Goal: Task Accomplishment & Management: Manage account settings

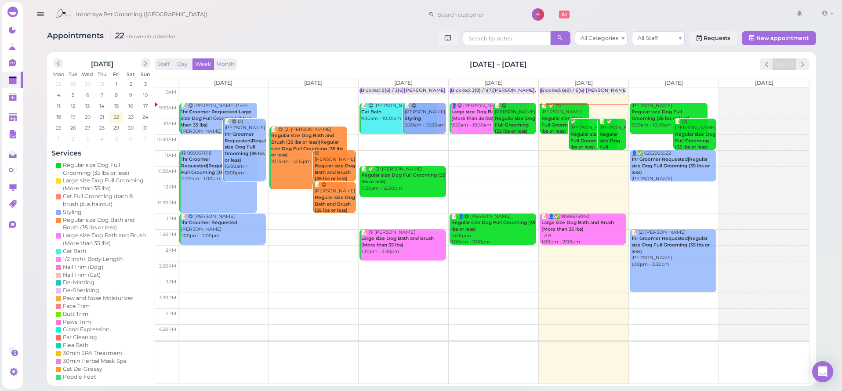
click at [670, 89] on td at bounding box center [493, 95] width 630 height 16
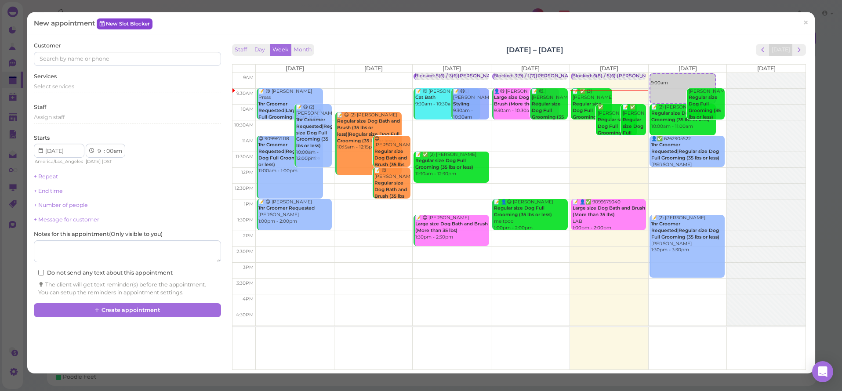
click at [140, 21] on link "New Slot Blocker" at bounding box center [125, 23] width 56 height 11
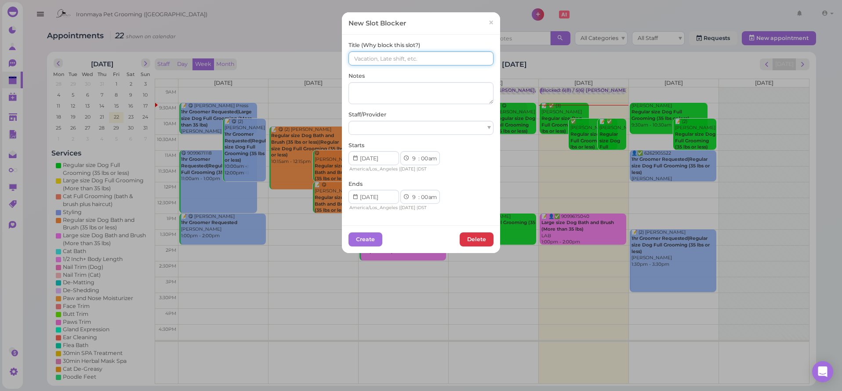
click at [391, 59] on input at bounding box center [420, 58] width 145 height 14
type input "()()Lulu Ida Isaac"
select select "15"
click at [426, 130] on div at bounding box center [420, 128] width 145 height 14
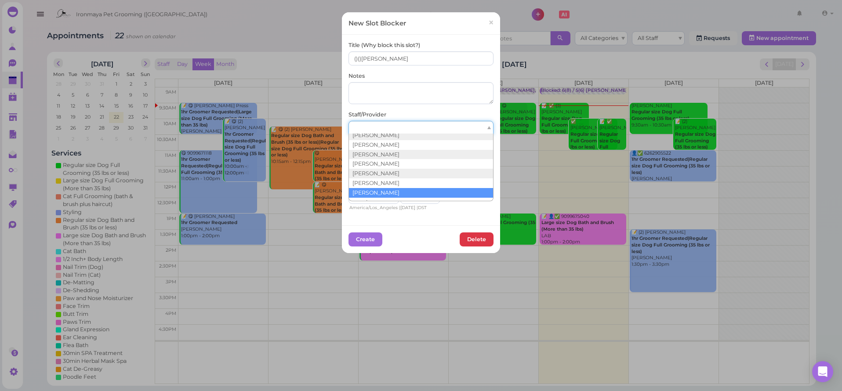
scroll to position [16, 0]
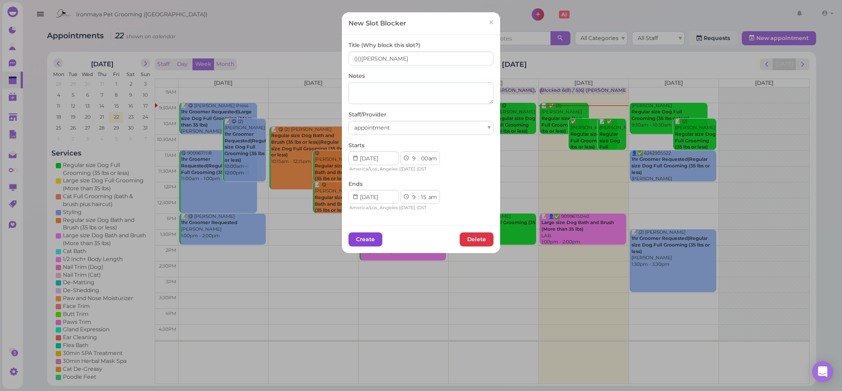
click at [365, 232] on button "Create" at bounding box center [365, 239] width 34 height 14
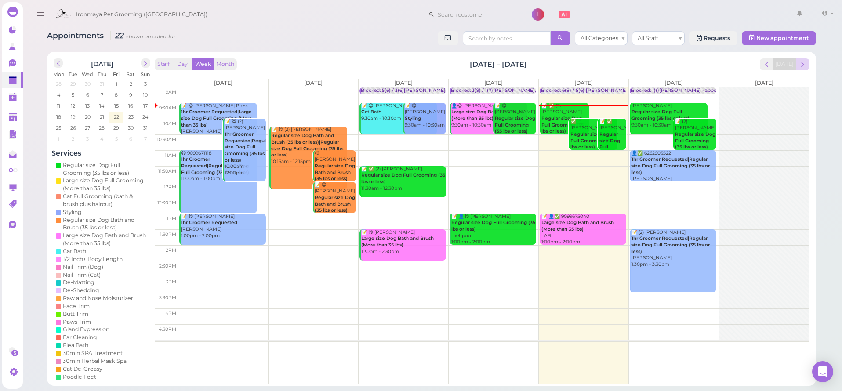
click at [799, 63] on span "next" at bounding box center [802, 64] width 8 height 8
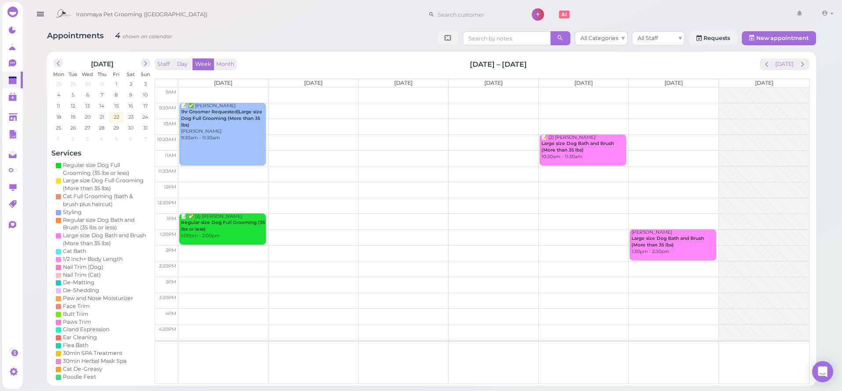
click at [384, 101] on td at bounding box center [493, 95] width 630 height 16
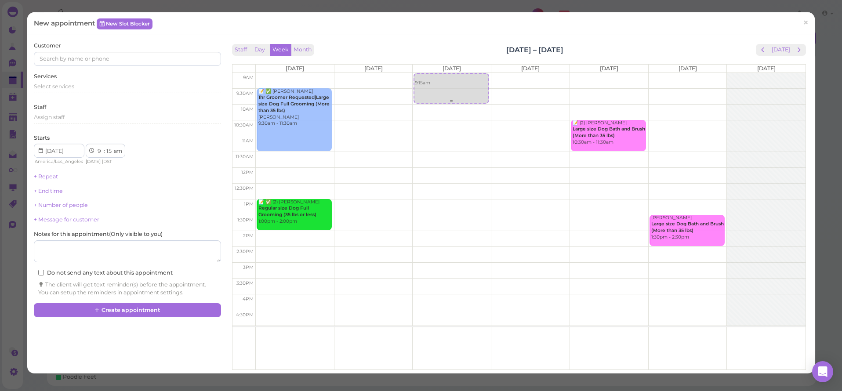
drag, startPoint x: 448, startPoint y: 91, endPoint x: 454, endPoint y: 80, distance: 13.0
click at [454, 73] on div "9:15am 9:15am" at bounding box center [452, 73] width 78 height 0
select select "00"
click at [110, 23] on link "New Slot Blocker" at bounding box center [125, 23] width 56 height 11
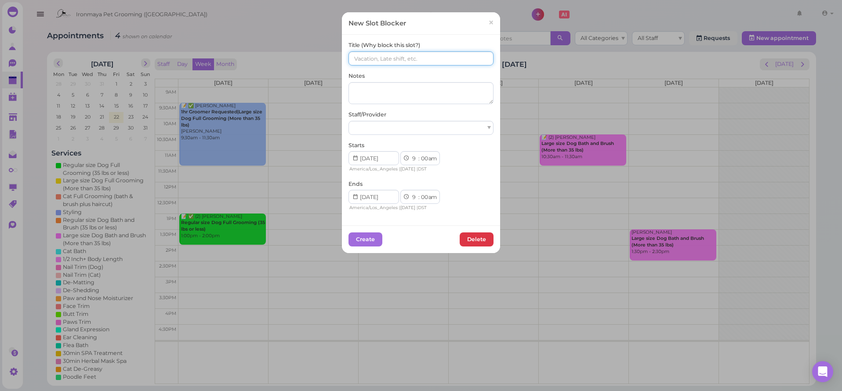
click at [365, 54] on input at bounding box center [420, 58] width 145 height 14
type input "Tiffany"
select select "15"
click at [425, 225] on div "Create Delete" at bounding box center [421, 239] width 158 height 28
click at [400, 127] on div at bounding box center [420, 128] width 145 height 14
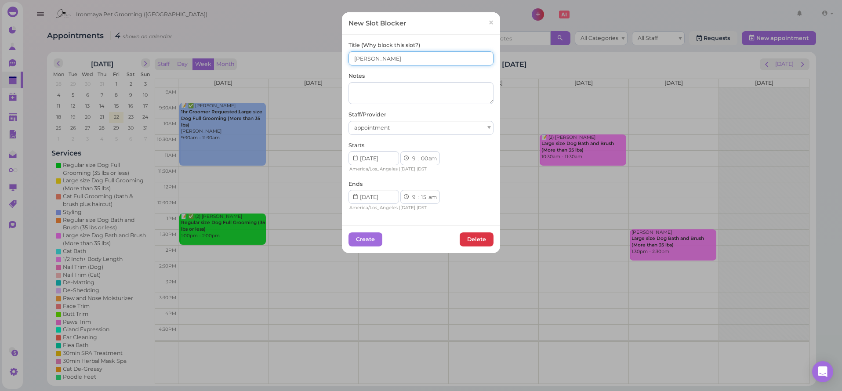
click at [381, 59] on input "Tiffany" at bounding box center [420, 58] width 145 height 14
type input "Tiffany Isaac"
click at [369, 237] on button "Create" at bounding box center [365, 239] width 34 height 14
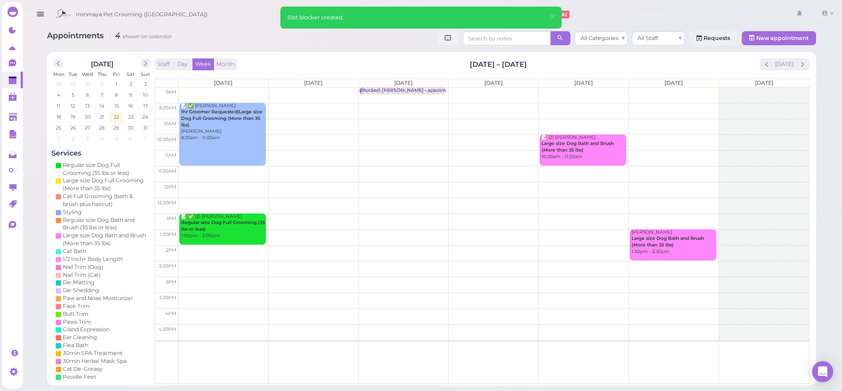
click at [598, 90] on td at bounding box center [493, 95] width 630 height 16
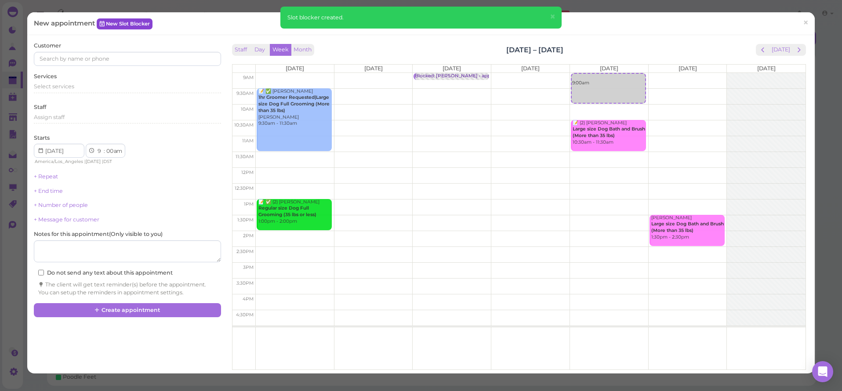
click at [146, 22] on link "New Slot Blocker" at bounding box center [125, 23] width 56 height 11
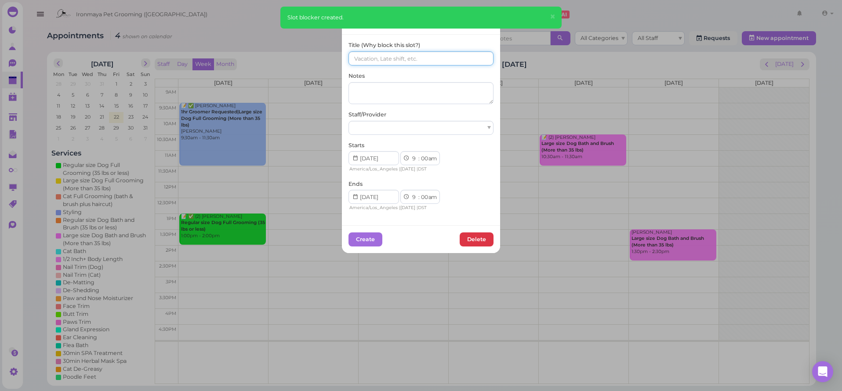
click at [455, 62] on input at bounding box center [420, 58] width 145 height 14
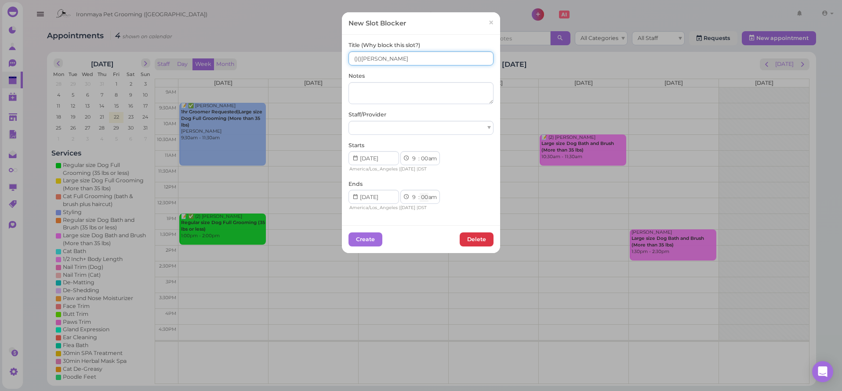
type input "()()Lulu,Tiffany,Ida"
select select "15"
click at [360, 233] on button "Create" at bounding box center [365, 239] width 34 height 14
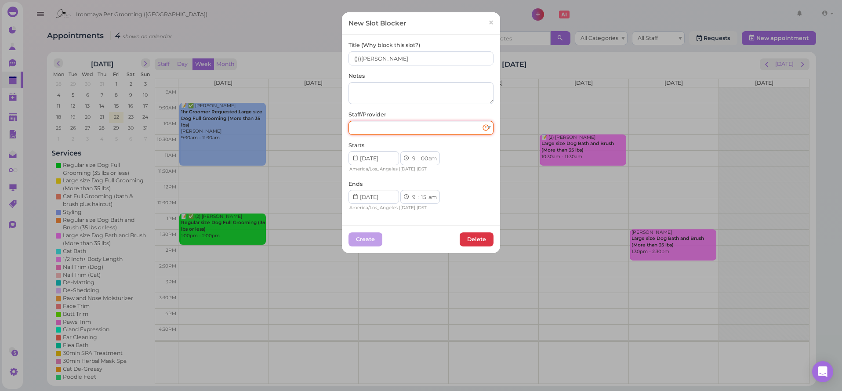
click at [396, 126] on div at bounding box center [420, 128] width 145 height 14
click at [366, 233] on button "Create" at bounding box center [365, 239] width 34 height 14
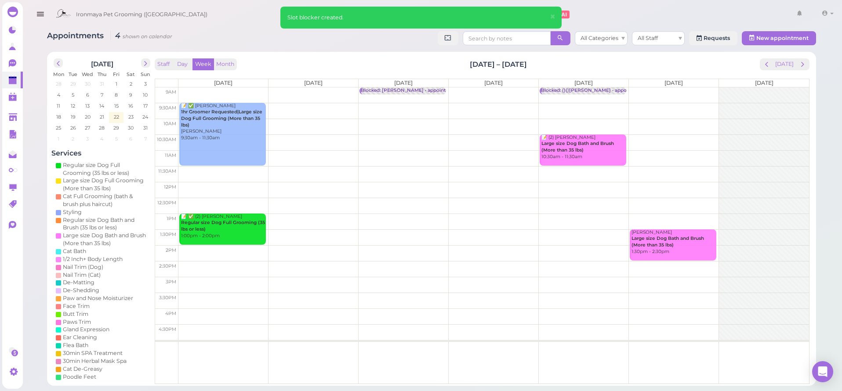
click at [686, 91] on td at bounding box center [493, 95] width 630 height 16
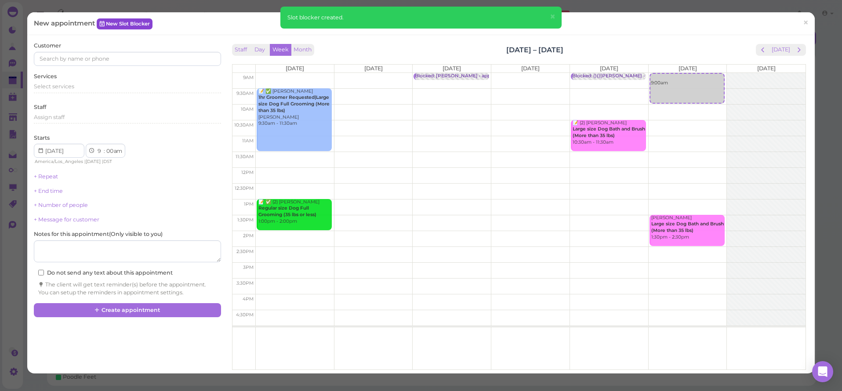
click at [123, 26] on link "New Slot Blocker" at bounding box center [125, 23] width 56 height 11
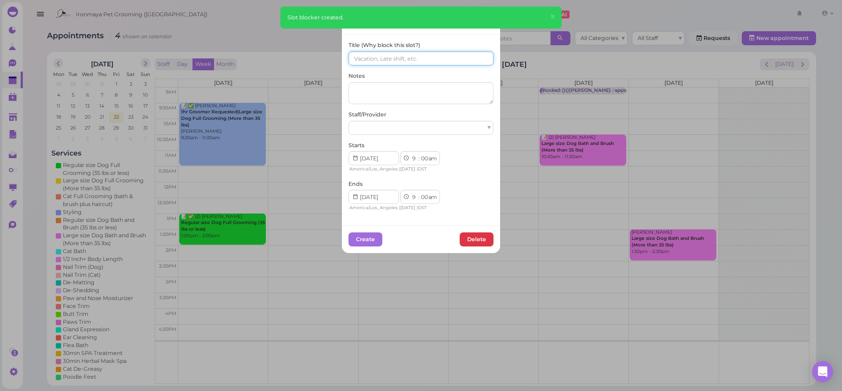
click at [409, 61] on input at bounding box center [420, 58] width 145 height 14
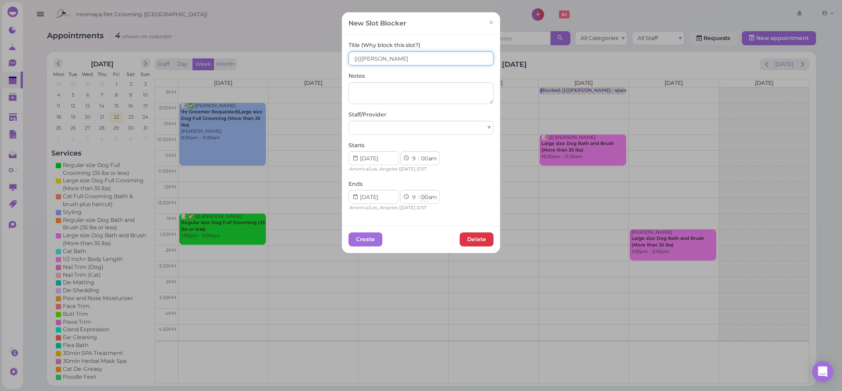
type input "()()Lulu,Ida,Isaac"
select select "15"
click at [366, 235] on button "Create" at bounding box center [365, 239] width 34 height 14
click at [439, 130] on div "[PERSON_NAME]" at bounding box center [420, 128] width 145 height 14
click at [366, 233] on button "Create" at bounding box center [365, 239] width 34 height 14
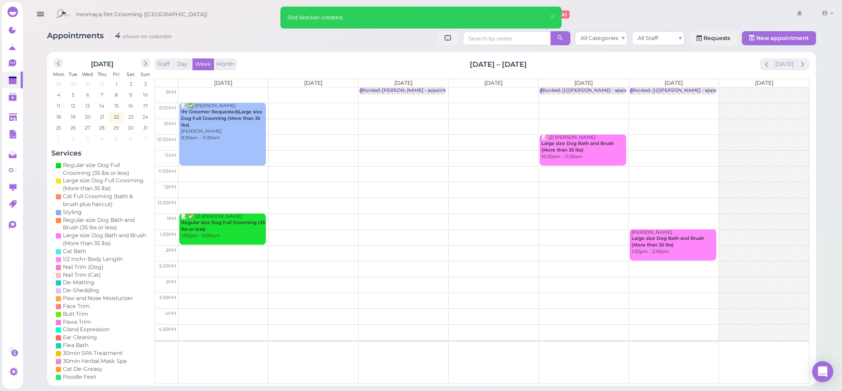
click at [41, 14] on icon "button" at bounding box center [40, 14] width 9 height 11
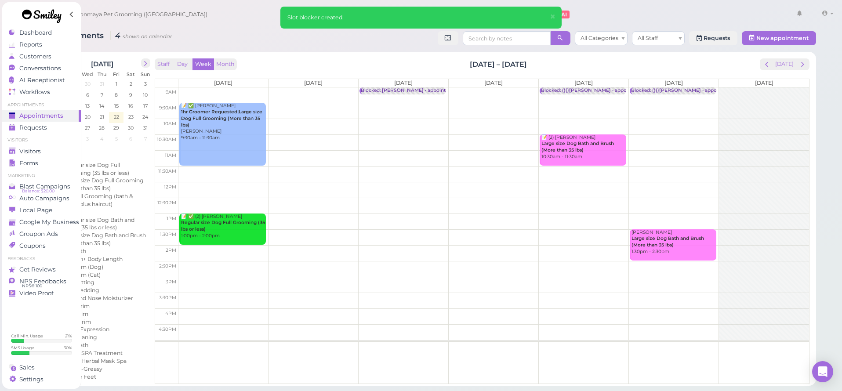
click at [56, 116] on span "Appointments" at bounding box center [41, 115] width 44 height 7
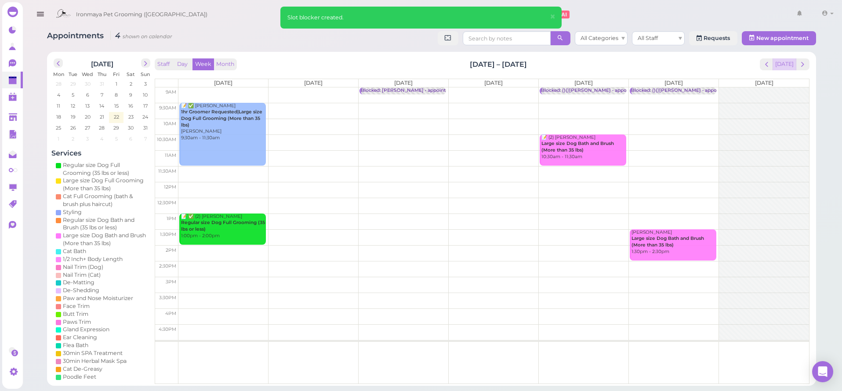
click at [783, 65] on button "[DATE]" at bounding box center [784, 64] width 24 height 12
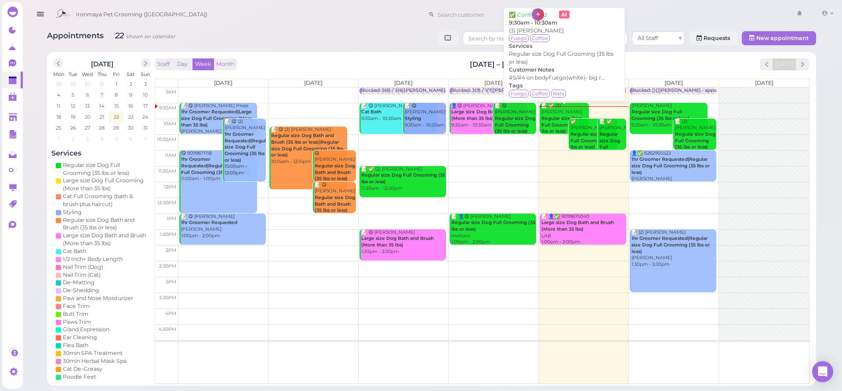
click at [556, 109] on div "📝 ✅ (3) Daisy Choy Regular size Dog Full Grooming (35 lbs or less) 9:30am - 10:…" at bounding box center [564, 122] width 47 height 39
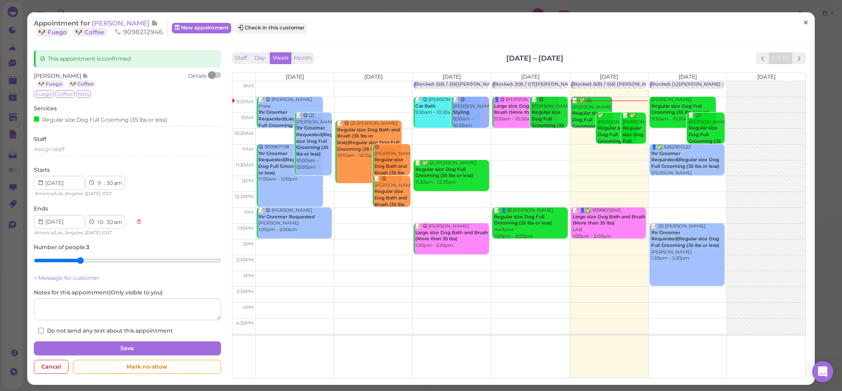
click at [808, 20] on span "×" at bounding box center [806, 23] width 6 height 12
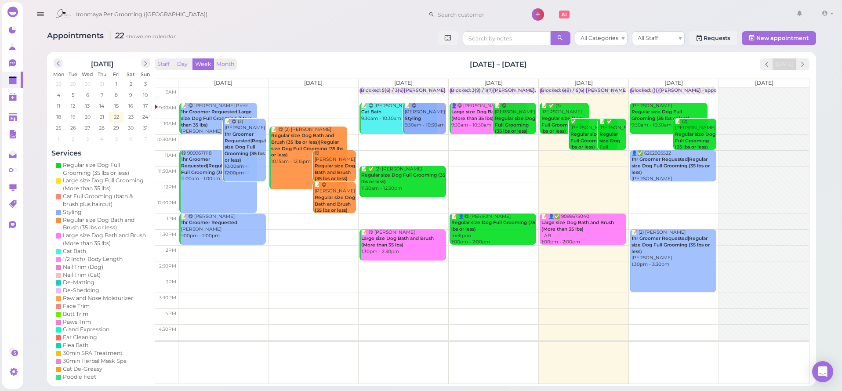
click at [557, 108] on div "📝 ✅ (3) Daisy Choy Regular size Dog Full Grooming (35 lbs or less) 9:30am - 10:…" at bounding box center [564, 122] width 47 height 39
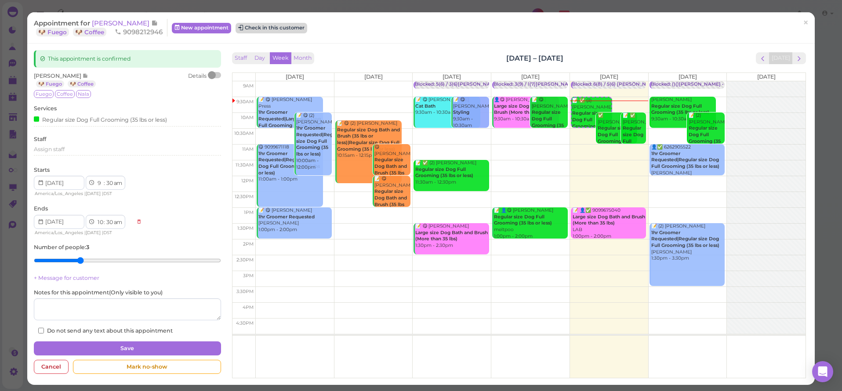
click at [250, 31] on button "Check in this customer" at bounding box center [271, 28] width 72 height 11
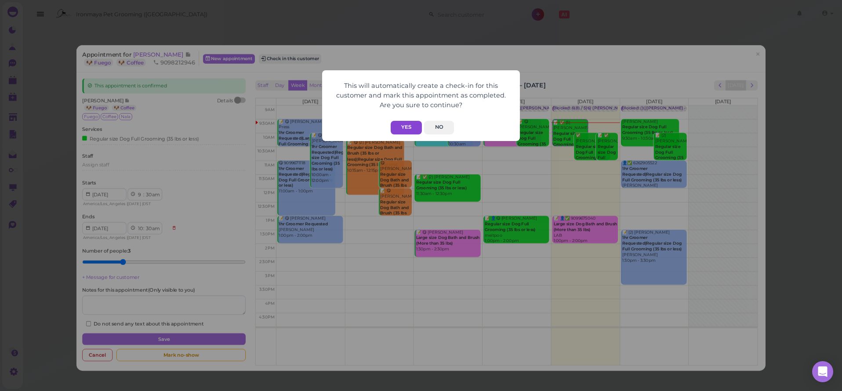
click at [410, 122] on button "Yes" at bounding box center [406, 128] width 31 height 14
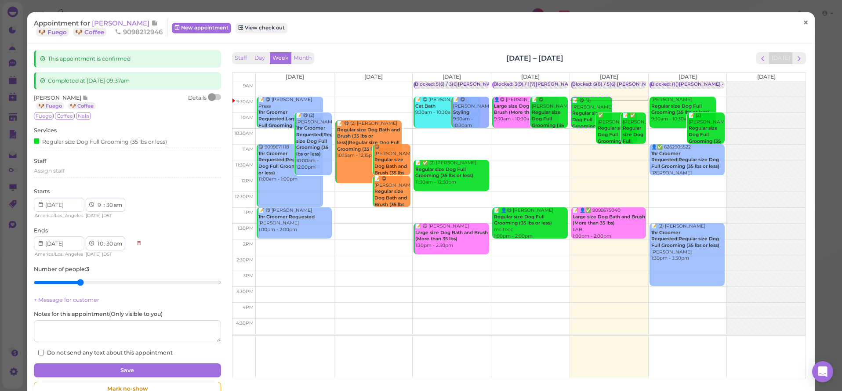
click at [807, 24] on span "×" at bounding box center [806, 23] width 6 height 12
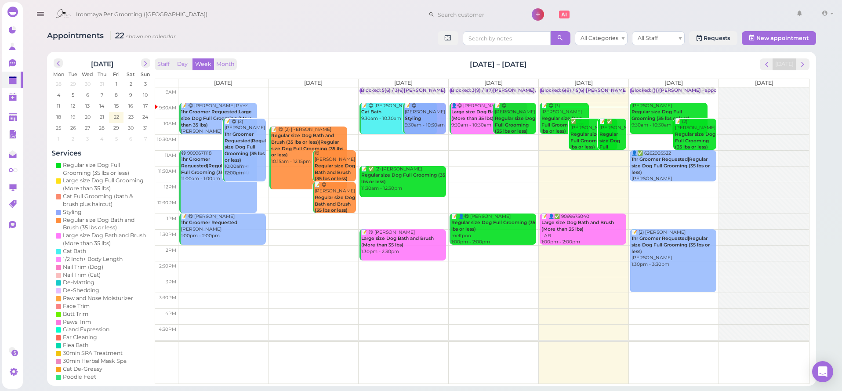
click at [45, 14] on button "button" at bounding box center [40, 14] width 22 height 25
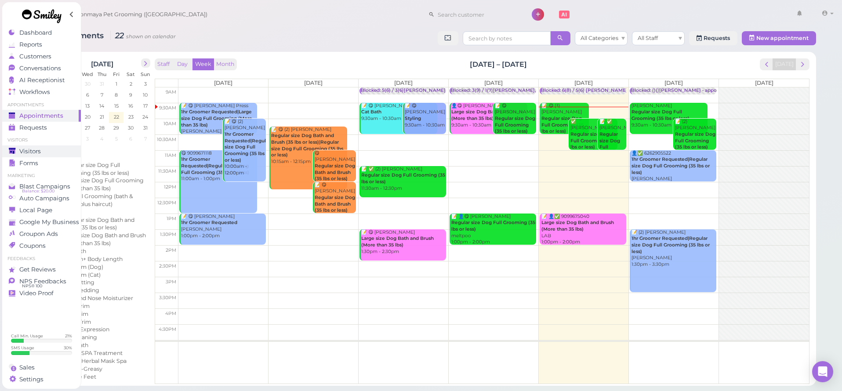
click at [44, 153] on div "Visitors" at bounding box center [40, 151] width 63 height 7
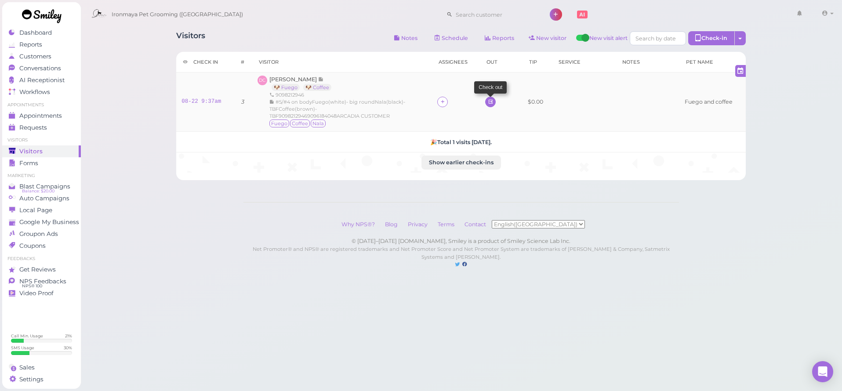
click at [489, 100] on icon at bounding box center [491, 101] width 6 height 7
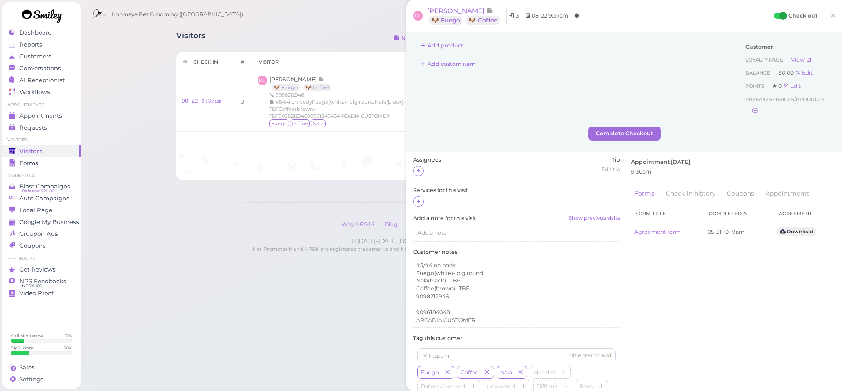
click at [411, 199] on div "Assignees Tip Edit tip 0 Services for this visit Add a note for this visit Show…" at bounding box center [517, 332] width 216 height 352
click at [417, 200] on icon at bounding box center [419, 201] width 6 height 7
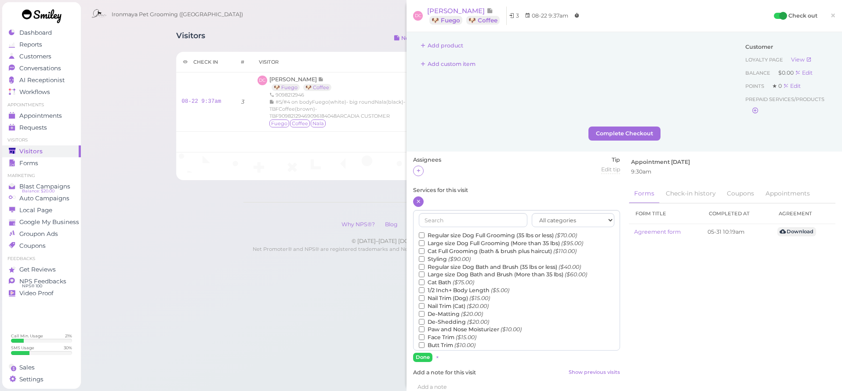
click at [445, 233] on label "Regular size Dog Full Grooming (35 lbs or less) ($70.00)" at bounding box center [498, 236] width 158 height 8
click at [424, 233] on input "Regular size Dog Full Grooming (35 lbs or less) ($70.00)" at bounding box center [422, 235] width 6 height 6
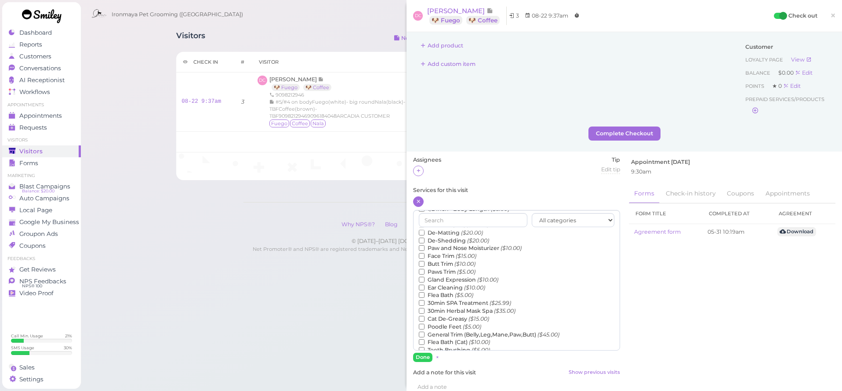
click at [441, 346] on label "Teeth Brushing ($5.00)" at bounding box center [454, 350] width 71 height 8
click at [424, 347] on input "Teeth Brushing ($5.00)" at bounding box center [422, 350] width 6 height 6
click at [422, 355] on button "Done" at bounding box center [422, 357] width 19 height 9
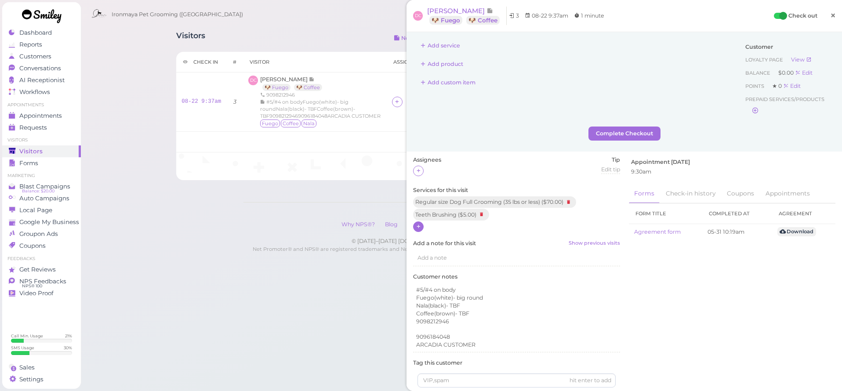
click at [831, 14] on span "×" at bounding box center [833, 15] width 6 height 12
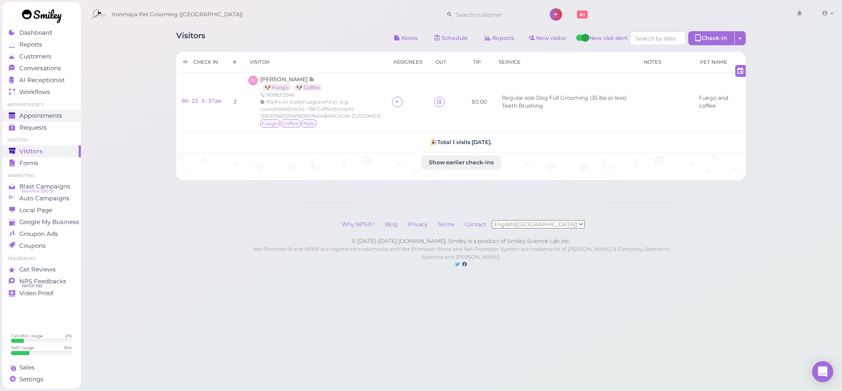
click at [60, 114] on span "Appointments" at bounding box center [40, 115] width 43 height 7
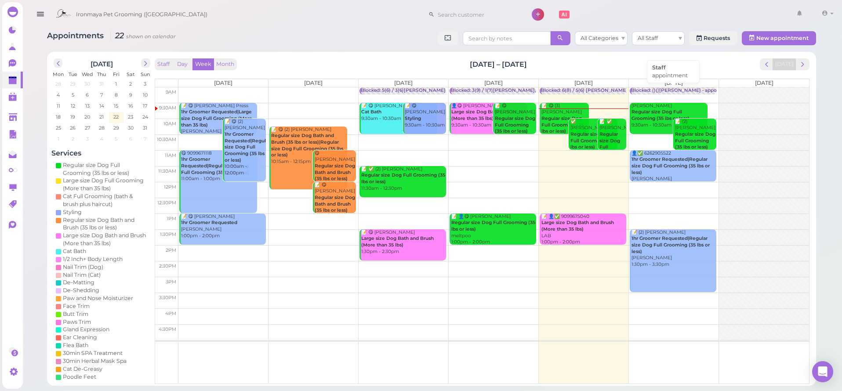
click at [674, 90] on div "Blocked: ()()Lulu Ida Isaac • appointment" at bounding box center [683, 90] width 104 height 7
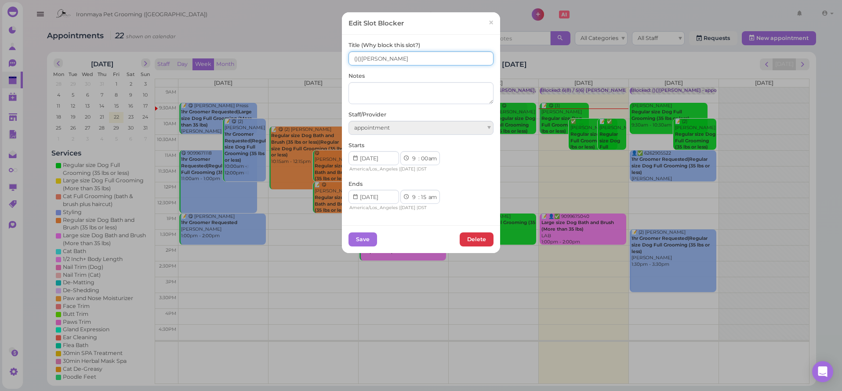
click at [359, 58] on input "()()Lulu Ida Isaac" at bounding box center [420, 58] width 145 height 14
click at [356, 58] on input "()(6)Lulu Ida Isaac" at bounding box center [420, 58] width 145 height 14
type input "(12)(6)Lulu Ida Isaac"
click at [365, 237] on button "Save" at bounding box center [362, 239] width 29 height 14
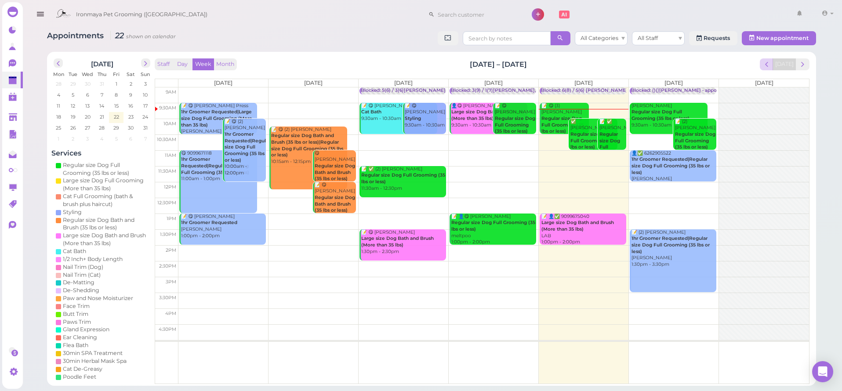
click at [768, 65] on span "prev" at bounding box center [766, 64] width 8 height 8
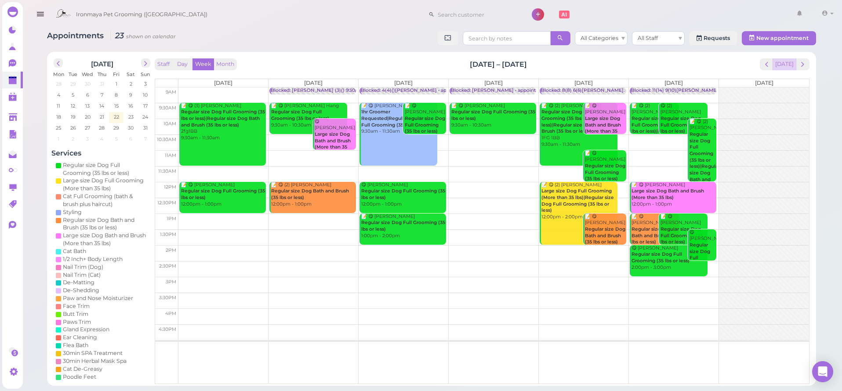
click at [788, 65] on button "[DATE]" at bounding box center [784, 64] width 24 height 12
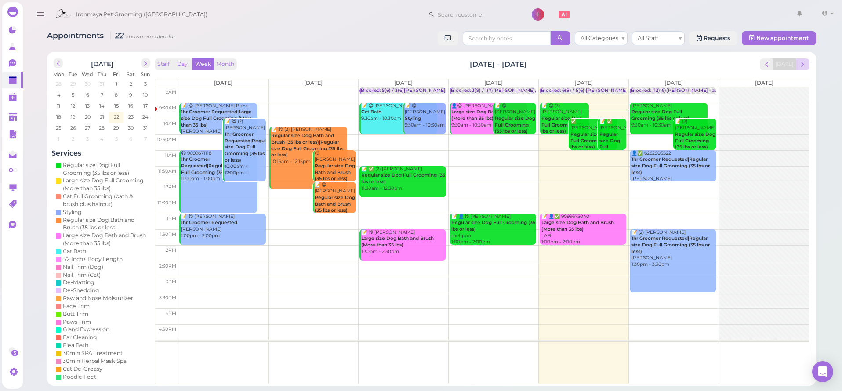
click at [804, 62] on span "next" at bounding box center [802, 64] width 8 height 8
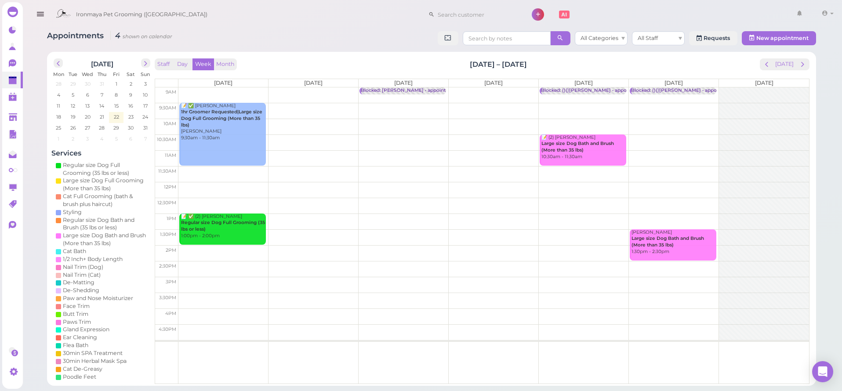
click at [401, 121] on td at bounding box center [493, 127] width 630 height 16
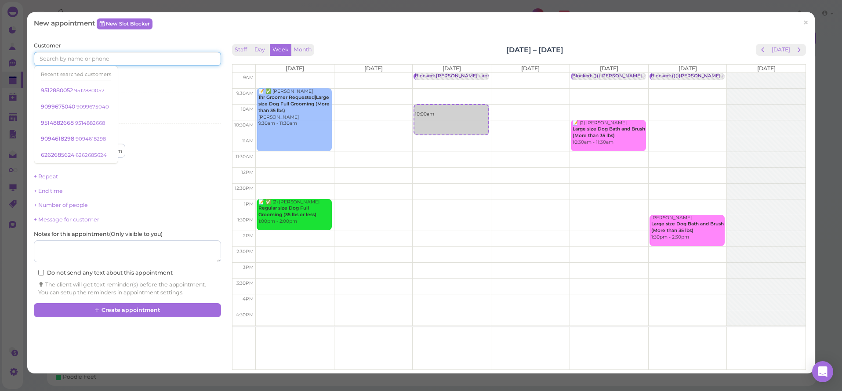
click at [114, 59] on input at bounding box center [127, 59] width 187 height 14
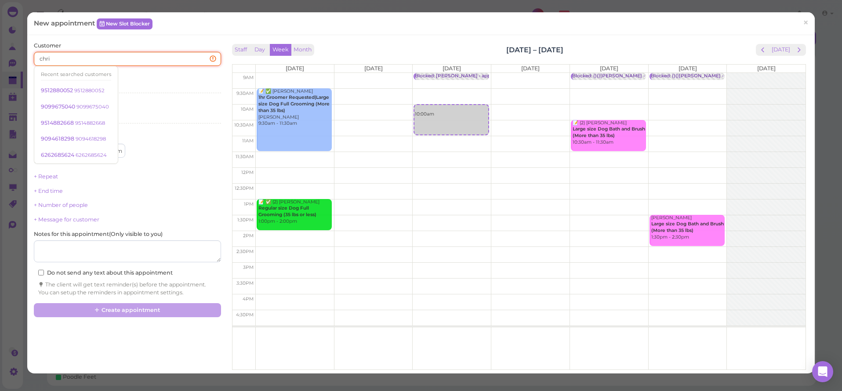
type input "chris"
click at [98, 152] on small "9492829495" at bounding box center [113, 155] width 32 height 6
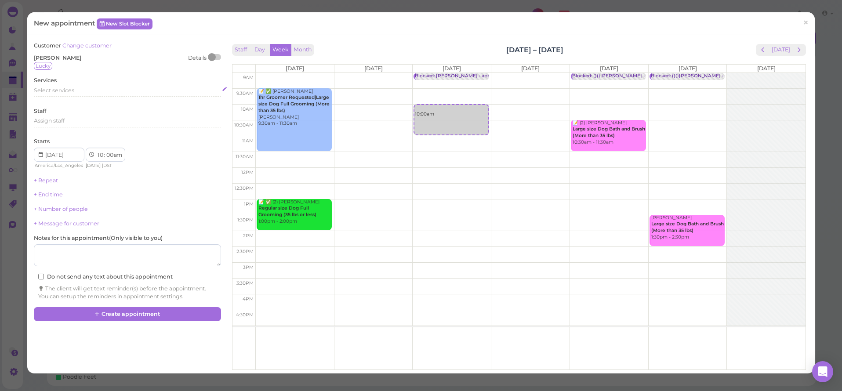
click at [60, 91] on span "Select services" at bounding box center [54, 90] width 40 height 7
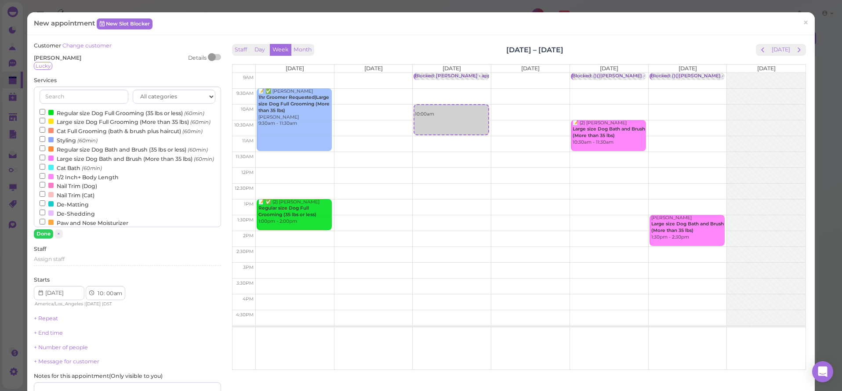
click at [63, 113] on label "Regular size Dog Full Grooming (35 lbs or less) (60min)" at bounding box center [122, 112] width 165 height 9
click at [45, 113] on input "Regular size Dog Full Grooming (35 lbs or less) (60min)" at bounding box center [43, 112] width 6 height 6
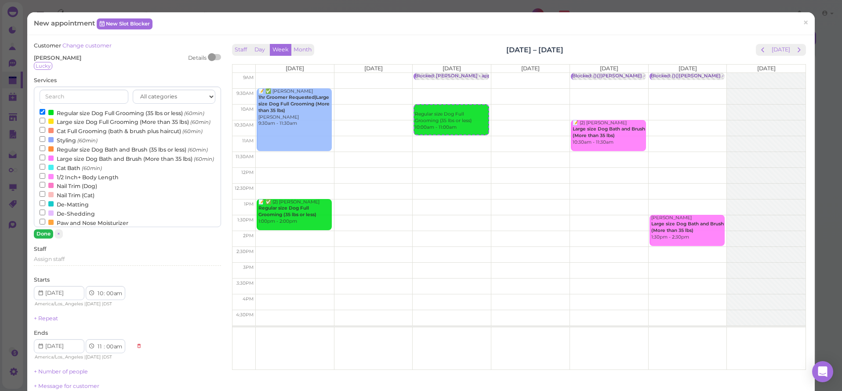
click at [48, 229] on button "Done" at bounding box center [43, 233] width 19 height 9
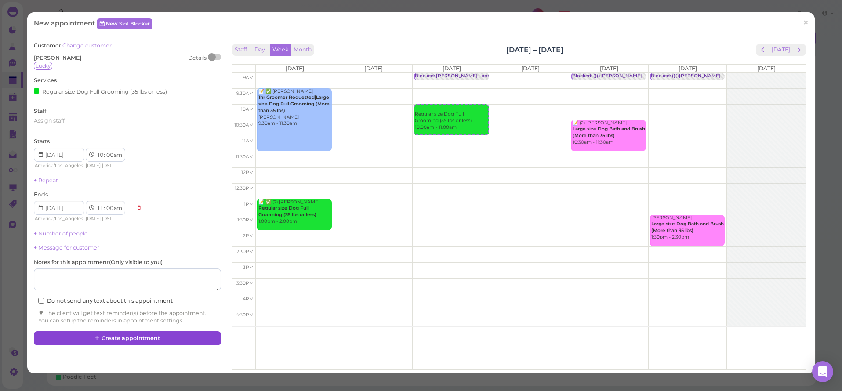
click at [106, 333] on button "Create appointment" at bounding box center [127, 338] width 187 height 14
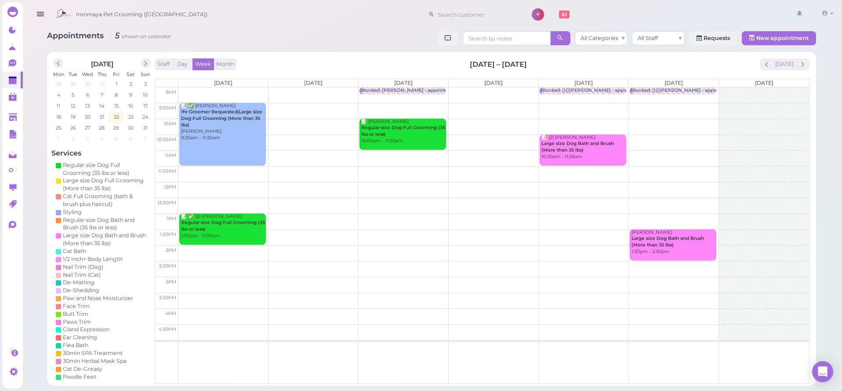
drag, startPoint x: 690, startPoint y: 0, endPoint x: 570, endPoint y: 11, distance: 120.4
click at [570, 11] on div "Ironmaya Pet Grooming (San Dimas) 1 Account" at bounding box center [443, 14] width 785 height 25
click at [786, 64] on button "[DATE]" at bounding box center [784, 64] width 24 height 12
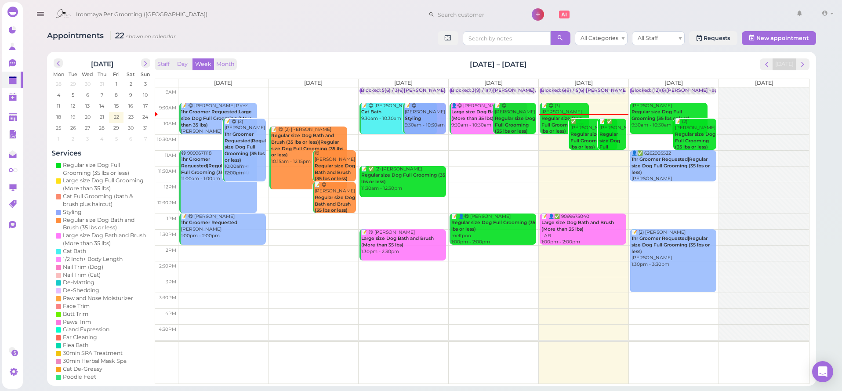
click at [45, 14] on button "button" at bounding box center [40, 14] width 22 height 25
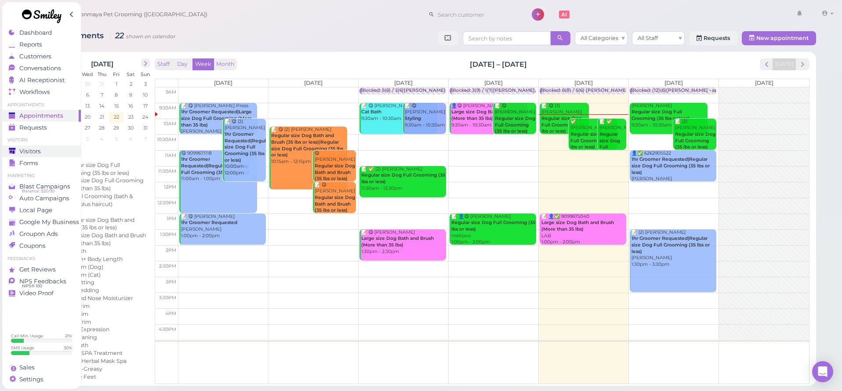
click at [38, 152] on span "Visitors" at bounding box center [30, 151] width 22 height 7
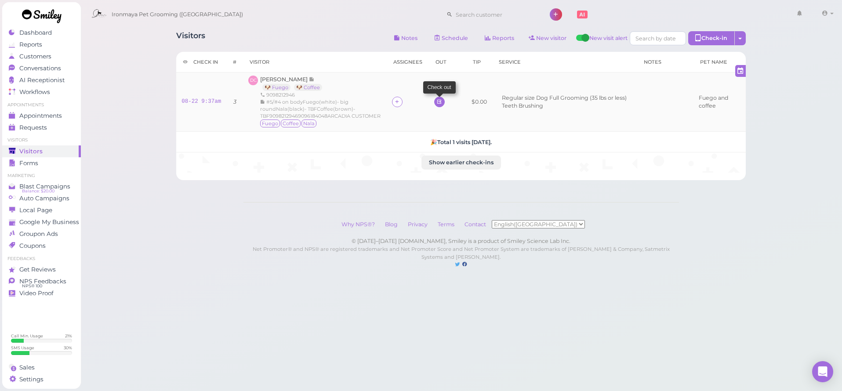
click at [439, 107] on link at bounding box center [439, 102] width 11 height 11
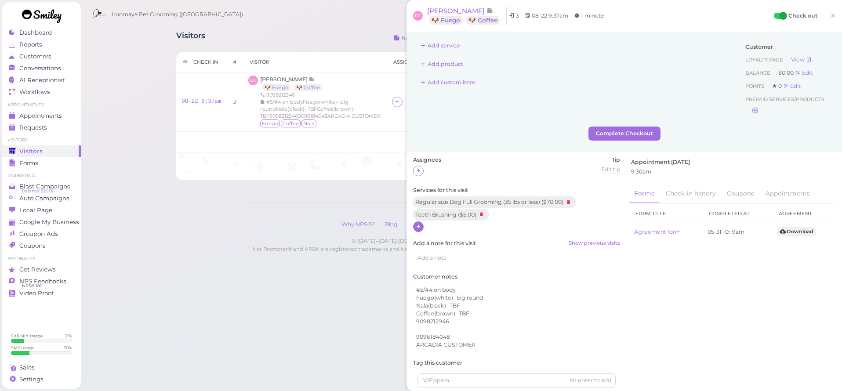
click at [418, 224] on icon at bounding box center [419, 226] width 6 height 7
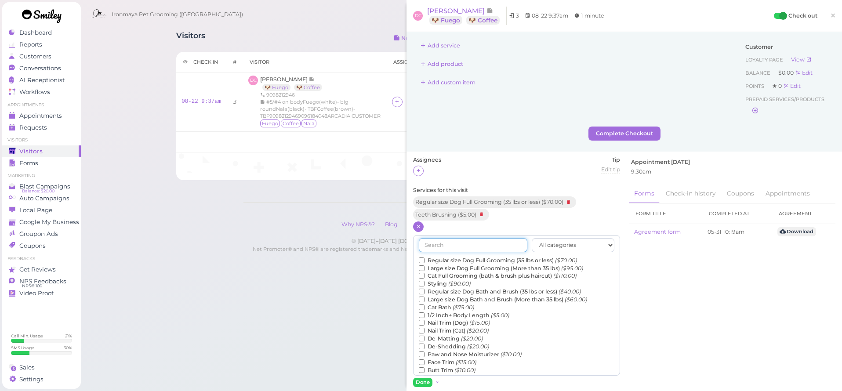
click at [447, 245] on input "text" at bounding box center [473, 245] width 109 height 14
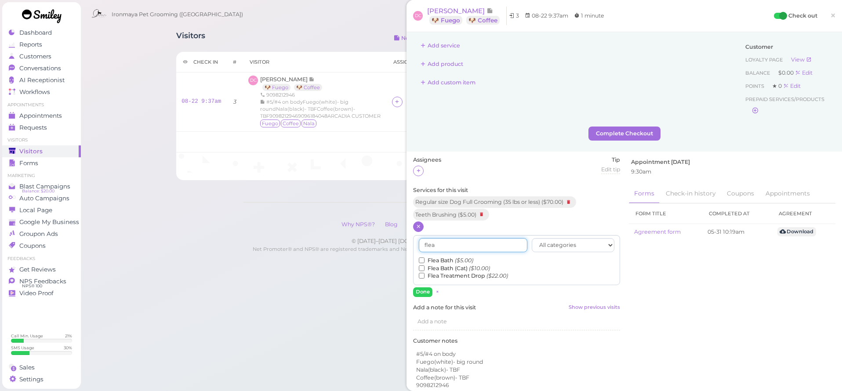
type input "flea"
click at [420, 258] on input "Flea Bath ($5.00)" at bounding box center [422, 260] width 6 height 6
click at [422, 289] on button "Done" at bounding box center [422, 291] width 19 height 9
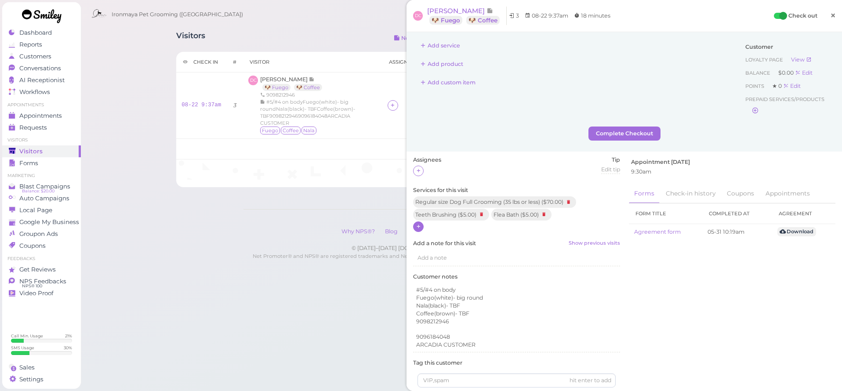
click at [832, 12] on span "×" at bounding box center [833, 15] width 6 height 12
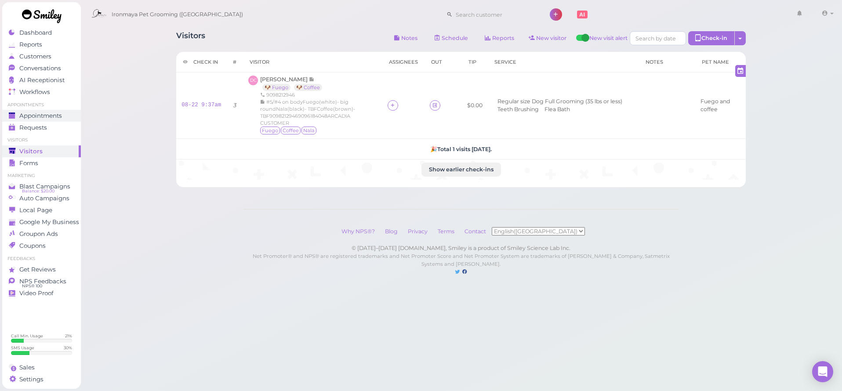
click at [58, 114] on ul "Appointments Appointments Requests 0" at bounding box center [41, 118] width 79 height 32
click at [58, 118] on span "Appointments" at bounding box center [40, 115] width 43 height 7
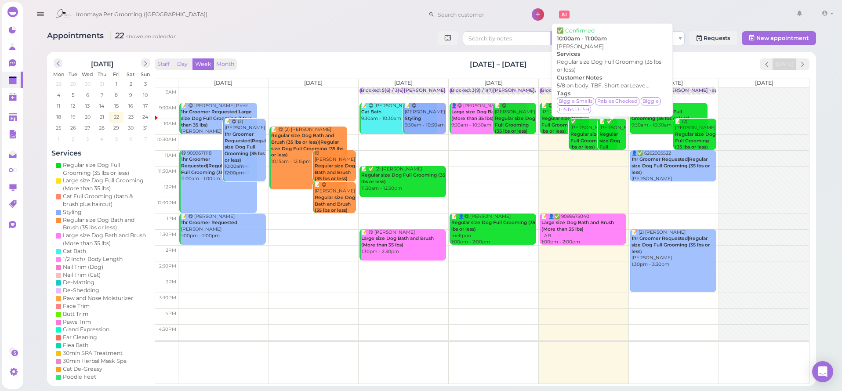
click at [609, 138] on b "Regular size Dog Full Grooming (35 lbs or less)" at bounding box center [611, 150] width 24 height 38
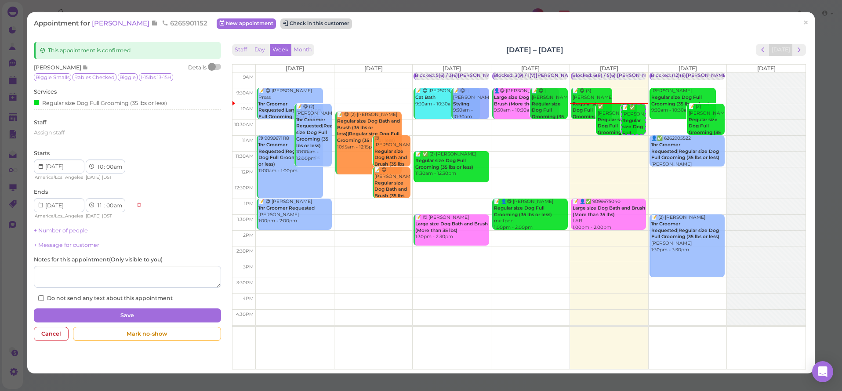
click at [330, 25] on button "Check in this customer" at bounding box center [316, 23] width 72 height 11
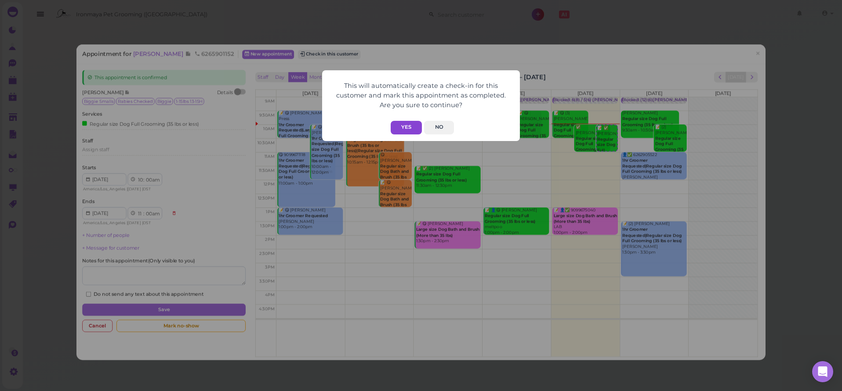
click at [407, 127] on button "Yes" at bounding box center [406, 128] width 31 height 14
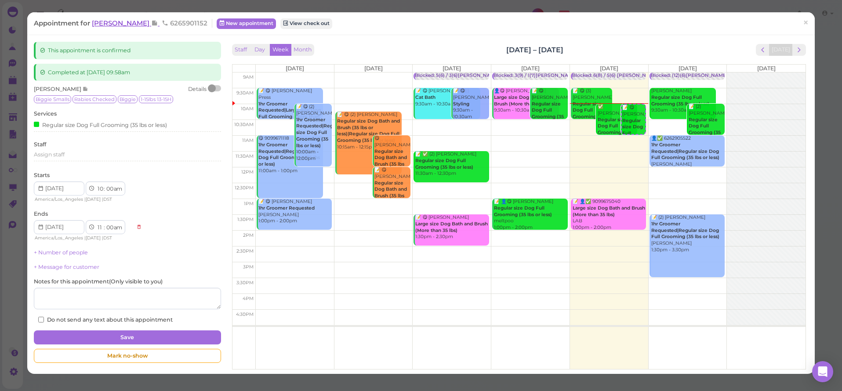
click at [112, 23] on span "[PERSON_NAME]" at bounding box center [121, 23] width 59 height 8
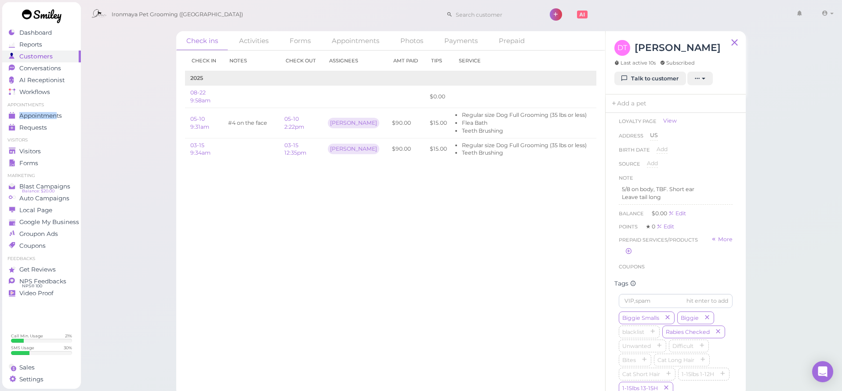
scroll to position [83, 0]
click at [597, 96] on link "Edit" at bounding box center [602, 96] width 11 height 7
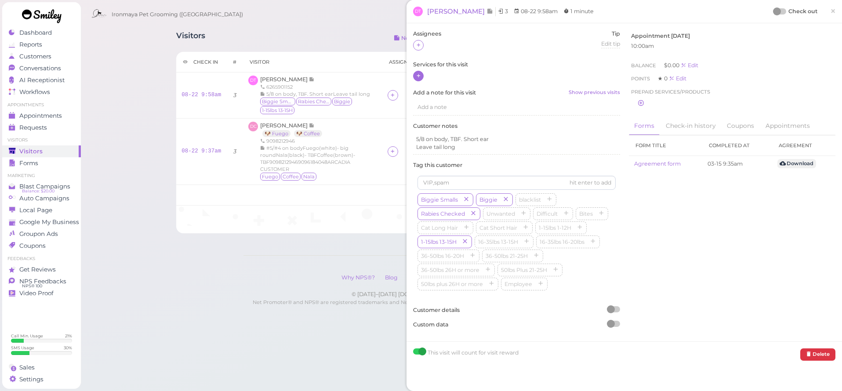
click at [419, 78] on icon at bounding box center [419, 75] width 6 height 7
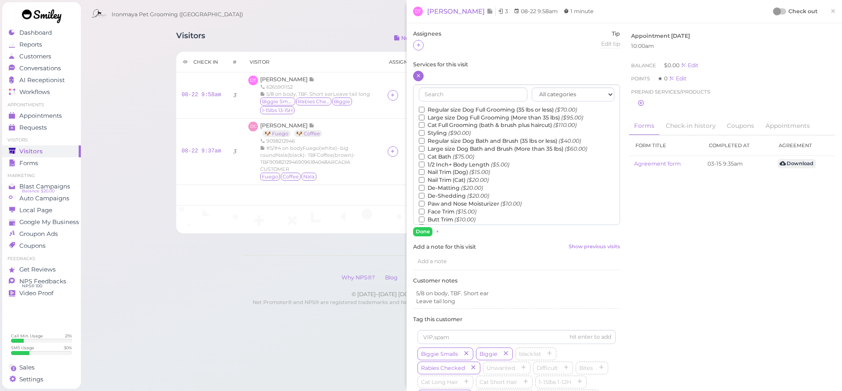
click at [442, 110] on label "Regular size Dog Full Grooming (35 lbs or less) ($70.00)" at bounding box center [498, 110] width 158 height 8
click at [424, 110] on input "Regular size Dog Full Grooming (35 lbs or less) ($70.00)" at bounding box center [422, 110] width 6 height 6
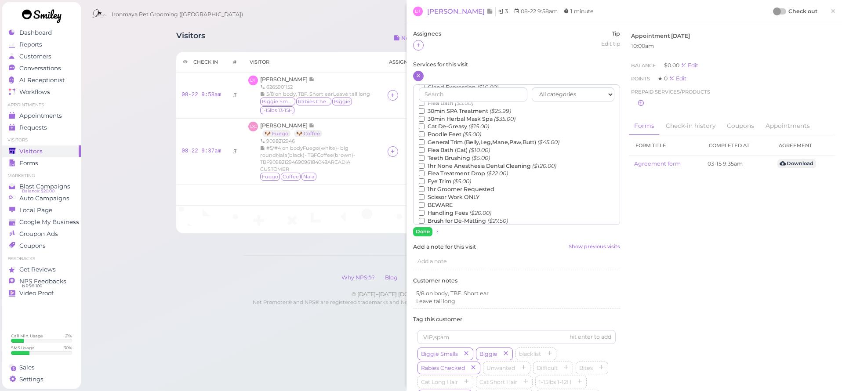
scroll to position [146, 0]
click at [447, 156] on label "Teeth Brushing ($5.00)" at bounding box center [454, 160] width 71 height 8
click at [424, 157] on input "Teeth Brushing ($5.00)" at bounding box center [422, 160] width 6 height 6
click at [427, 231] on button "Done" at bounding box center [422, 231] width 19 height 9
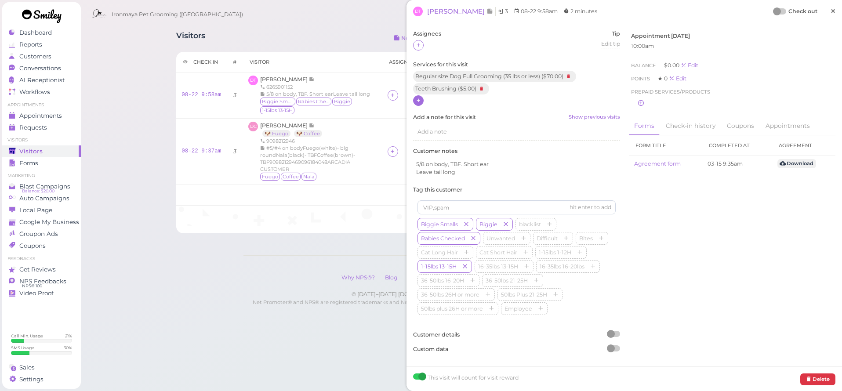
click at [833, 11] on span "×" at bounding box center [833, 11] width 6 height 12
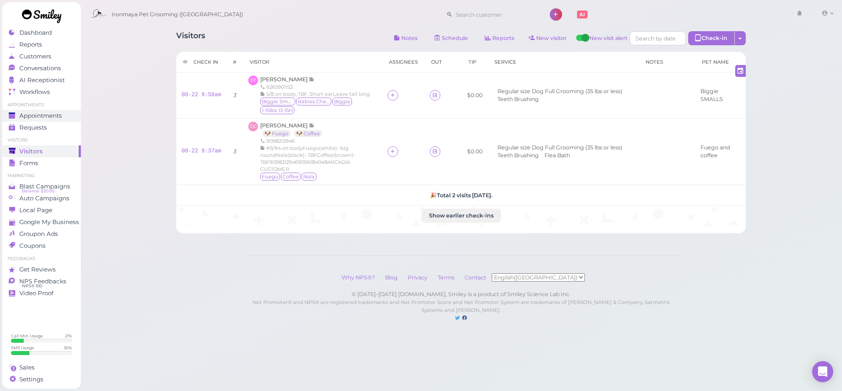
drag, startPoint x: 65, startPoint y: 112, endPoint x: 62, endPoint y: 115, distance: 4.7
click at [65, 112] on div "Appointments" at bounding box center [40, 115] width 63 height 7
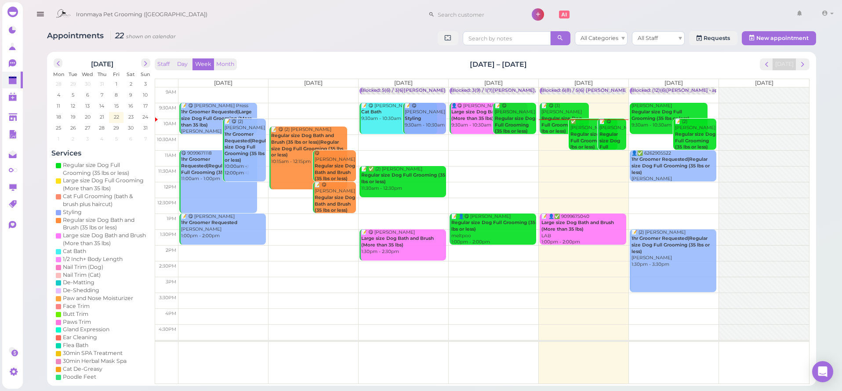
click at [587, 136] on b "Regular size Dog Full Grooming (35 lbs or less)" at bounding box center [591, 140] width 42 height 18
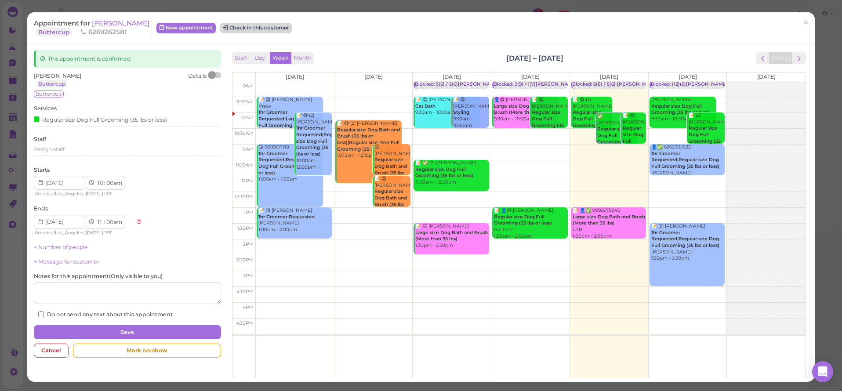
click at [246, 29] on button "Check in this customer" at bounding box center [256, 28] width 72 height 11
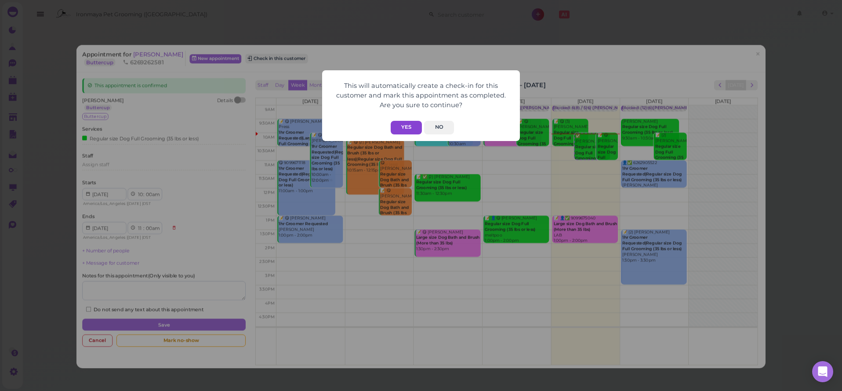
click at [407, 124] on button "Yes" at bounding box center [406, 128] width 31 height 14
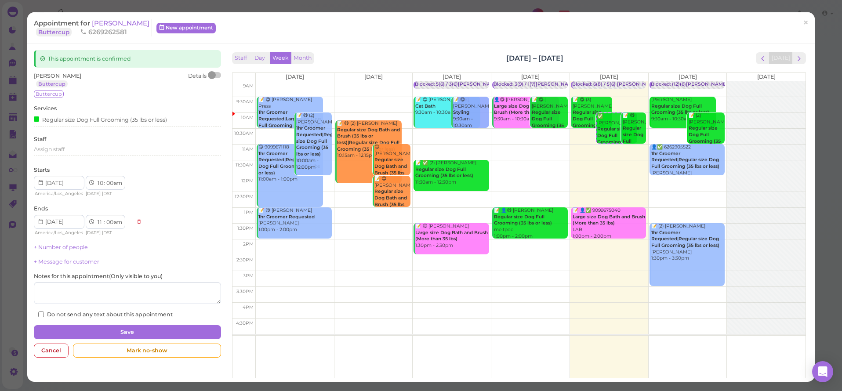
drag, startPoint x: 115, startPoint y: 23, endPoint x: 118, endPoint y: 29, distance: 6.7
click at [115, 23] on span "[PERSON_NAME]" at bounding box center [121, 23] width 58 height 8
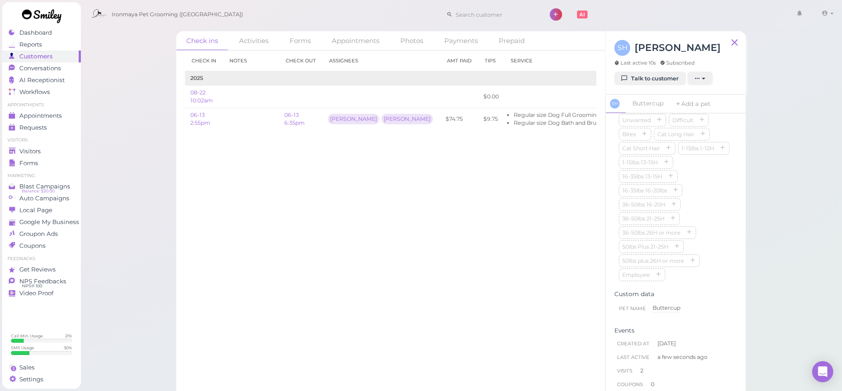
scroll to position [292, 0]
click at [724, 159] on icon "button" at bounding box center [722, 162] width 5 height 6
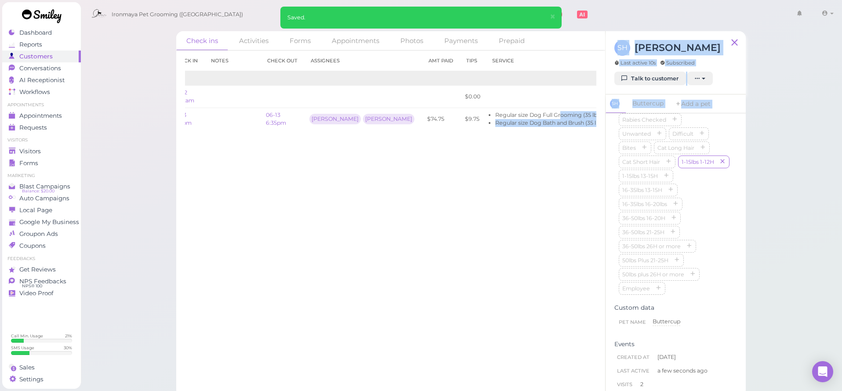
scroll to position [0, 48]
drag, startPoint x: 508, startPoint y: 116, endPoint x: 608, endPoint y: 123, distance: 100.0
click at [608, 123] on div "Check ins Activities Forms Appointments Photos Payments Prepaid Check in Notes …" at bounding box center [460, 214] width 569 height 366
click at [622, 121] on link "View receipt" at bounding box center [640, 119] width 36 height 7
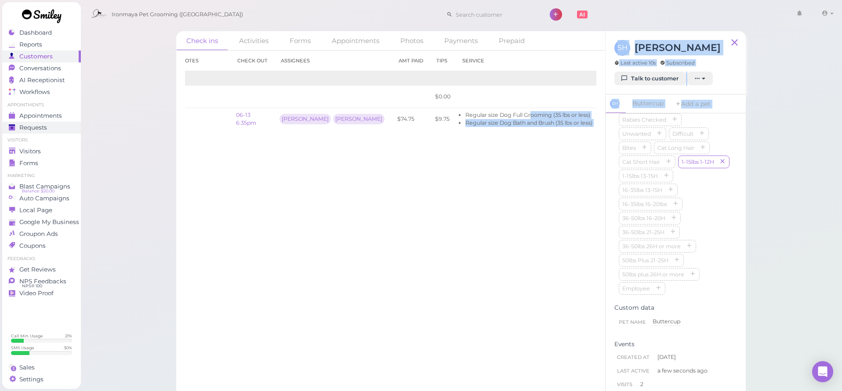
click at [29, 122] on link "Requests 0" at bounding box center [41, 128] width 79 height 12
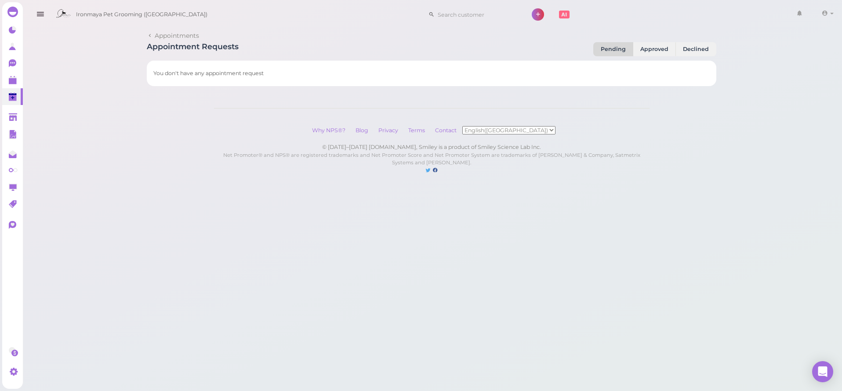
click at [142, 112] on div "Appointments Appointment Requests Pending Approved Declined You don't have any …" at bounding box center [431, 96] width 821 height 192
click at [41, 14] on icon "button" at bounding box center [40, 14] width 9 height 11
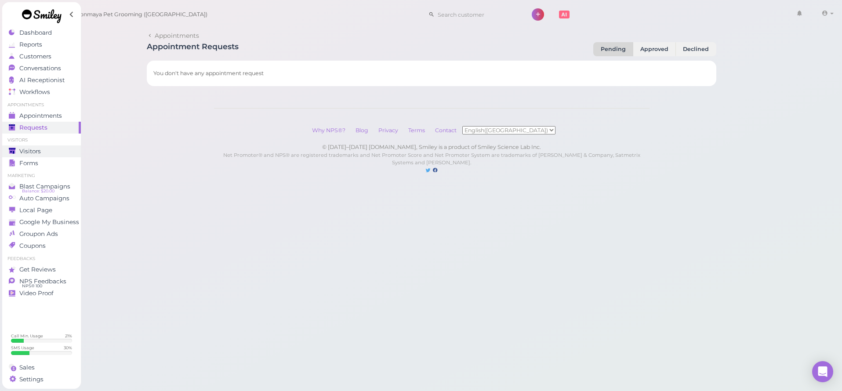
click at [41, 156] on link "Visitors" at bounding box center [41, 151] width 79 height 12
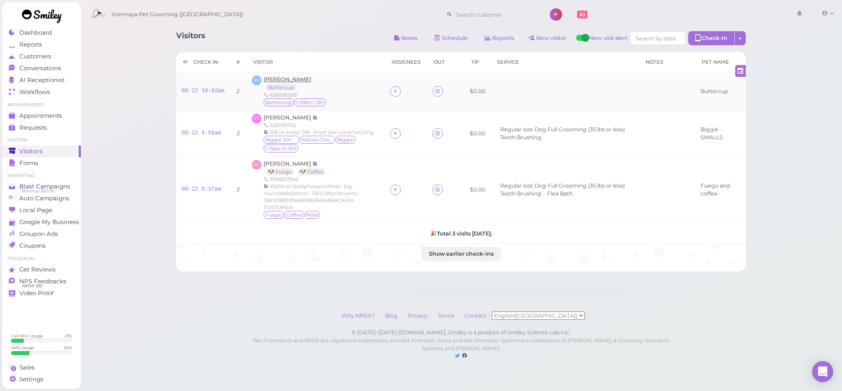
click at [292, 80] on span "[PERSON_NAME]" at bounding box center [287, 79] width 47 height 7
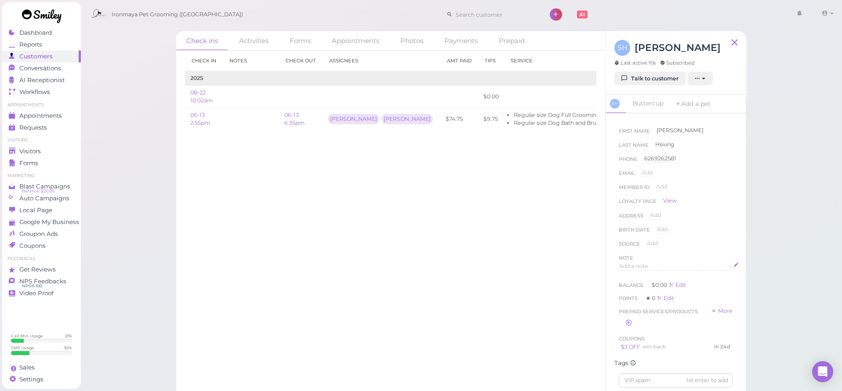
click at [643, 266] on span "Add a note" at bounding box center [633, 266] width 29 height 7
click at [633, 349] on button "Done" at bounding box center [628, 350] width 19 height 9
click at [36, 116] on span "Appointments" at bounding box center [40, 115] width 43 height 7
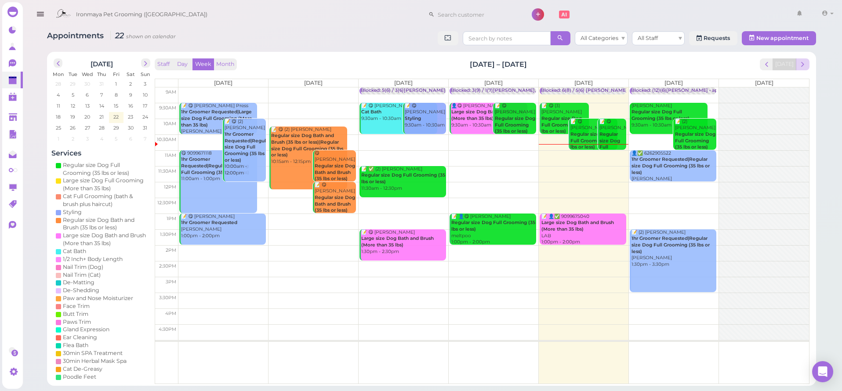
click at [800, 62] on span "next" at bounding box center [802, 64] width 8 height 8
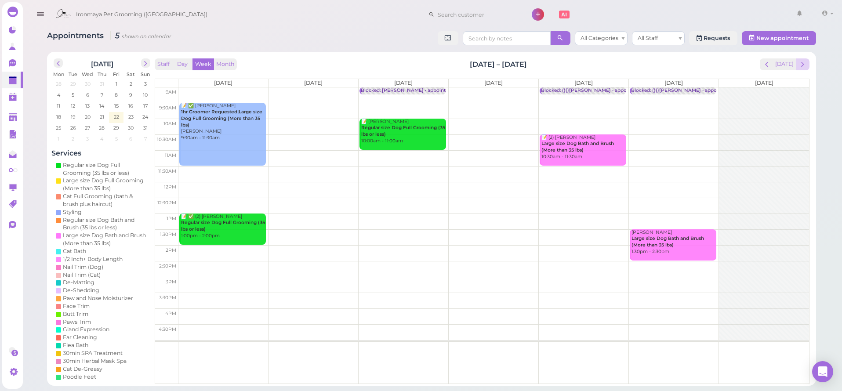
click at [802, 61] on span "next" at bounding box center [802, 64] width 8 height 8
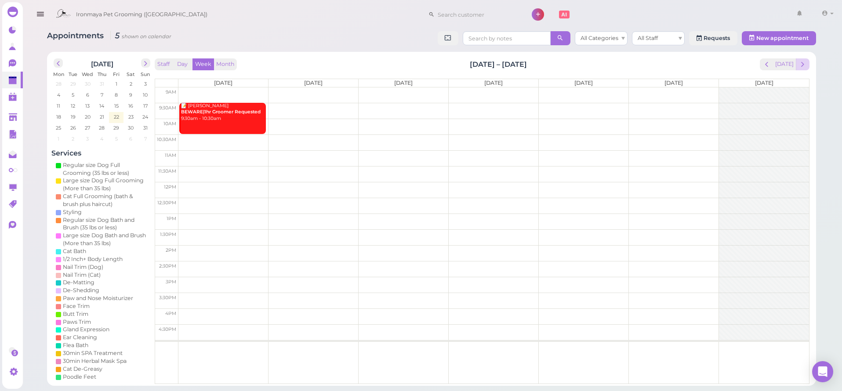
click at [802, 61] on span "next" at bounding box center [802, 64] width 8 height 8
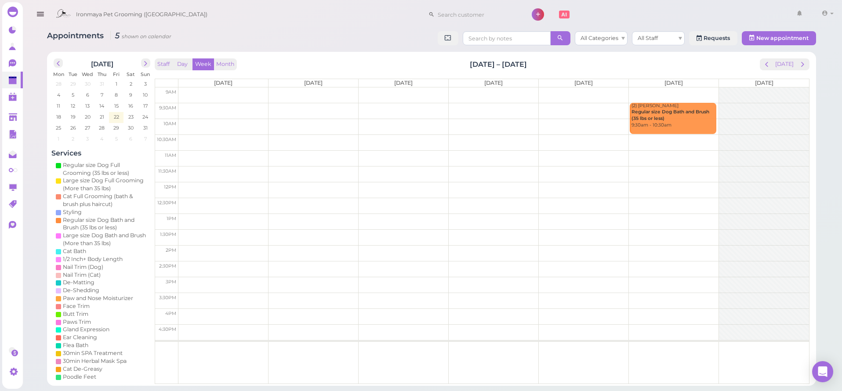
click at [802, 61] on span "next" at bounding box center [802, 64] width 8 height 8
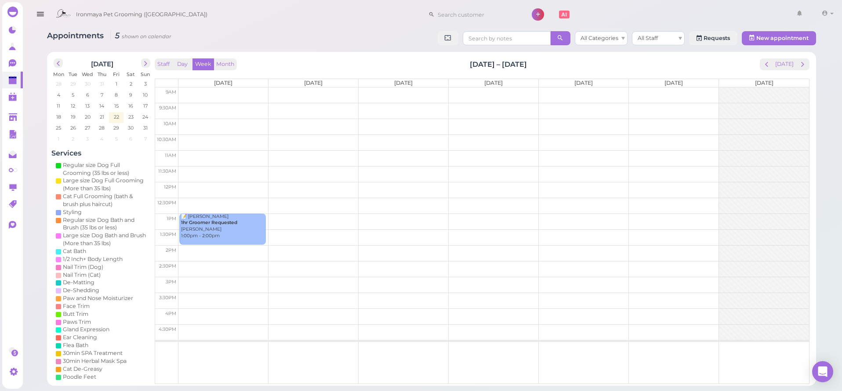
click at [802, 61] on span "next" at bounding box center [802, 64] width 8 height 8
click at [803, 62] on span "next" at bounding box center [802, 64] width 8 height 8
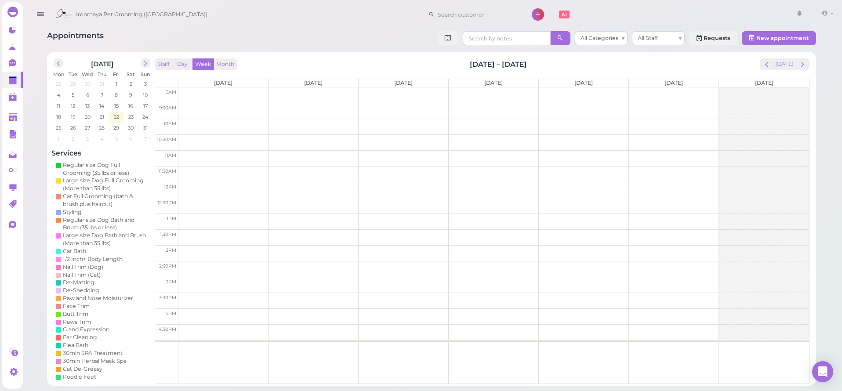
click at [803, 62] on span "next" at bounding box center [802, 64] width 8 height 8
click at [801, 62] on span "next" at bounding box center [802, 64] width 8 height 8
click at [770, 66] on span "prev" at bounding box center [766, 64] width 8 height 8
click at [782, 65] on button "[DATE]" at bounding box center [784, 64] width 24 height 12
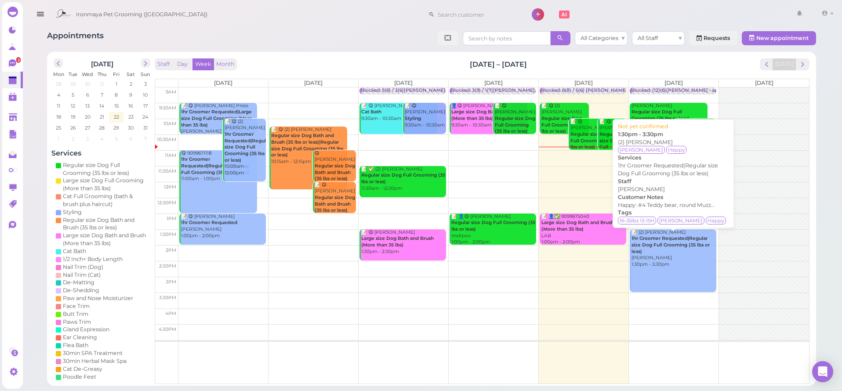
click at [648, 256] on div "📝 (2) Rich Santos 1hr Groomer Requested|Regular size Dog Full Grooming (35 lbs …" at bounding box center [673, 248] width 85 height 39
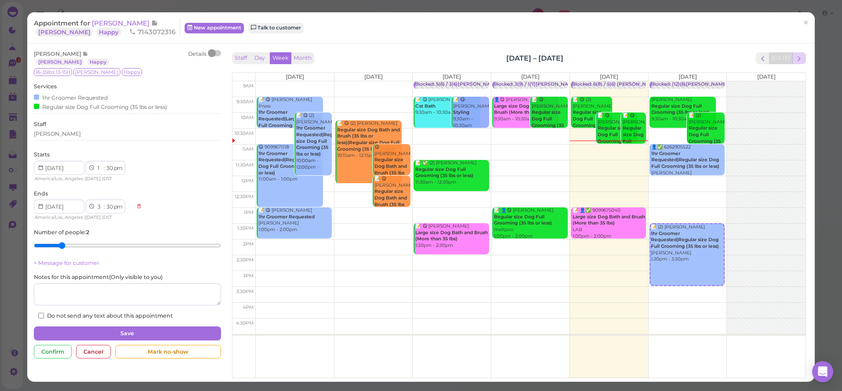
click at [798, 57] on span "next" at bounding box center [799, 58] width 8 height 8
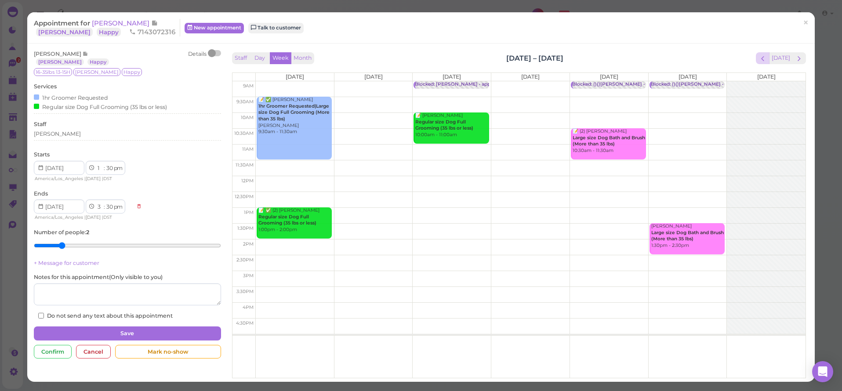
click at [761, 58] on span "prev" at bounding box center [762, 58] width 8 height 8
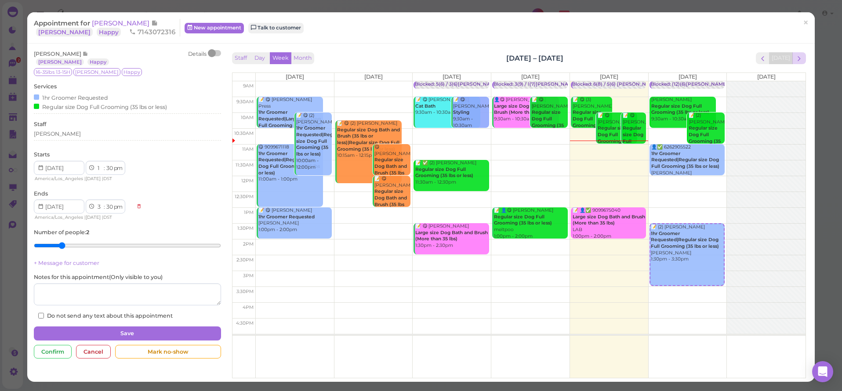
click at [795, 59] on span "next" at bounding box center [799, 58] width 8 height 8
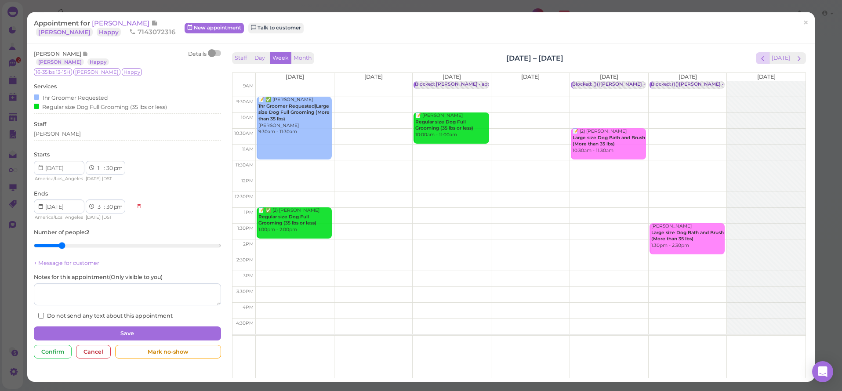
click at [764, 57] on span "prev" at bounding box center [762, 58] width 8 height 8
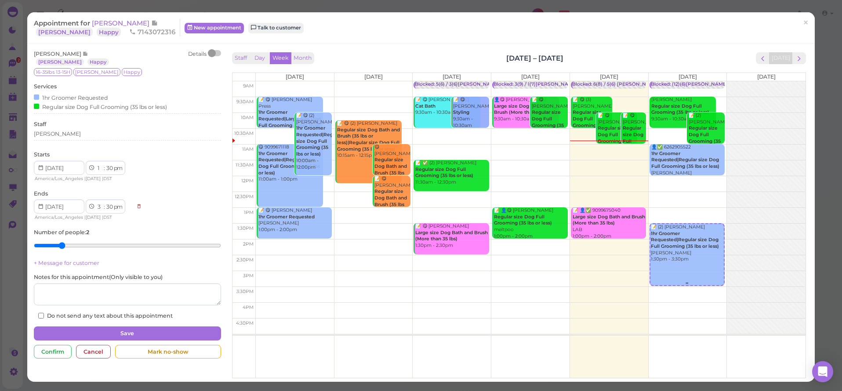
click at [675, 252] on div "📝 (2) Rich Santos 1hr Groomer Requested|Regular size Dog Full Grooming (35 lbs …" at bounding box center [686, 243] width 73 height 39
select select "9"
select select "11"
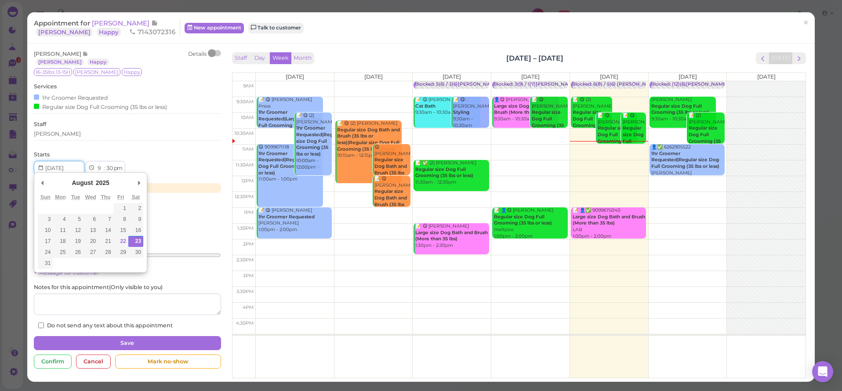
click at [76, 167] on input "Use the arrow keys to pick a date" at bounding box center [59, 168] width 51 height 14
type input "2025-08-30"
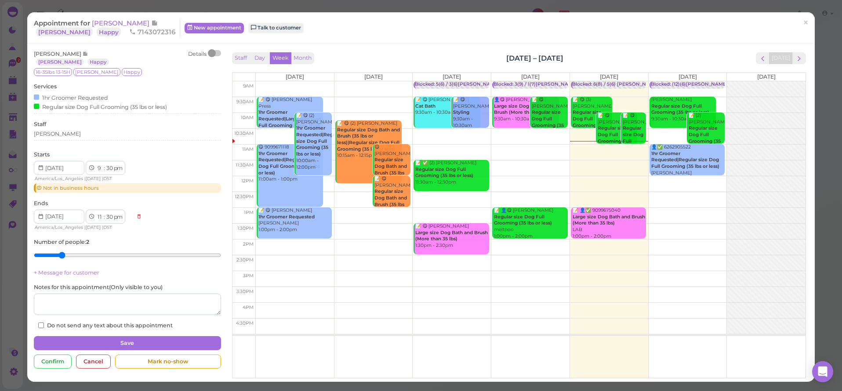
drag, startPoint x: 139, startPoint y: 163, endPoint x: 132, endPoint y: 165, distance: 7.6
click at [139, 163] on div "Starts 1 2 3 4 5 6 7 8 9 10 11 12 : 00 05 10 15 20 25 30 35 40 45 50 55 am pm A…" at bounding box center [127, 172] width 187 height 42
select select "am"
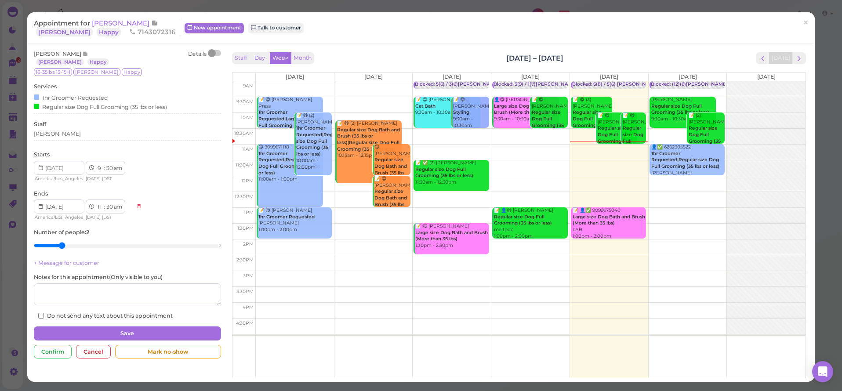
click at [165, 168] on div "Starts 1 2 3 4 5 6 7 8 9 10 11 12 : 00 05 10 15 20 25 30 35 40 45 50 55 am pm A…" at bounding box center [127, 167] width 187 height 32
click at [802, 61] on span "next" at bounding box center [799, 58] width 8 height 8
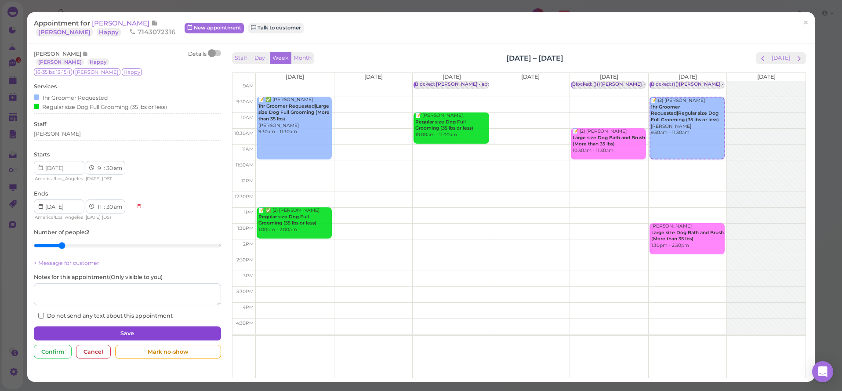
click at [161, 331] on button "Save" at bounding box center [127, 333] width 187 height 14
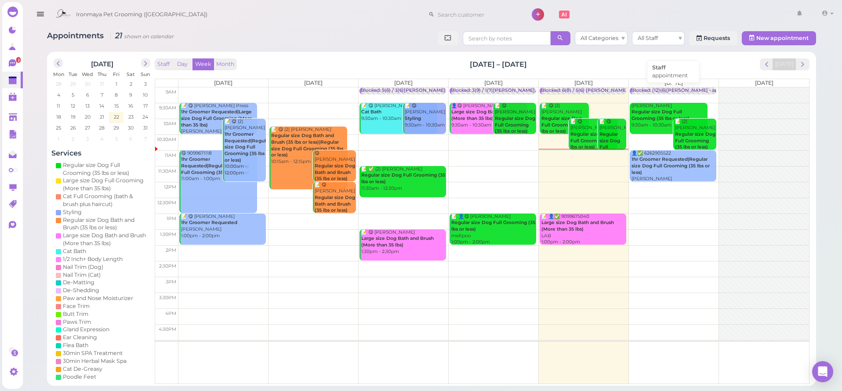
click at [687, 89] on div "Blocked: (12)(6)Lulu Ida Isaac • appointment" at bounding box center [686, 90] width 111 height 7
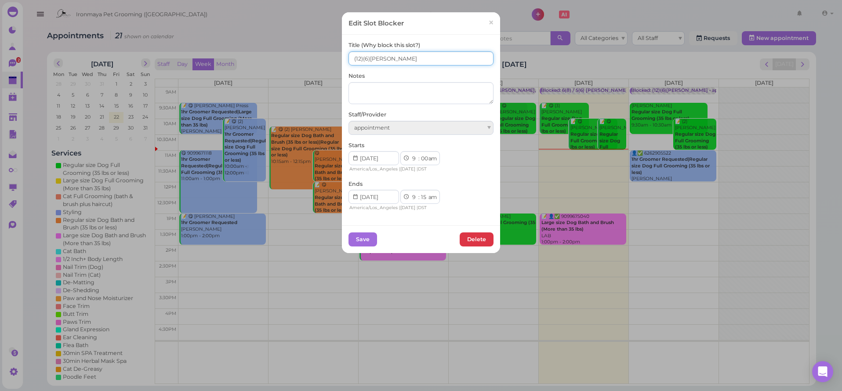
click at [369, 56] on input "(12)(6)Lulu Ida Isaac" at bounding box center [420, 58] width 145 height 14
type input "(12)(4)Lulu Ida Isaac"
click at [374, 237] on button "Save" at bounding box center [362, 239] width 29 height 14
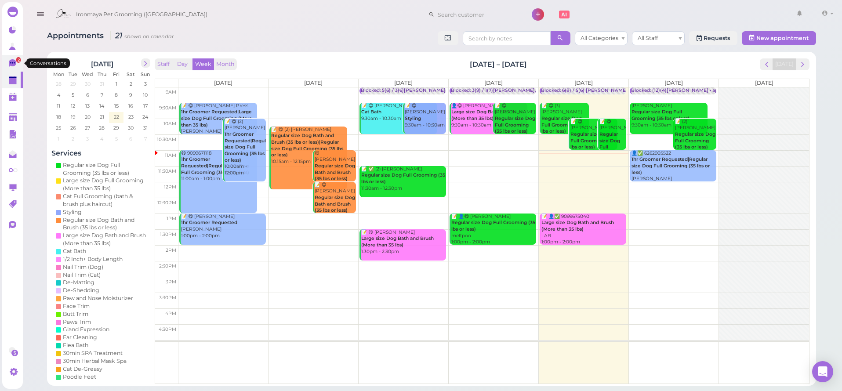
click at [7, 58] on link "2" at bounding box center [12, 63] width 21 height 17
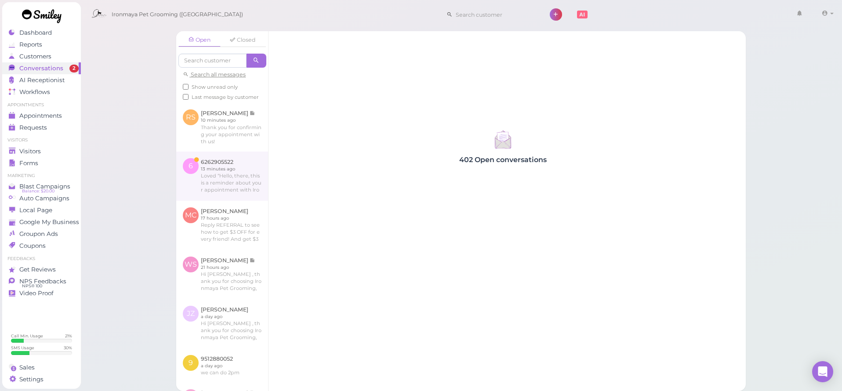
click at [242, 161] on link at bounding box center [222, 176] width 92 height 49
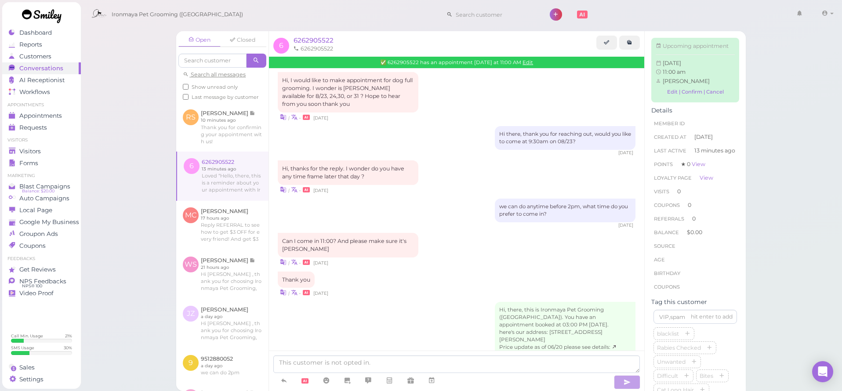
scroll to position [27, 0]
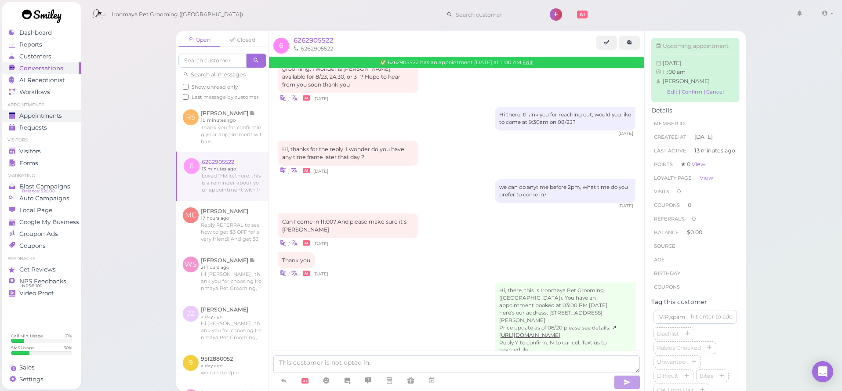
click at [40, 118] on span "Appointments" at bounding box center [40, 115] width 43 height 7
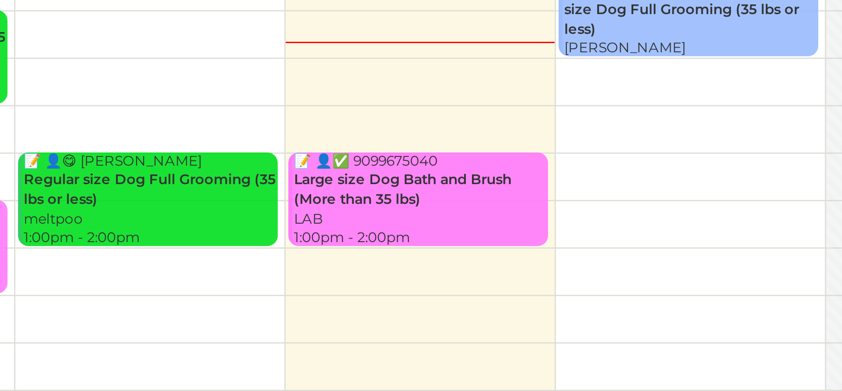
drag, startPoint x: 12, startPoint y: 7, endPoint x: 130, endPoint y: 43, distance: 123.0
click at [155, 87] on tbody "9am 9:30am 10am 10:30am 11am 11:30am 12pm 12:30pm 1pm 1:30pm 2pm 2:30pm 3pm 3:3…" at bounding box center [482, 213] width 654 height 253
click at [541, 220] on b "Large size Dog Bath and Brush (More than 35 lbs)" at bounding box center [577, 226] width 72 height 12
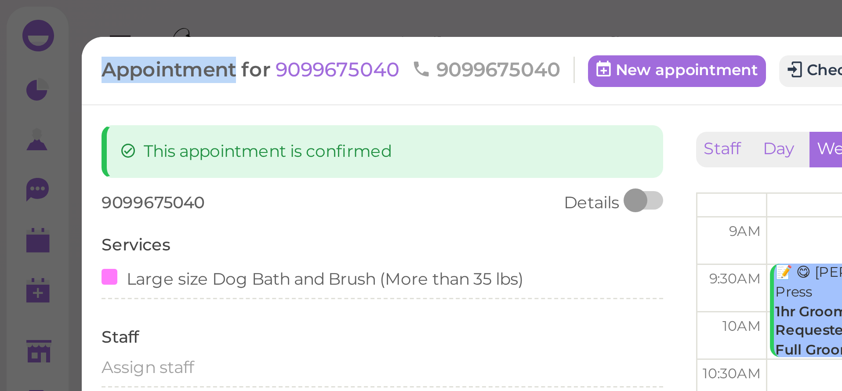
drag, startPoint x: 80, startPoint y: 20, endPoint x: 34, endPoint y: 14, distance: 46.2
click at [34, 13] on div "Appointment for 9099675040 9099675040 New appointment Check in this customer ×" at bounding box center [420, 23] width 787 height 22
click at [23, 4] on div "Appointment for 9099675040 9099675040 New appointment Check in this customer × …" at bounding box center [421, 195] width 842 height 391
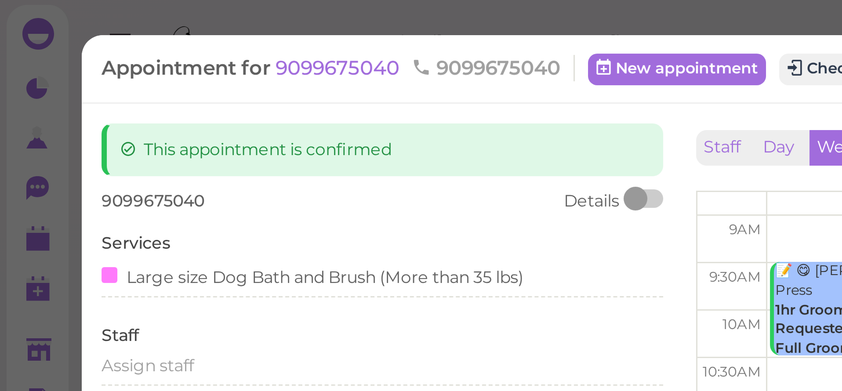
click at [10, 19] on div "Appointment for 9099675040 9099675040 New appointment Check in this customer × …" at bounding box center [421, 195] width 842 height 391
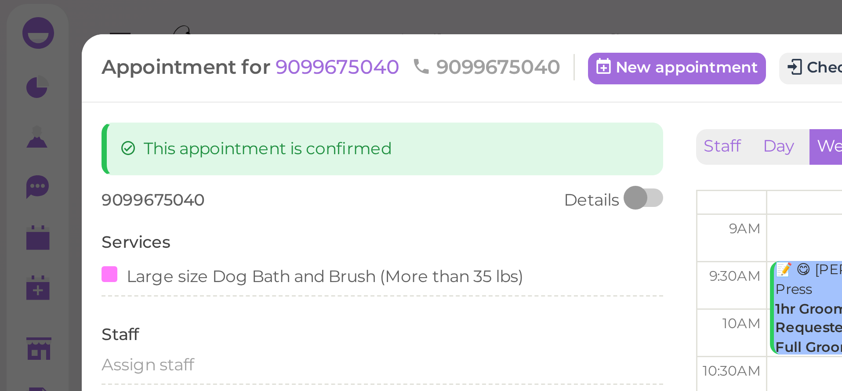
click at [15, 34] on div "Appointment for 9099675040 9099675040 New appointment Check in this customer × …" at bounding box center [421, 195] width 842 height 391
click at [237, 33] on div "Appointment for 9099675040 9099675040 New appointment Check in this customer ×" at bounding box center [420, 23] width 787 height 22
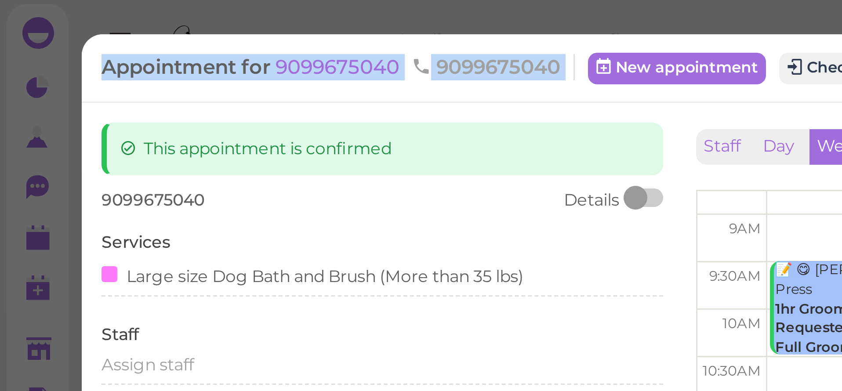
drag, startPoint x: 243, startPoint y: 35, endPoint x: 53, endPoint y: 0, distance: 193.8
click at [53, 0] on div "Appointment for 9099675040 9099675040 New appointment Check in this customer × …" at bounding box center [421, 195] width 842 height 391
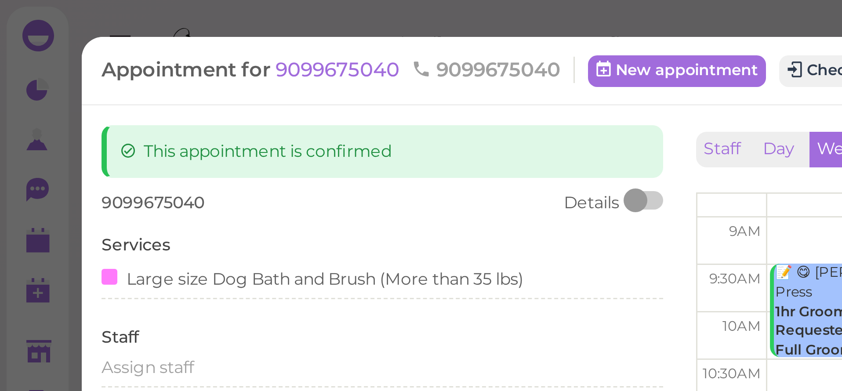
click at [203, 11] on div "Appointment for 9099675040 9099675040 New appointment Check in this customer × …" at bounding box center [421, 195] width 842 height 391
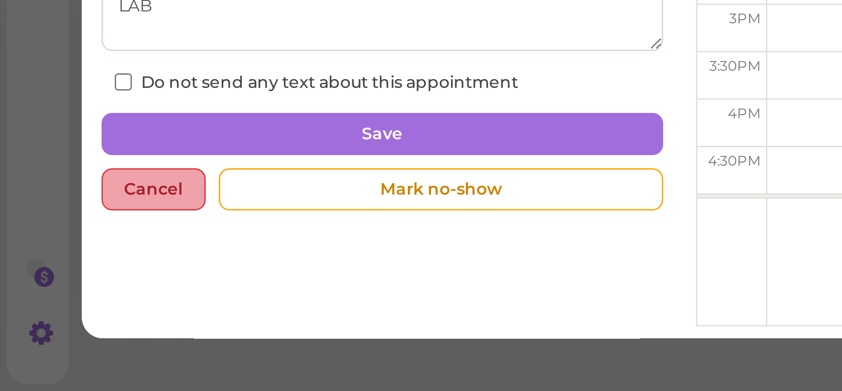
click at [64, 317] on div "Cancel" at bounding box center [51, 324] width 35 height 14
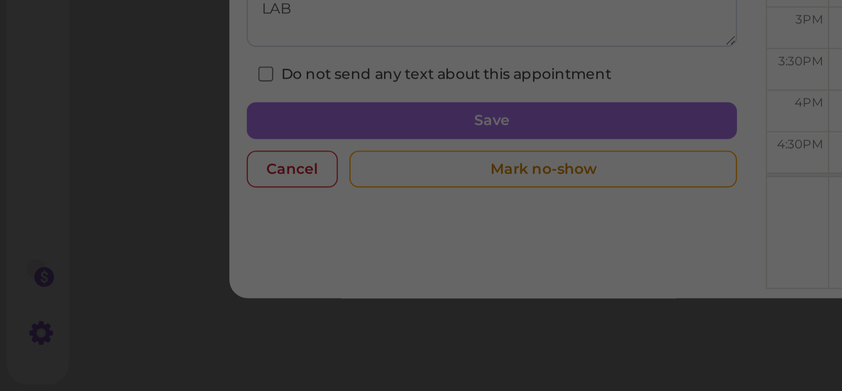
click at [98, 57] on div "Cancel appointment × Are you sure to cancel this appointment? No Cancel" at bounding box center [421, 195] width 842 height 391
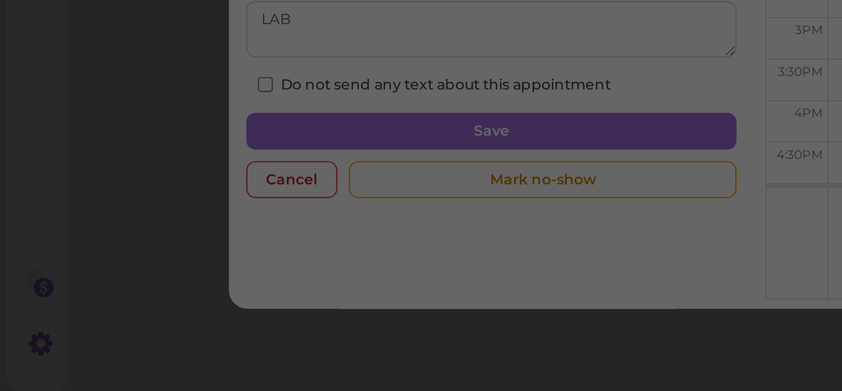
drag, startPoint x: 179, startPoint y: 37, endPoint x: 75, endPoint y: 10, distance: 107.9
click at [178, 36] on div "Cancel appointment × Are you sure to cancel this appointment? No Cancel" at bounding box center [421, 195] width 842 height 391
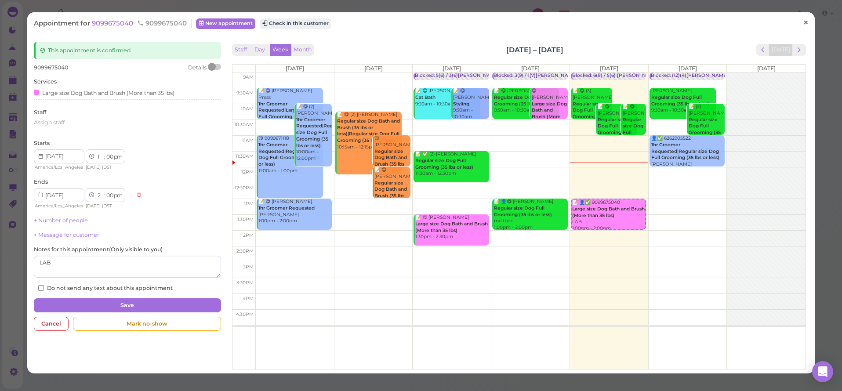
click at [806, 19] on span "×" at bounding box center [806, 23] width 6 height 12
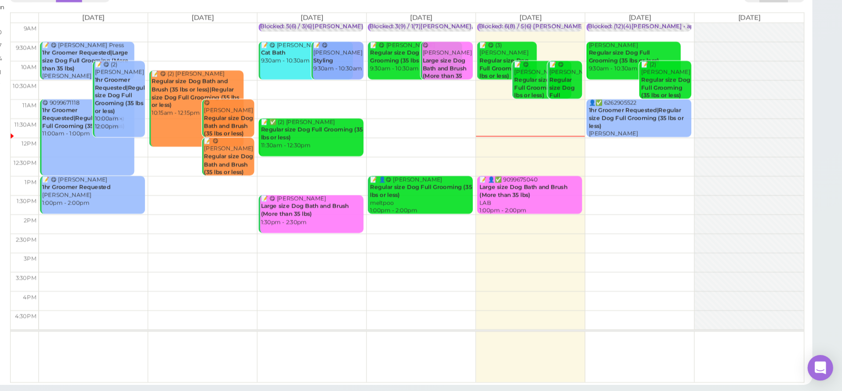
click at [505, 214] on td at bounding box center [493, 222] width 630 height 16
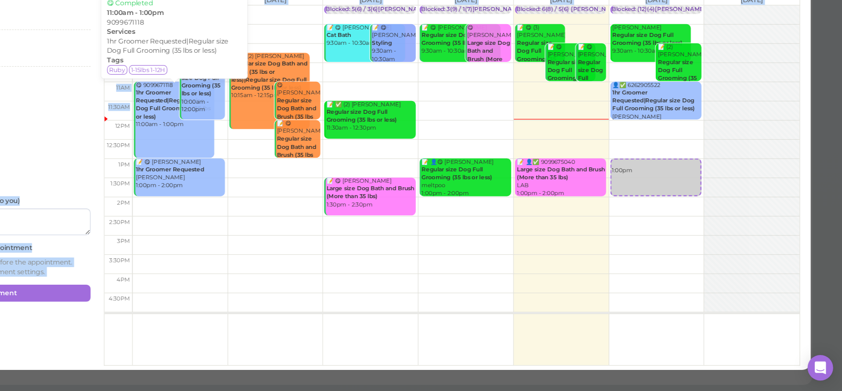
drag, startPoint x: 68, startPoint y: 42, endPoint x: 179, endPoint y: 84, distance: 119.3
click at [202, 93] on div "Customer Services Select services Staff Assign staff Starts 1 2 3 4 5 6 7 8 9 1…" at bounding box center [420, 204] width 783 height 325
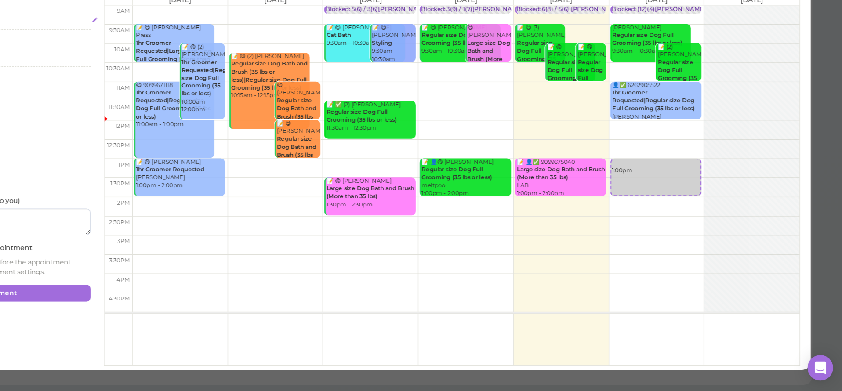
click at [42, 83] on div "Select services" at bounding box center [127, 88] width 187 height 11
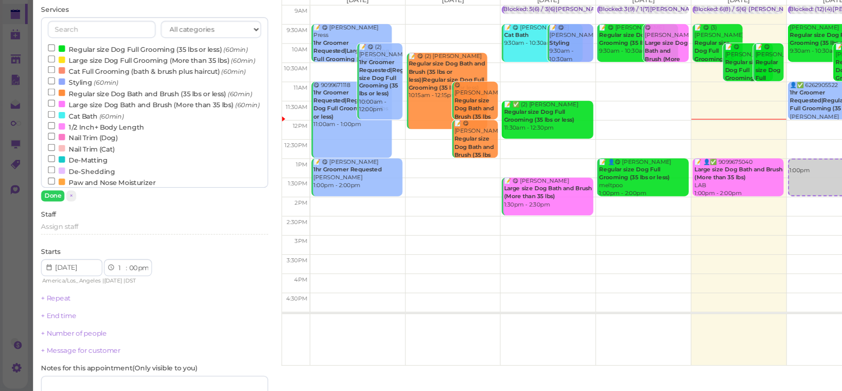
drag, startPoint x: 31, startPoint y: 11, endPoint x: 76, endPoint y: 28, distance: 47.8
click at [31, 42] on div "Customer Services All categories Full Grooming Bath & Brush Add-ons Special Req…" at bounding box center [127, 241] width 196 height 399
click at [41, 105] on input "Regular size Dog Full Grooming (35 lbs or less) (60min)" at bounding box center [43, 108] width 6 height 6
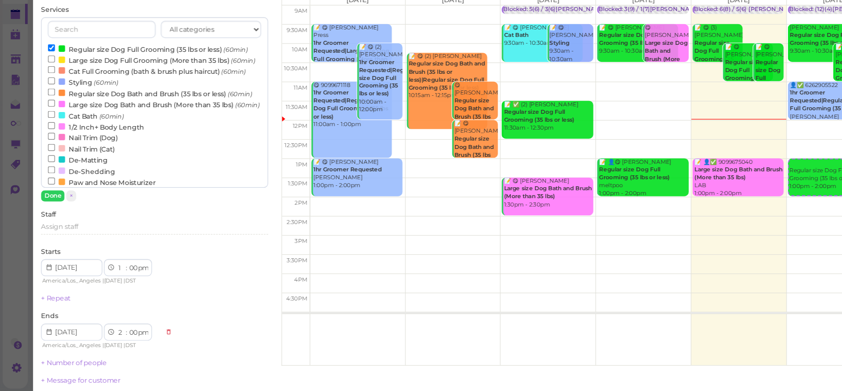
click at [41, 105] on input "Regular size Dog Full Grooming (35 lbs or less) (60min)" at bounding box center [43, 108] width 6 height 6
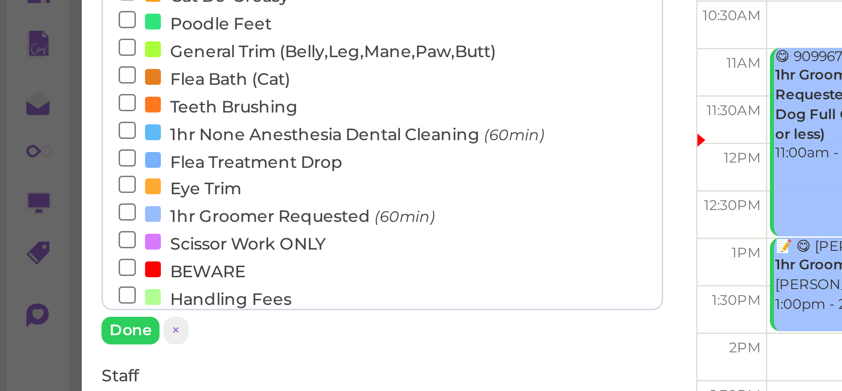
scroll to position [194, 0]
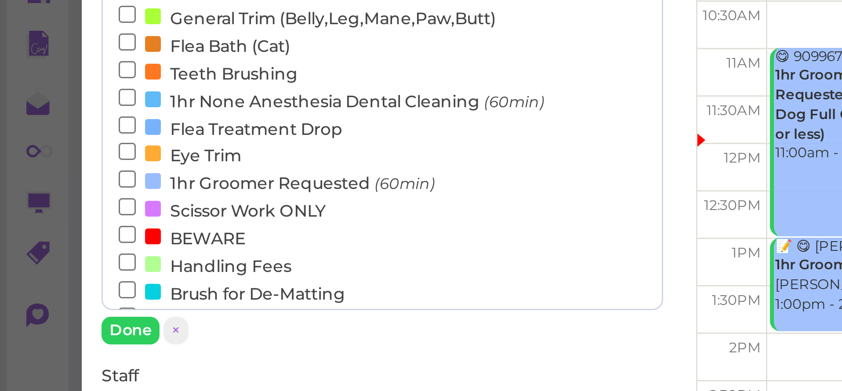
click at [42, 177] on input "1hr Groomer Requested (60min)" at bounding box center [43, 180] width 6 height 6
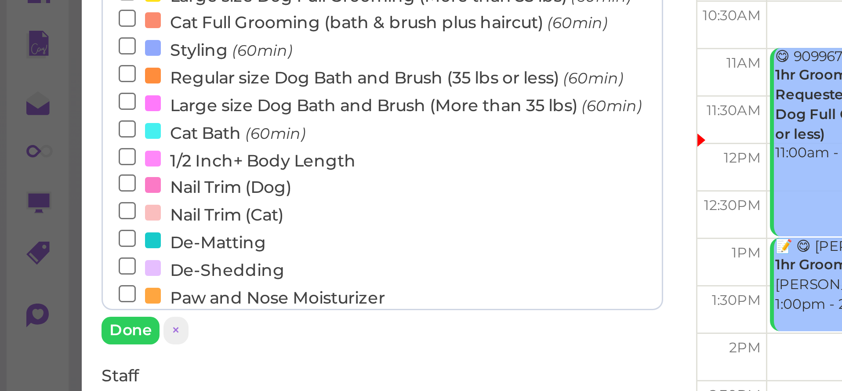
scroll to position [1, 0]
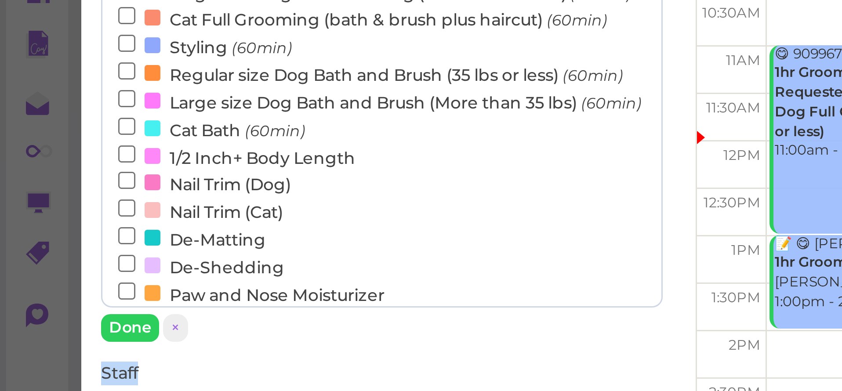
drag, startPoint x: 225, startPoint y: 27, endPoint x: 208, endPoint y: 112, distance: 86.5
click at [208, 112] on div "Customer Services All categories Full Grooming Bath & Brush Add-ons Special Req…" at bounding box center [420, 260] width 783 height 438
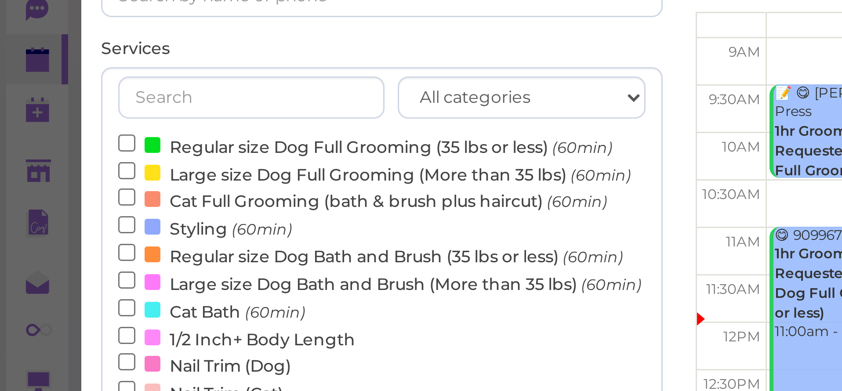
click at [41, 105] on input "Regular size Dog Full Grooming (35 lbs or less) (60min)" at bounding box center [43, 108] width 6 height 6
select select "3"
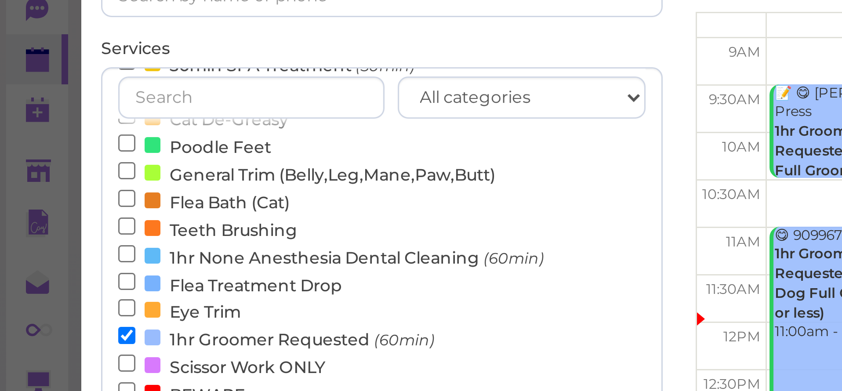
scroll to position [102, 0]
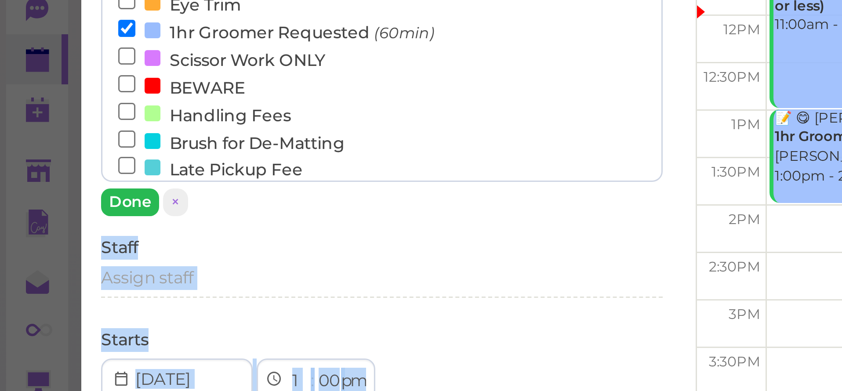
click at [47, 123] on button "Done" at bounding box center [43, 127] width 19 height 9
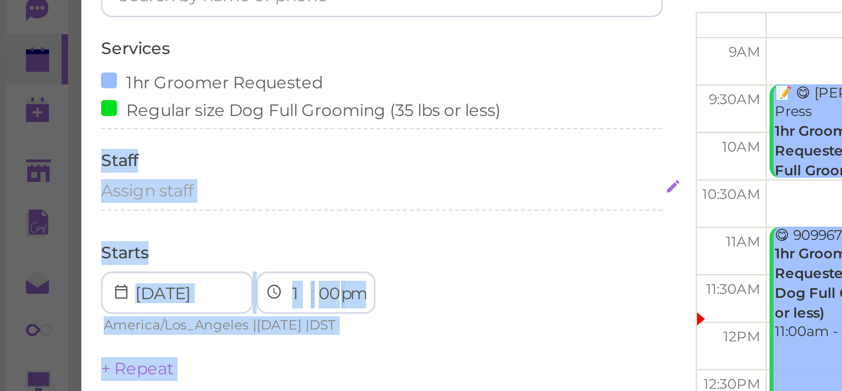
scroll to position [0, 0]
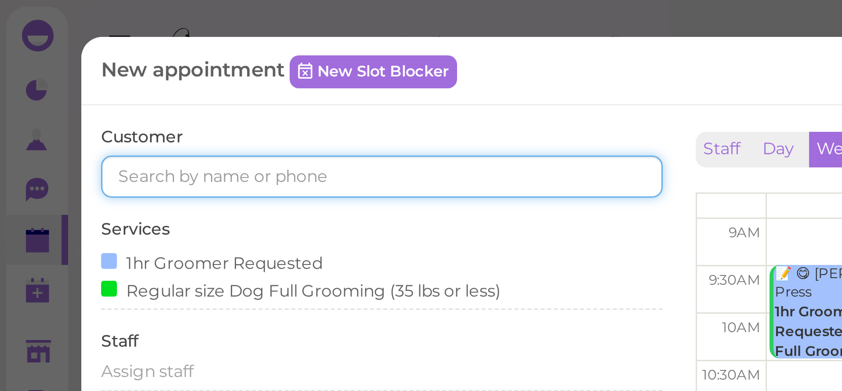
click at [47, 57] on input at bounding box center [127, 59] width 187 height 14
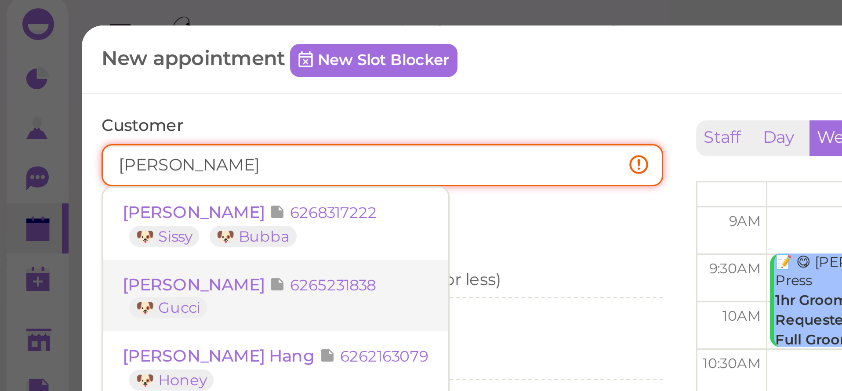
type input "dan"
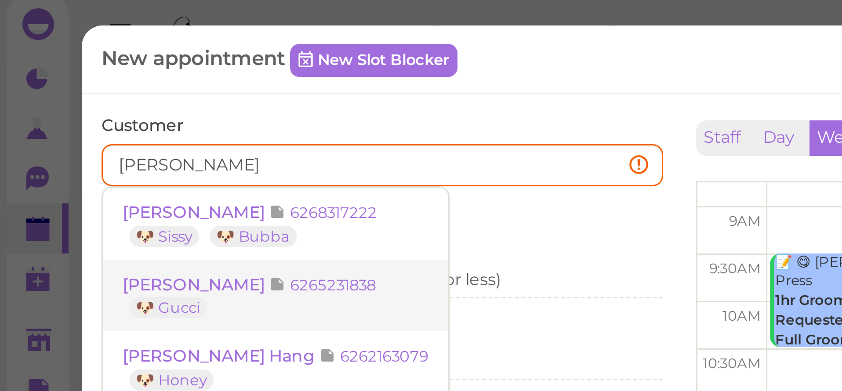
click at [64, 95] on span "Dan Wang" at bounding box center [65, 98] width 49 height 7
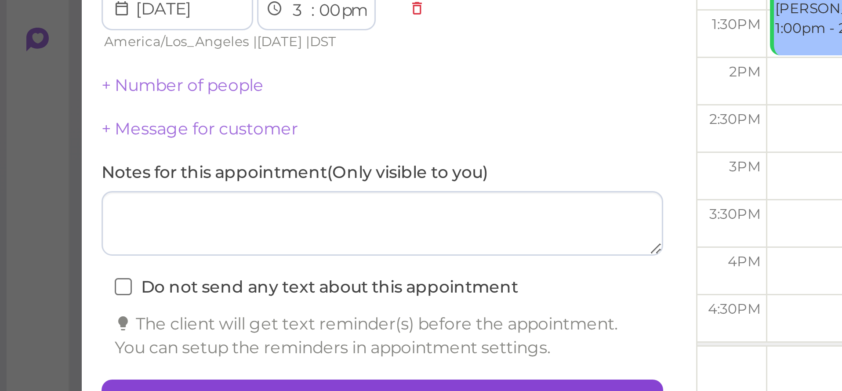
click at [100, 342] on icon at bounding box center [97, 345] width 6 height 7
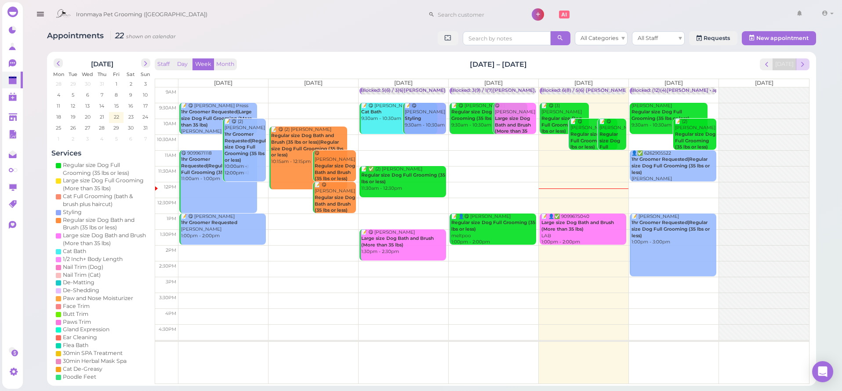
click at [801, 64] on span "next" at bounding box center [802, 64] width 8 height 8
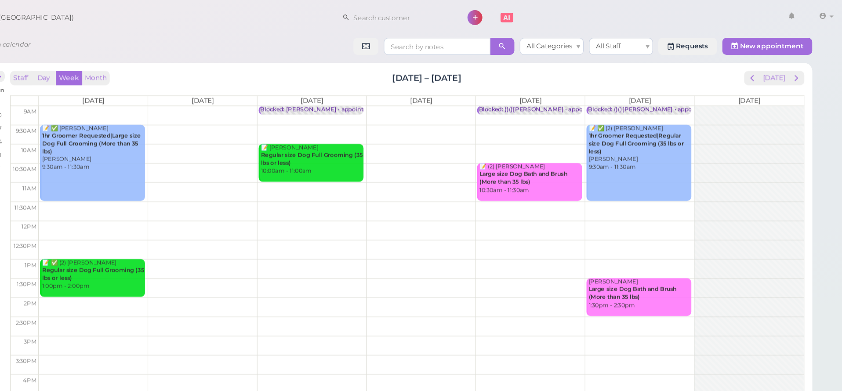
click at [178, 103] on td at bounding box center [493, 111] width 630 height 16
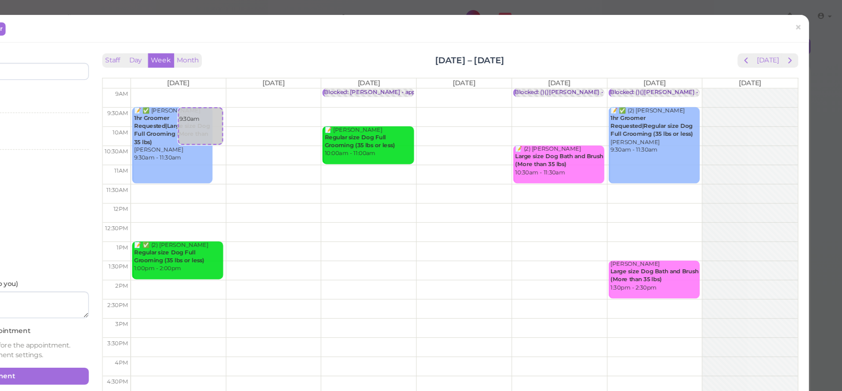
drag, startPoint x: 144, startPoint y: 20, endPoint x: 313, endPoint y: 33, distance: 169.7
click at [315, 31] on div "New appointment New Slot Blocker ×" at bounding box center [420, 23] width 787 height 23
click at [46, 56] on input at bounding box center [127, 59] width 187 height 14
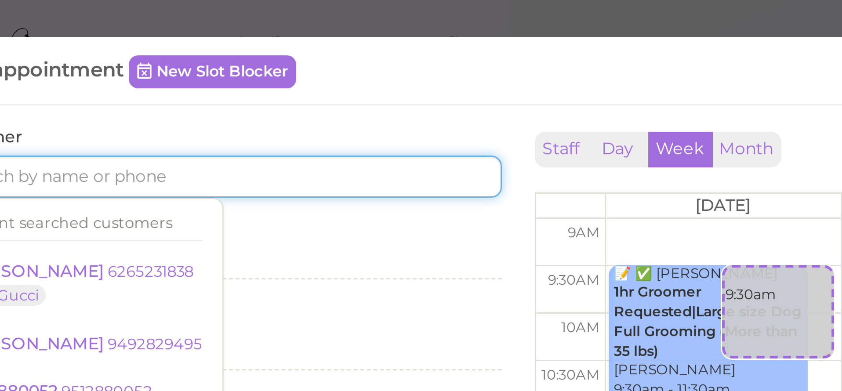
click at [34, 58] on input at bounding box center [127, 59] width 187 height 14
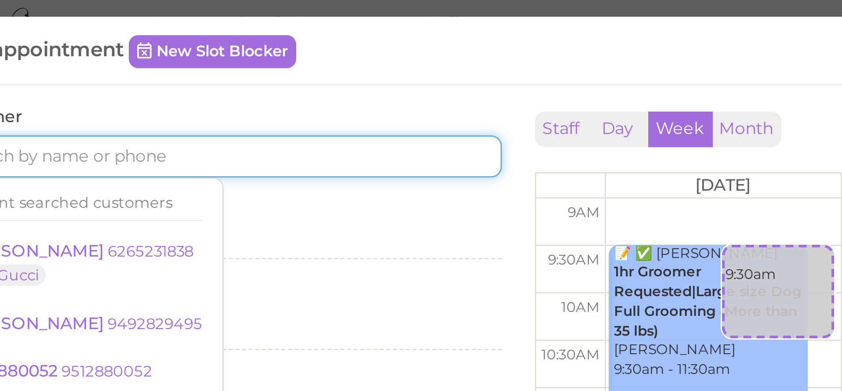
click at [35, 52] on input at bounding box center [127, 59] width 187 height 14
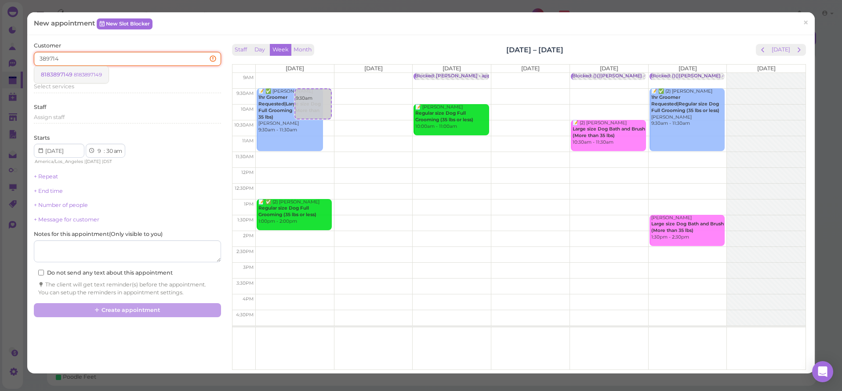
type input "389714"
click at [64, 76] on span "8183897149" at bounding box center [57, 74] width 33 height 7
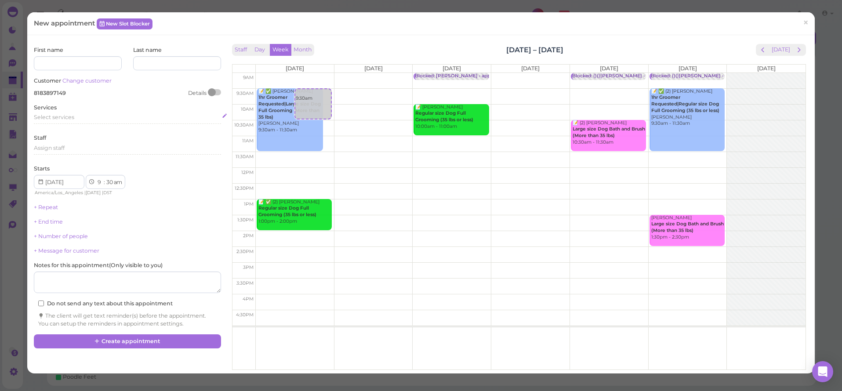
click at [60, 114] on span "Select services" at bounding box center [54, 117] width 40 height 7
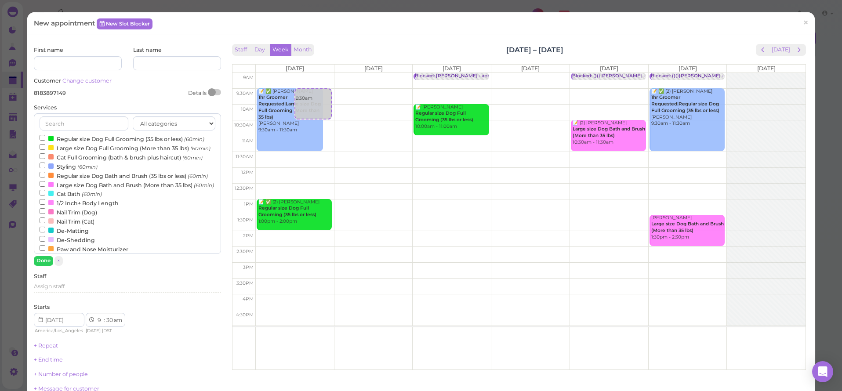
scroll to position [1, 0]
click at [68, 172] on label "Regular size Dog Bath and Brush (35 lbs or less) (60min)" at bounding box center [124, 174] width 168 height 9
click at [45, 172] on input "Regular size Dog Bath and Brush (35 lbs or less) (60min)" at bounding box center [43, 174] width 6 height 6
click at [46, 260] on button "Done" at bounding box center [43, 260] width 19 height 9
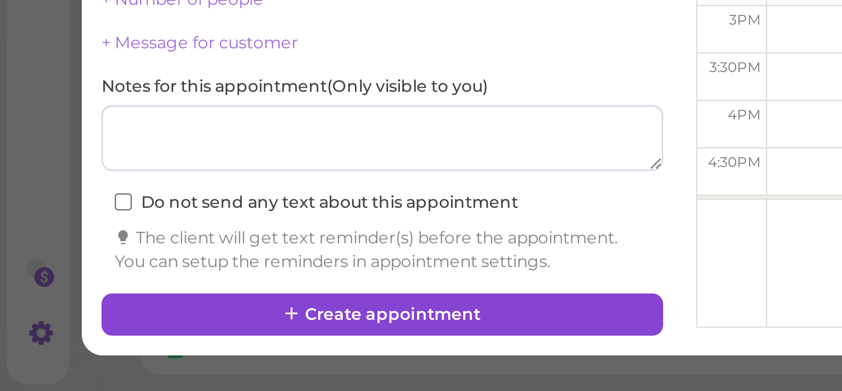
click at [62, 359] on button "Create appointment" at bounding box center [127, 366] width 187 height 14
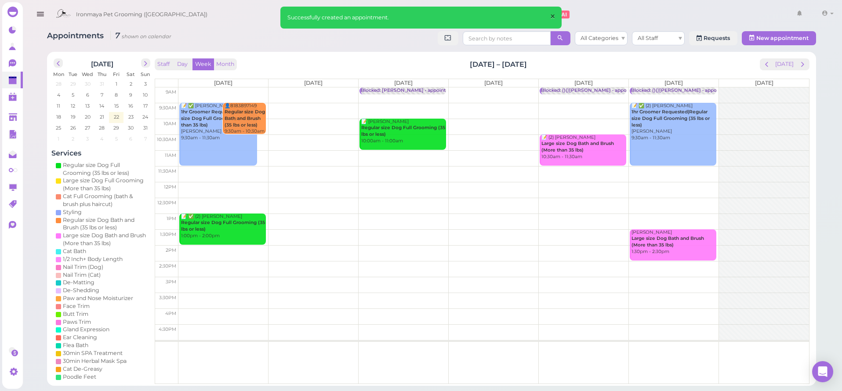
click at [551, 13] on span "×" at bounding box center [553, 17] width 6 height 12
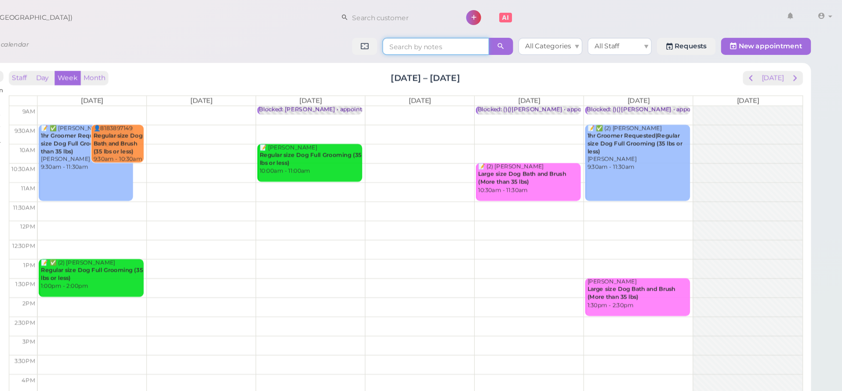
click at [463, 36] on input at bounding box center [507, 38] width 88 height 14
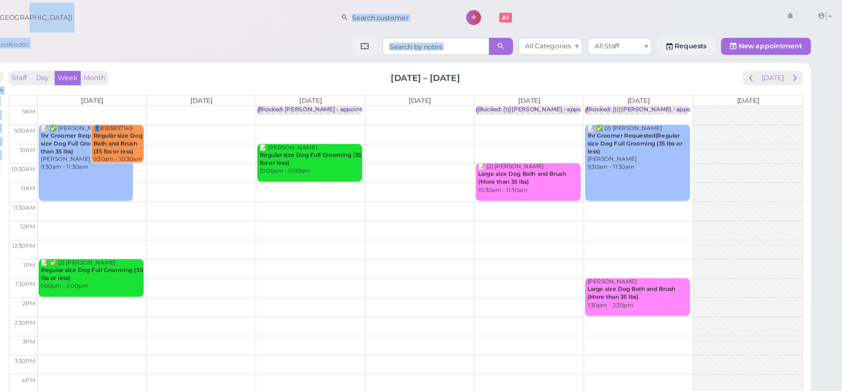
drag, startPoint x: 20, startPoint y: 16, endPoint x: 181, endPoint y: 47, distance: 164.3
click at [172, 49] on div "Ironmaya Pet Grooming (San Dimas) 1" at bounding box center [431, 193] width 821 height 386
click at [290, 34] on div "Appointments 7 shown on calendar All Categories All Staff Requests New appointm…" at bounding box center [431, 39] width 769 height 16
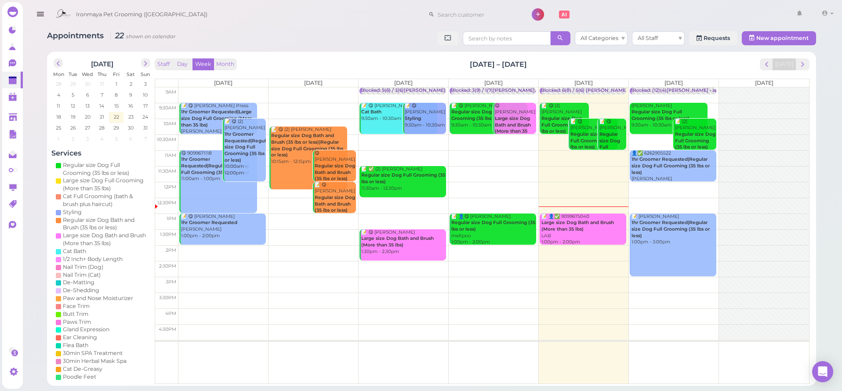
click at [38, 10] on icon "button" at bounding box center [40, 14] width 9 height 11
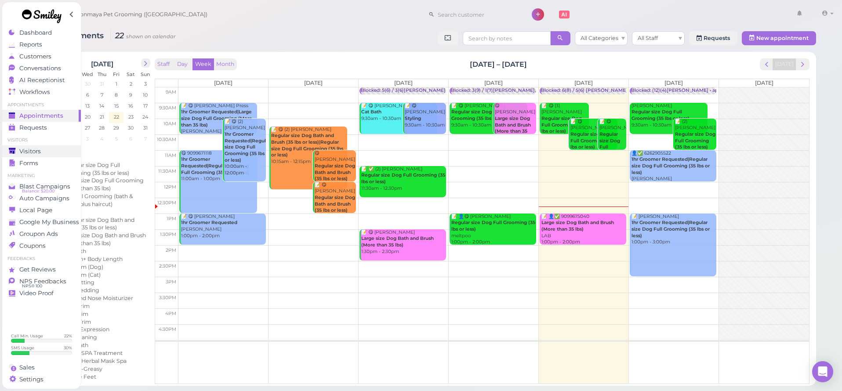
click at [43, 154] on div "Visitors" at bounding box center [40, 151] width 63 height 7
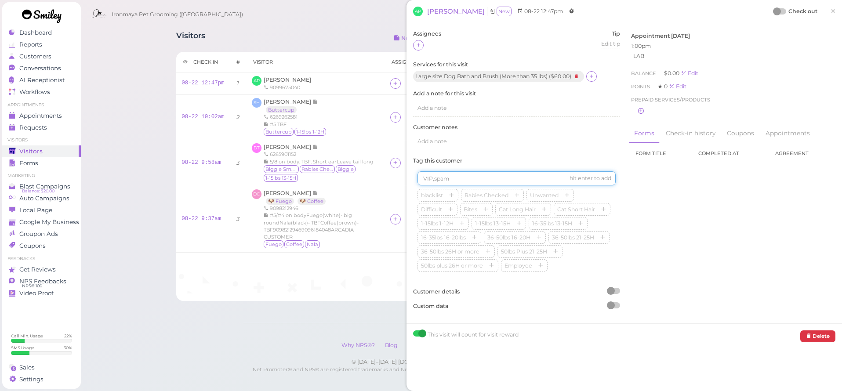
click at [461, 171] on input at bounding box center [516, 178] width 198 height 14
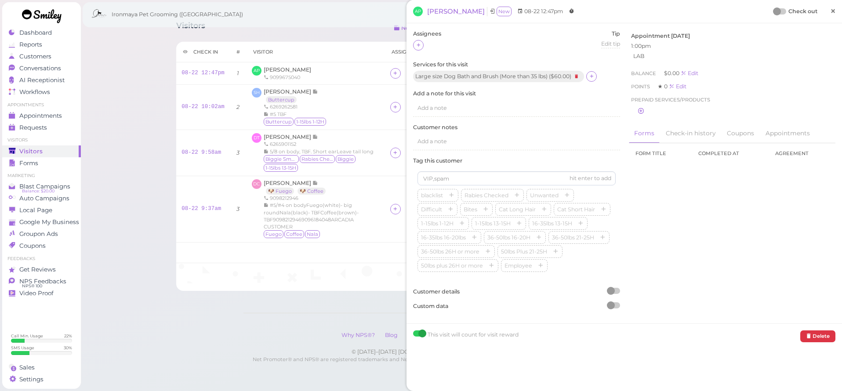
click at [833, 13] on span "×" at bounding box center [833, 11] width 6 height 12
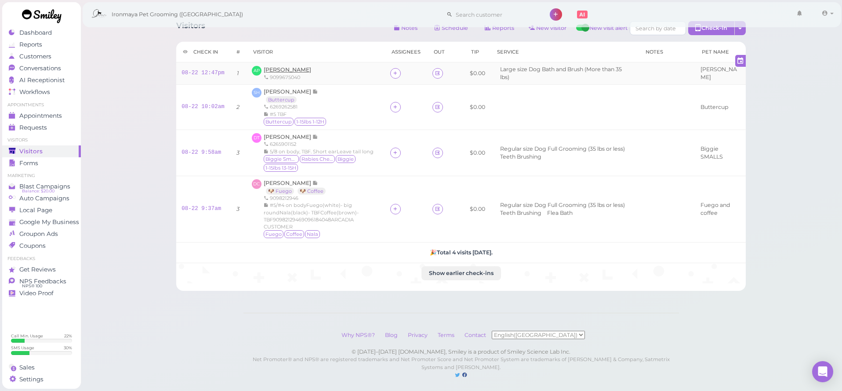
click at [276, 69] on span "[PERSON_NAME]" at bounding box center [287, 69] width 47 height 7
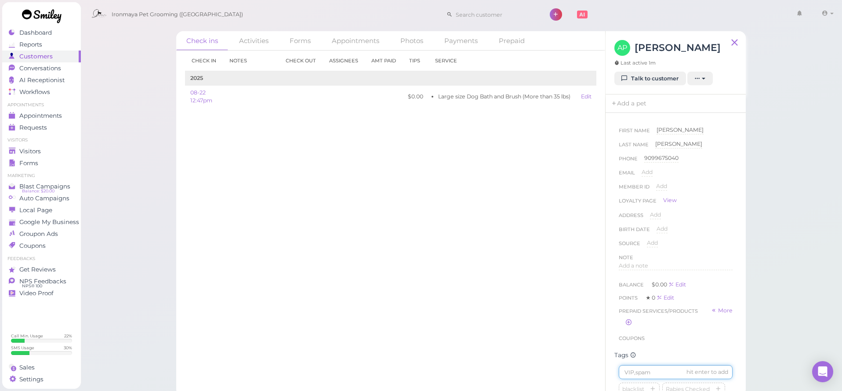
click at [649, 369] on input at bounding box center [676, 372] width 114 height 14
type input "[PERSON_NAME]"
click at [47, 34] on span "Dashboard" at bounding box center [35, 32] width 33 height 7
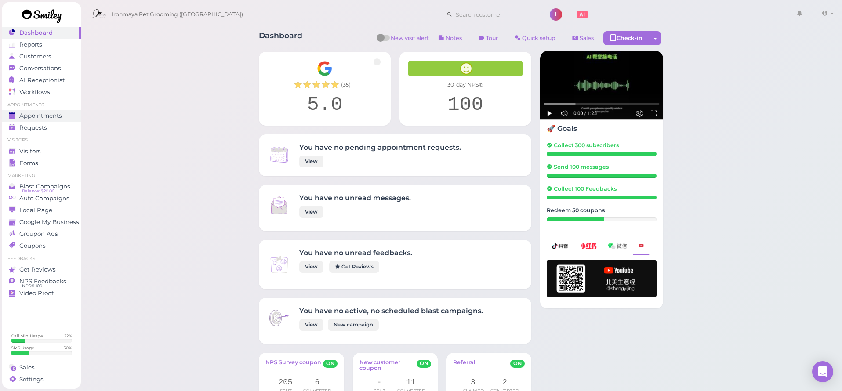
click at [60, 115] on span "Appointments" at bounding box center [40, 115] width 43 height 7
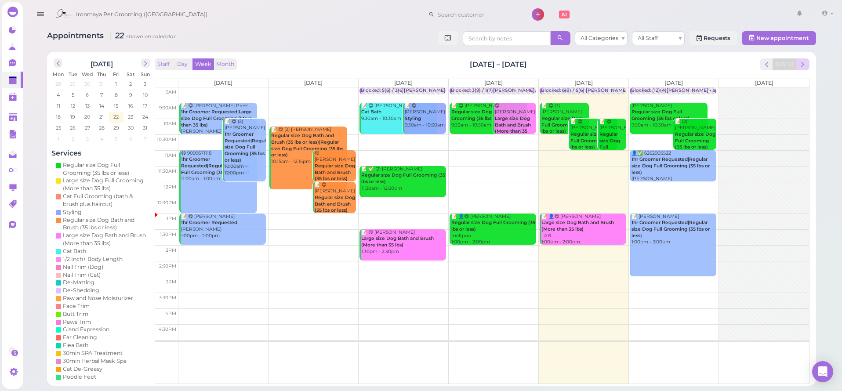
click at [798, 67] on button "next" at bounding box center [803, 64] width 14 height 12
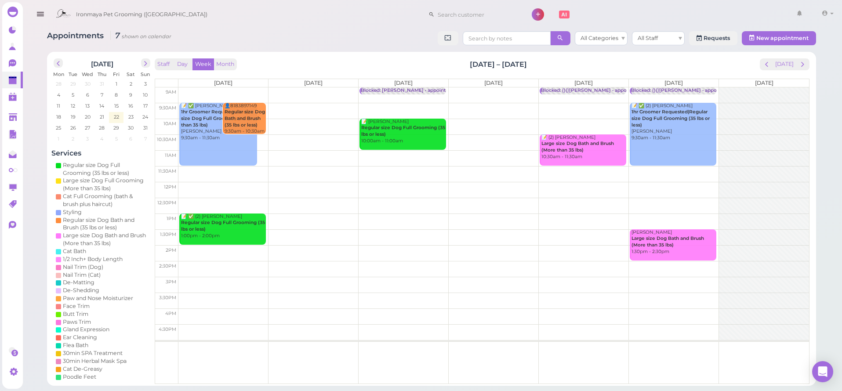
click at [426, 105] on td at bounding box center [493, 111] width 630 height 16
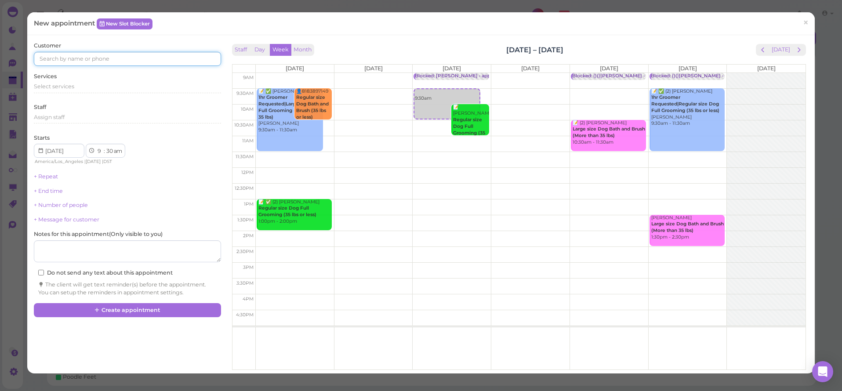
click at [75, 59] on input at bounding box center [127, 59] width 187 height 14
type input "6268007986"
click at [64, 75] on span "[PERSON_NAME]" at bounding box center [65, 74] width 49 height 7
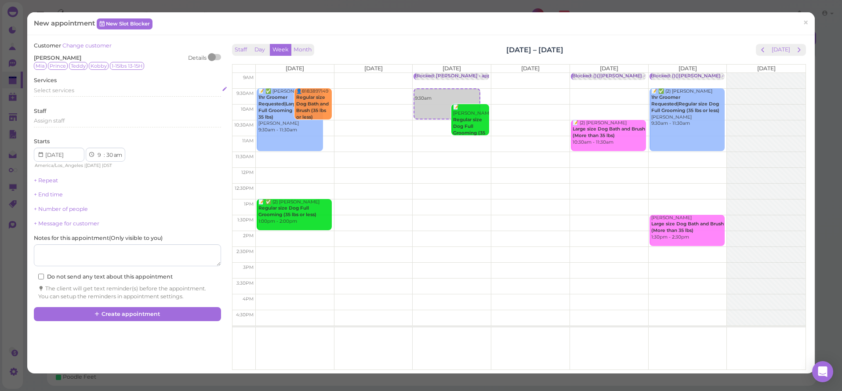
click at [58, 91] on span "Select services" at bounding box center [54, 90] width 40 height 7
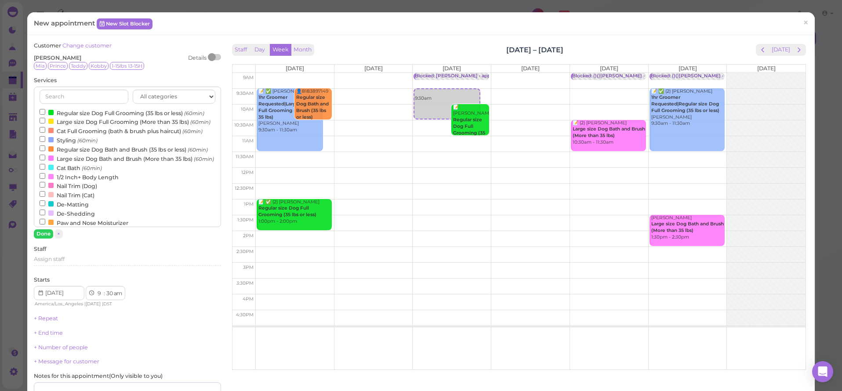
click at [44, 111] on input "Regular size Dog Full Grooming (35 lbs or less) (60min)" at bounding box center [43, 112] width 6 height 6
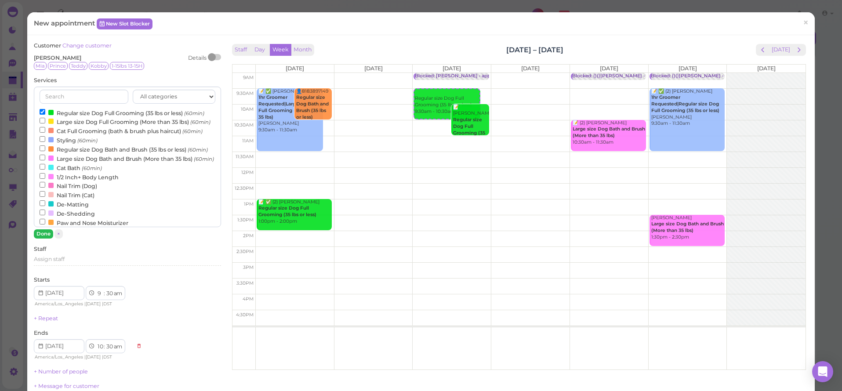
click at [47, 234] on button "Done" at bounding box center [43, 233] width 19 height 9
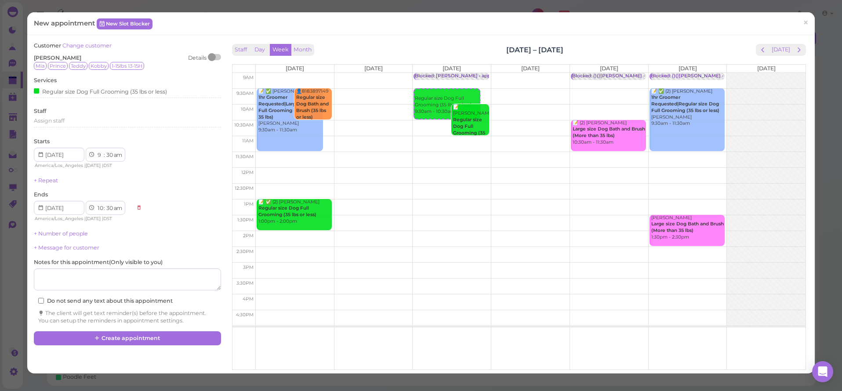
drag, startPoint x: 51, startPoint y: 228, endPoint x: 54, endPoint y: 235, distance: 7.9
click at [51, 230] on link "+ Number of people" at bounding box center [61, 233] width 54 height 7
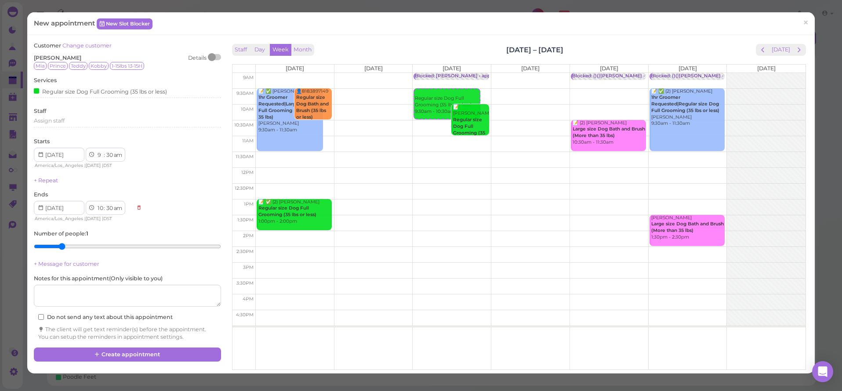
type input "2"
click at [66, 245] on input "range" at bounding box center [127, 246] width 187 height 14
click at [129, 348] on button "Create appointment" at bounding box center [127, 355] width 187 height 14
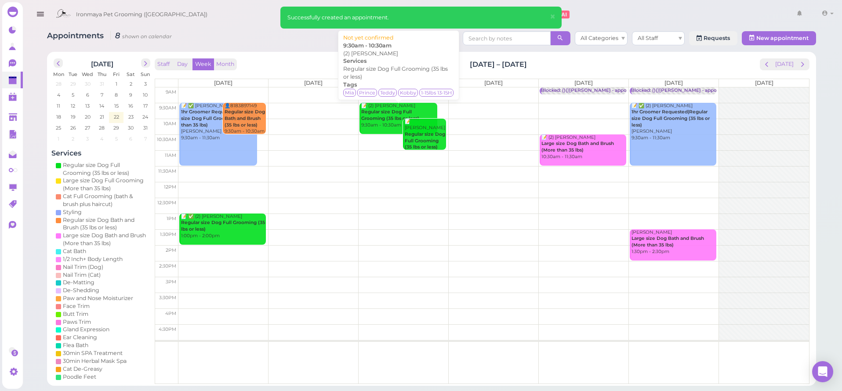
click at [377, 127] on link "📝 (2) [PERSON_NAME] Regular size Dog Full Grooming (35 lbs or less) 9:30am - 10…" at bounding box center [398, 118] width 78 height 31
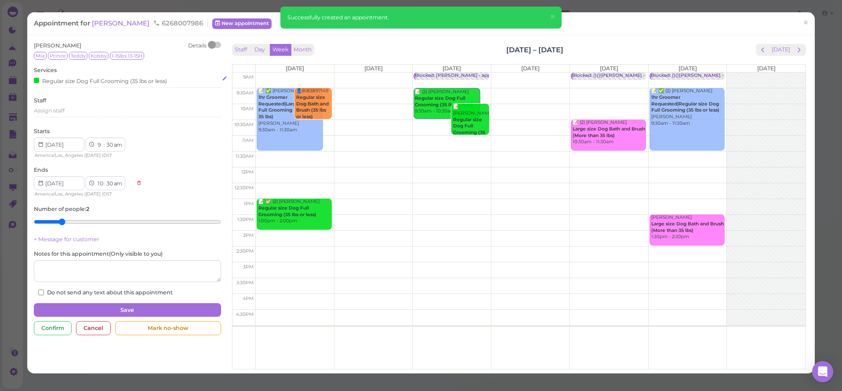
click at [68, 82] on div "Regular size Dog Full Grooming (35 lbs or less)" at bounding box center [100, 80] width 133 height 9
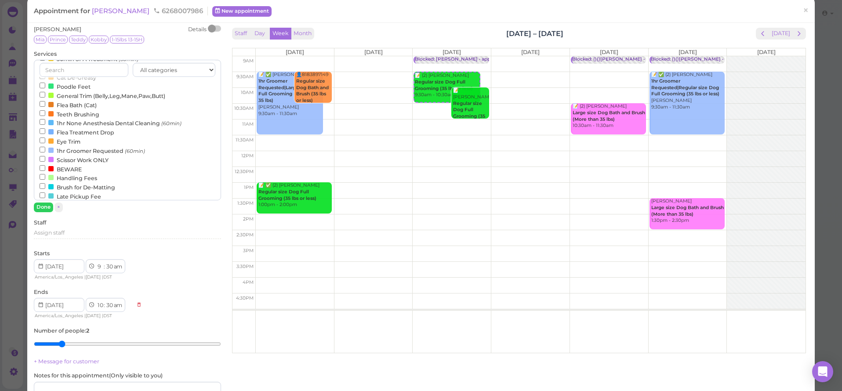
scroll to position [4, 0]
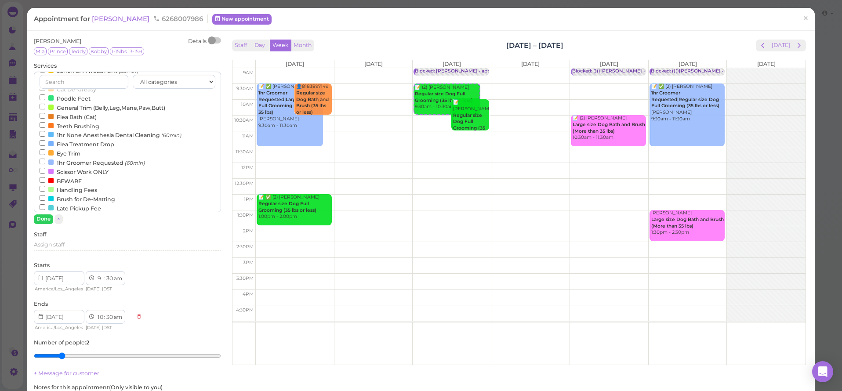
click at [68, 158] on label "1hr Groomer Requested (60min)" at bounding box center [92, 162] width 105 height 9
click at [45, 159] on input "1hr Groomer Requested (60min)" at bounding box center [43, 162] width 6 height 6
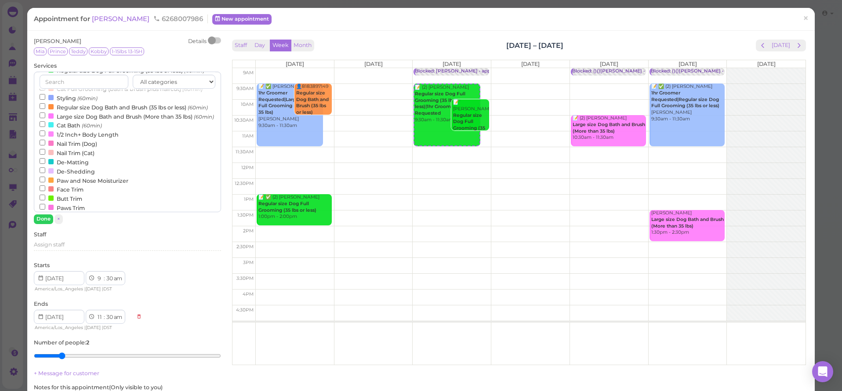
scroll to position [0, 0]
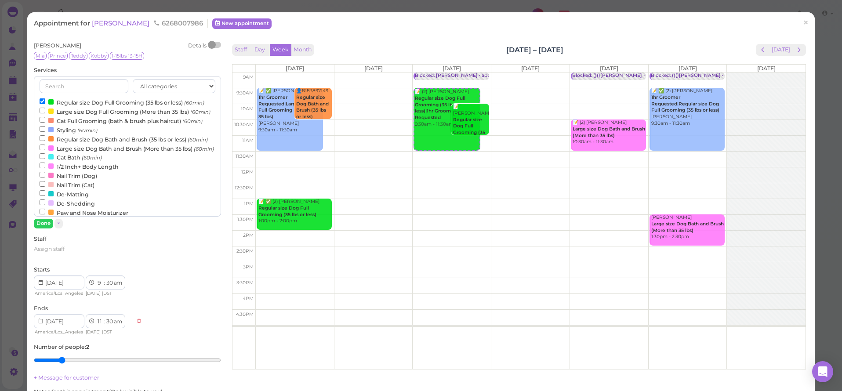
click at [57, 101] on label "Regular size Dog Full Grooming (35 lbs or less) (60min)" at bounding box center [122, 102] width 165 height 9
click at [45, 101] on input "Regular size Dog Full Grooming (35 lbs or less) (60min)" at bounding box center [43, 101] width 6 height 6
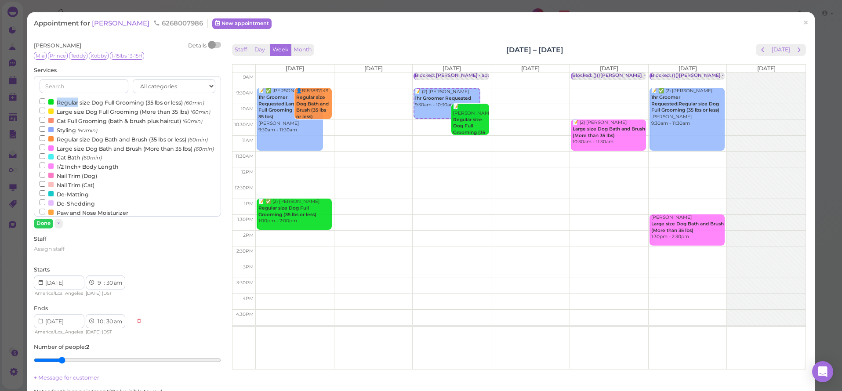
click at [57, 101] on label "Regular size Dog Full Grooming (35 lbs or less) (60min)" at bounding box center [122, 102] width 165 height 9
click at [45, 101] on input "Regular size Dog Full Grooming (35 lbs or less) (60min)" at bounding box center [43, 101] width 6 height 6
select select "11"
click at [43, 226] on button "Done" at bounding box center [43, 223] width 19 height 9
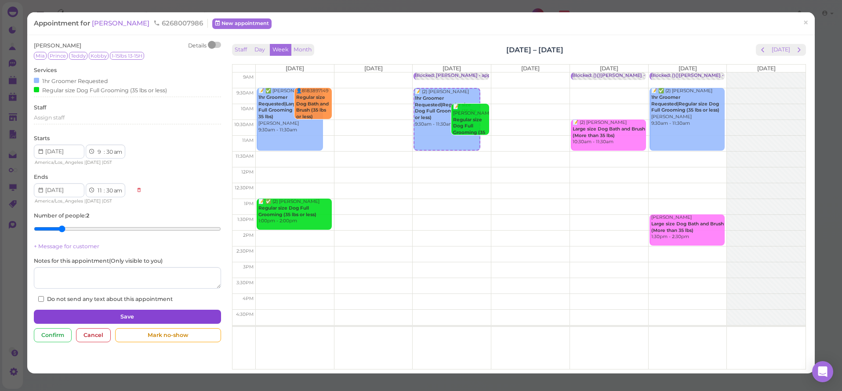
click at [191, 310] on button "Save" at bounding box center [127, 317] width 187 height 14
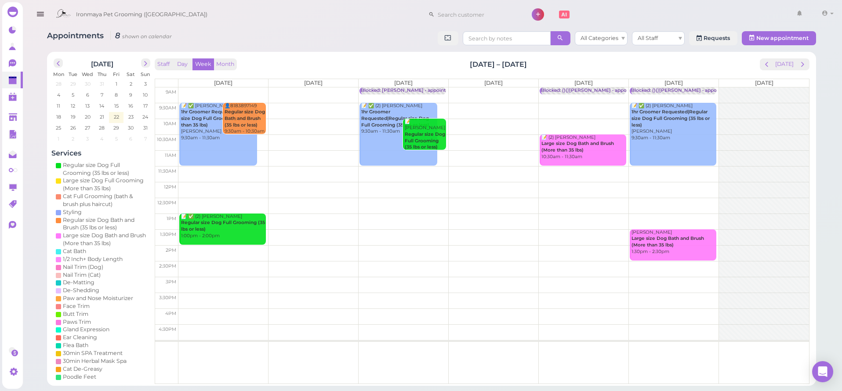
click at [436, 131] on b "Regular size Dog Full Grooming (35 lbs or less)" at bounding box center [425, 140] width 40 height 18
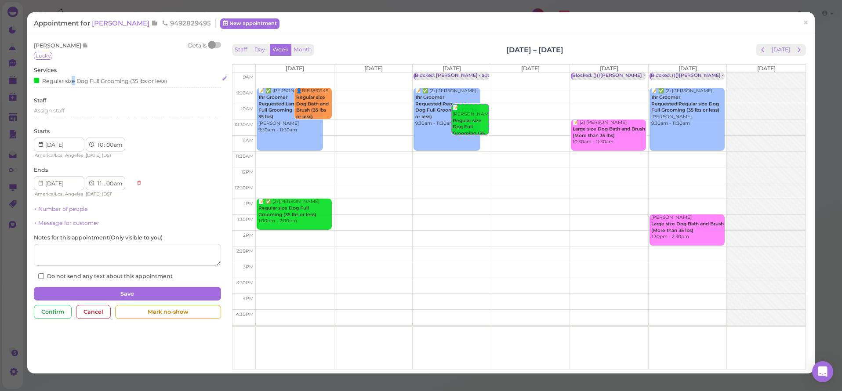
click at [74, 79] on div "Regular size Dog Full Grooming (35 lbs or less)" at bounding box center [100, 80] width 133 height 9
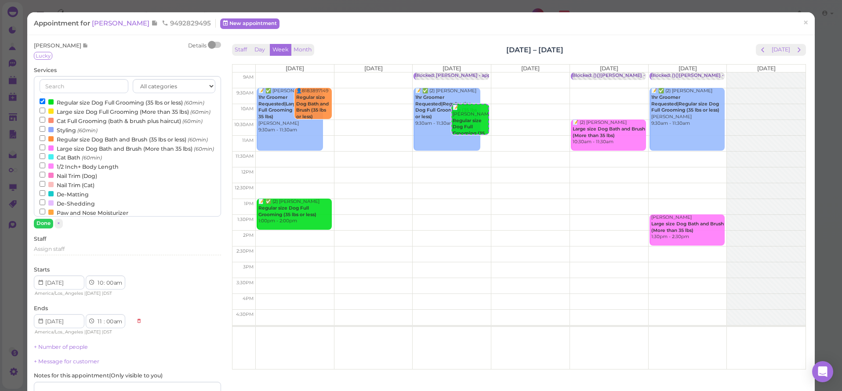
click at [68, 104] on label "Regular size Dog Full Grooming (35 lbs or less) (60min)" at bounding box center [122, 102] width 165 height 9
click at [45, 104] on input "Regular size Dog Full Grooming (35 lbs or less) (60min)" at bounding box center [43, 101] width 6 height 6
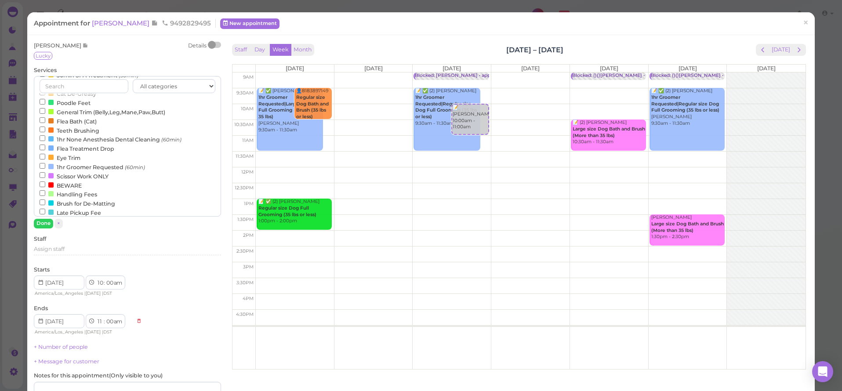
scroll to position [58, 0]
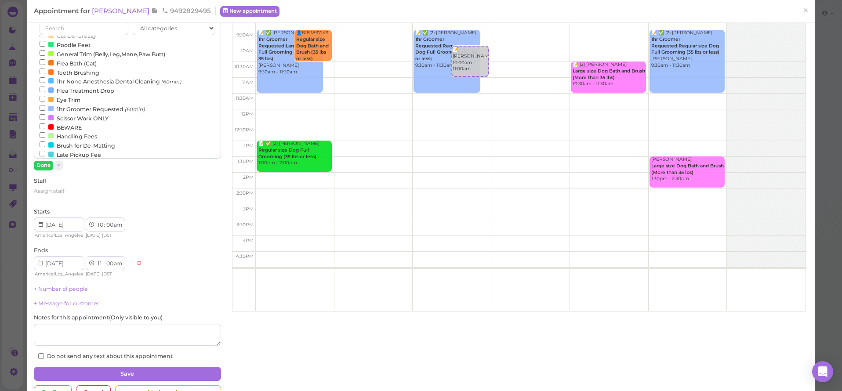
click at [67, 104] on label "1hr Groomer Requested (60min)" at bounding box center [92, 108] width 105 height 9
click at [45, 105] on input "1hr Groomer Requested (60min)" at bounding box center [43, 108] width 6 height 6
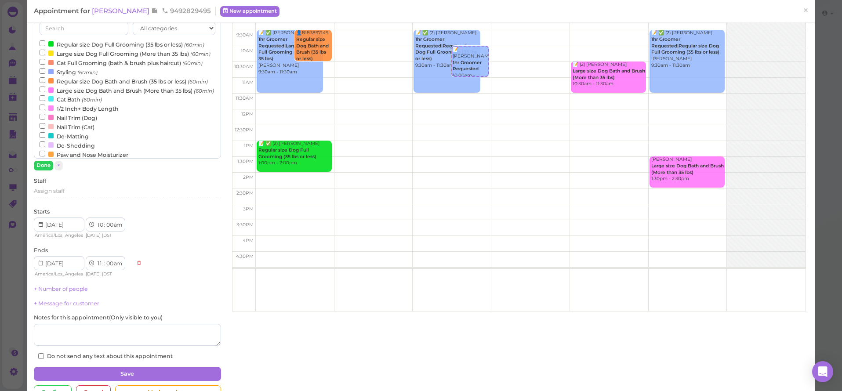
scroll to position [0, 0]
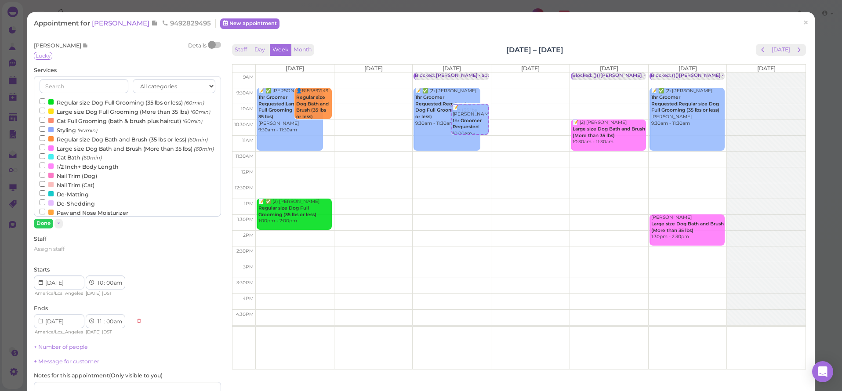
click at [61, 102] on label "Regular size Dog Full Grooming (35 lbs or less) (60min)" at bounding box center [122, 102] width 165 height 9
click at [45, 102] on input "Regular size Dog Full Grooming (35 lbs or less) (60min)" at bounding box center [43, 101] width 6 height 6
select select "12"
select select "pm"
click at [48, 222] on button "Done" at bounding box center [43, 223] width 19 height 9
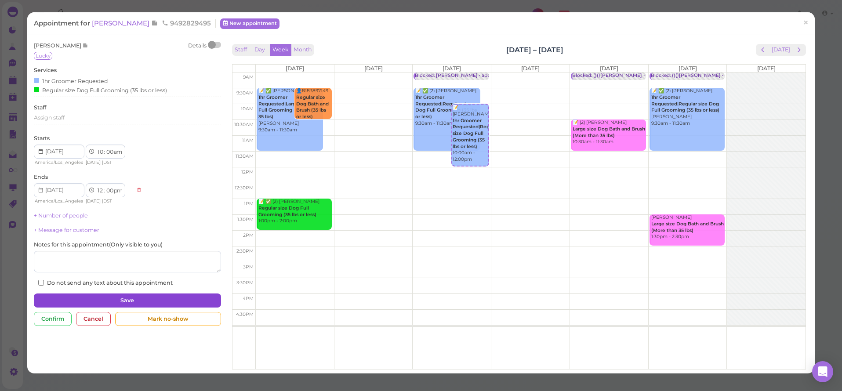
click at [94, 297] on button "Save" at bounding box center [127, 300] width 187 height 14
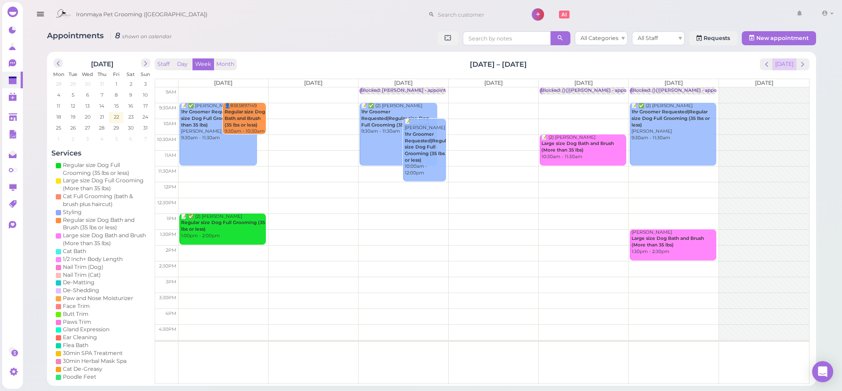
click at [786, 62] on button "[DATE]" at bounding box center [784, 64] width 24 height 12
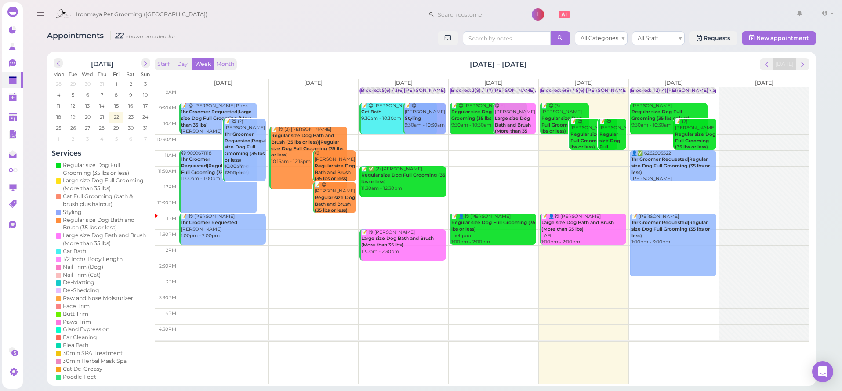
click at [569, 246] on td at bounding box center [493, 253] width 630 height 16
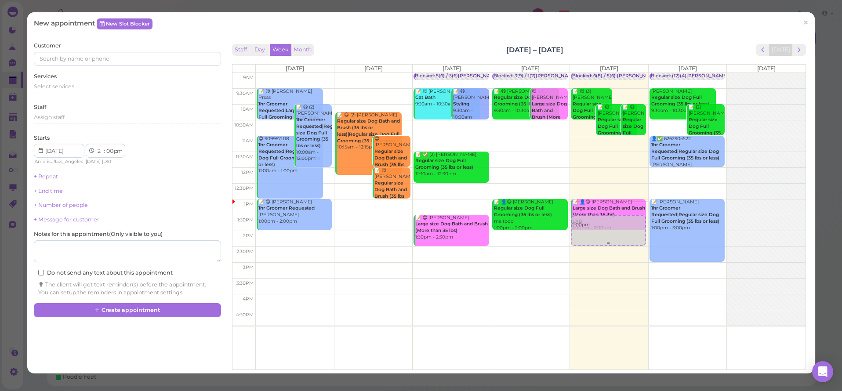
drag, startPoint x: 582, startPoint y: 243, endPoint x: 582, endPoint y: 232, distance: 11.0
click at [582, 73] on div "2:00pm Blocked: 6(8) / 5(6) [PERSON_NAME] Lulu [PERSON_NAME] • [PERSON_NAME] 📝 …" at bounding box center [609, 73] width 78 height 0
select select "1"
select select "30"
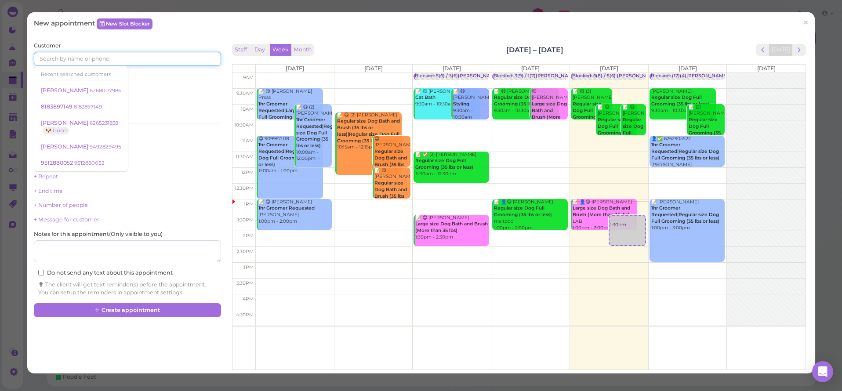
click at [44, 63] on input at bounding box center [127, 59] width 187 height 14
type input "6262552280"
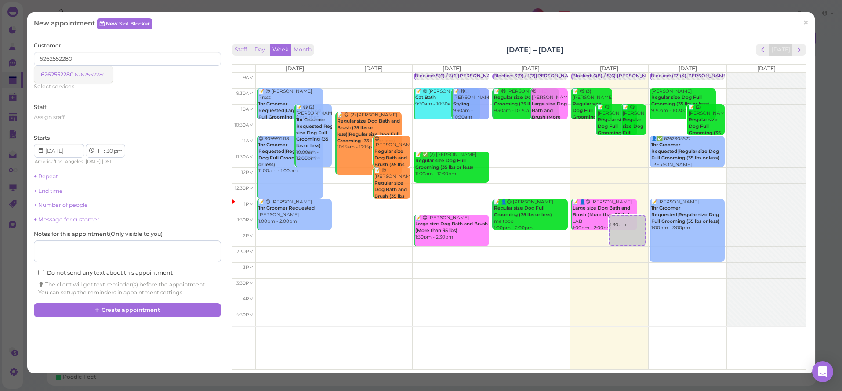
click at [53, 71] on span "6262552280" at bounding box center [58, 74] width 34 height 7
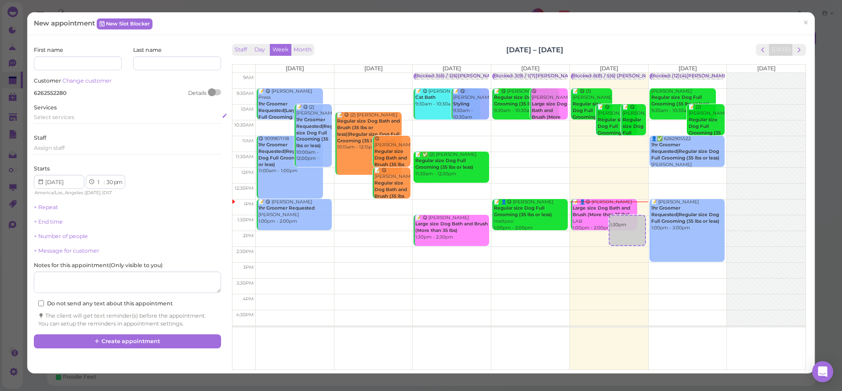
click at [48, 115] on span "Select services" at bounding box center [54, 117] width 40 height 7
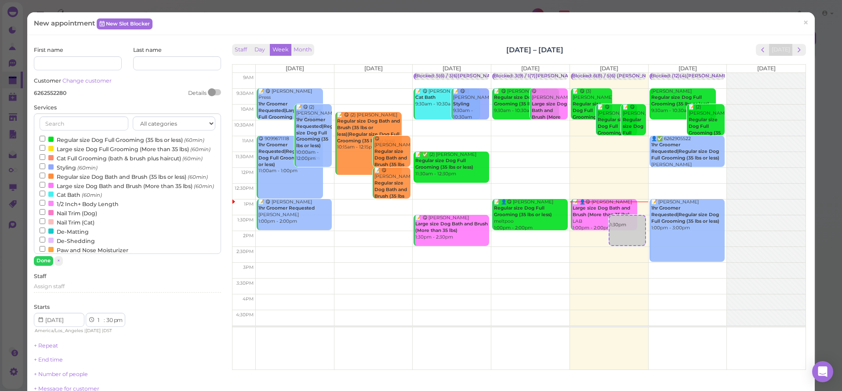
click at [60, 140] on label "Regular size Dog Full Grooming (35 lbs or less) (60min)" at bounding box center [122, 139] width 165 height 9
click at [45, 140] on input "Regular size Dog Full Grooming (35 lbs or less) (60min)" at bounding box center [43, 139] width 6 height 6
click at [47, 261] on button "Done" at bounding box center [43, 260] width 19 height 9
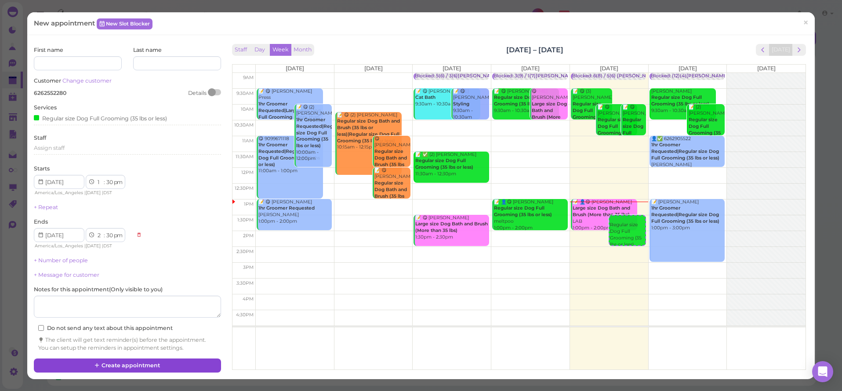
click at [134, 360] on button "Create appointment" at bounding box center [127, 366] width 187 height 14
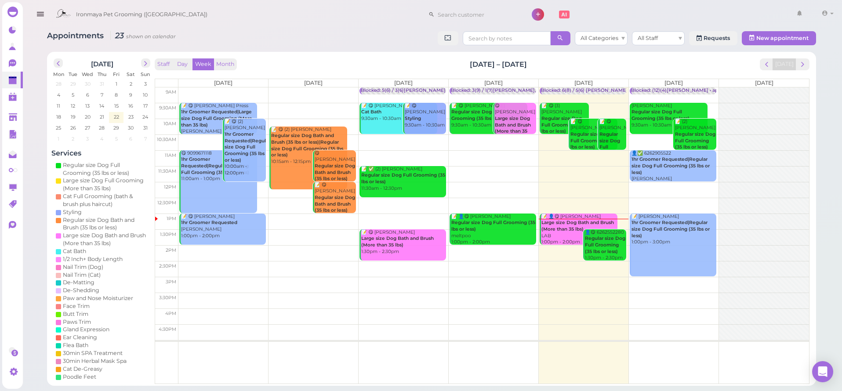
click at [45, 17] on button "button" at bounding box center [40, 14] width 22 height 25
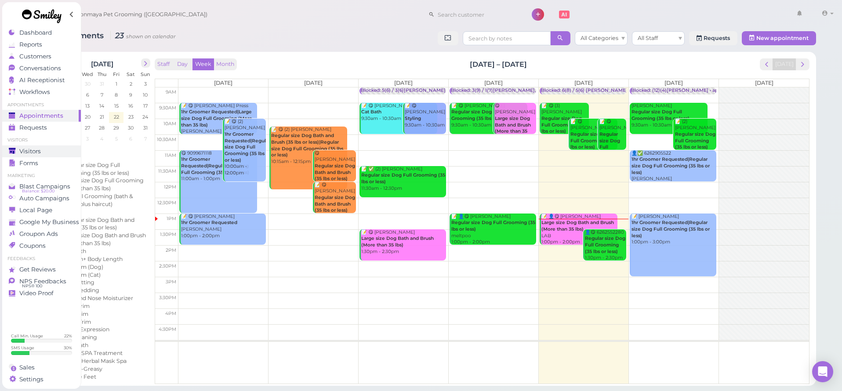
click at [37, 156] on link "Visitors" at bounding box center [41, 151] width 79 height 12
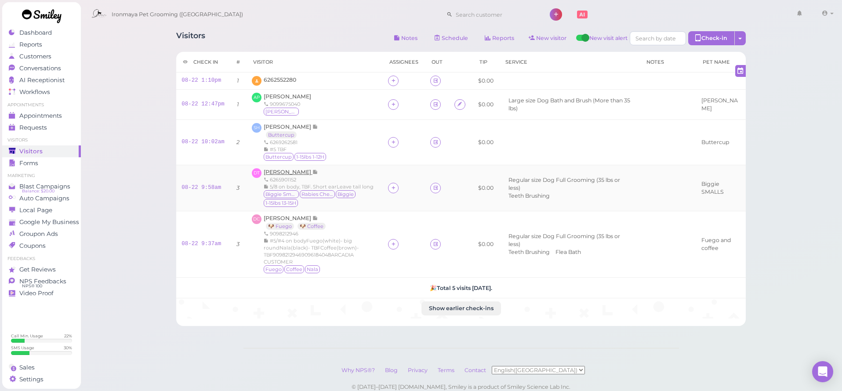
click at [285, 169] on span "[PERSON_NAME]" at bounding box center [288, 172] width 49 height 7
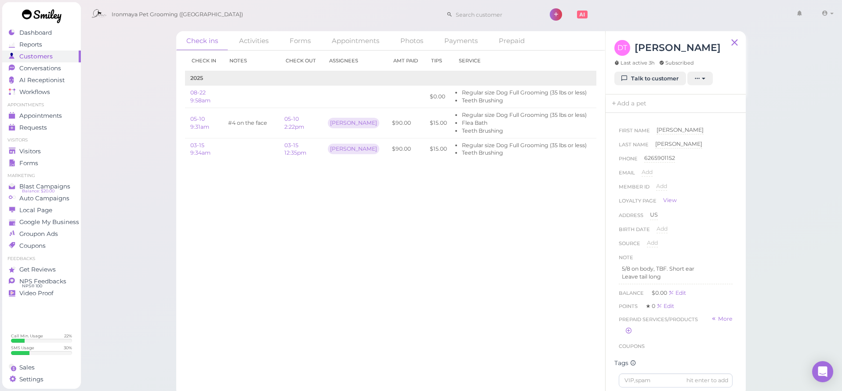
click at [640, 77] on link "Talk to customer" at bounding box center [650, 79] width 72 height 14
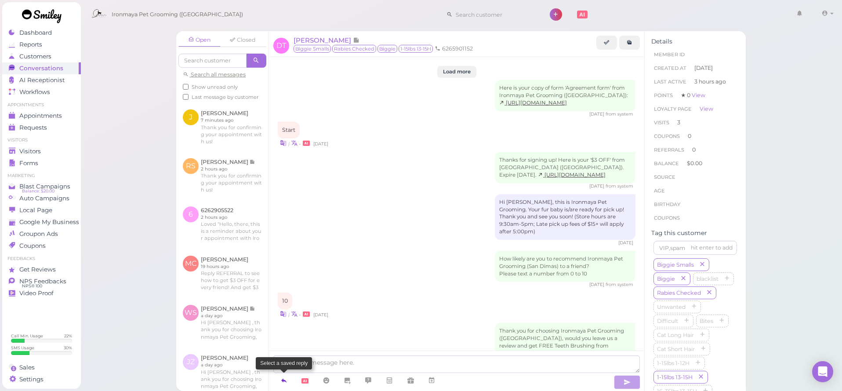
scroll to position [1231, 0]
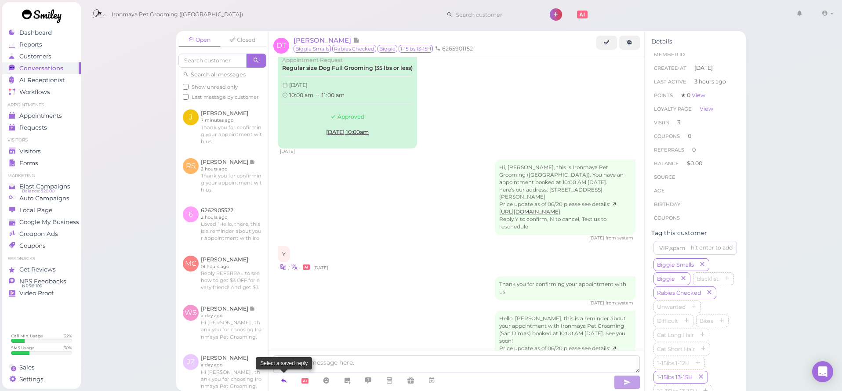
click at [283, 381] on icon at bounding box center [283, 380] width 7 height 9
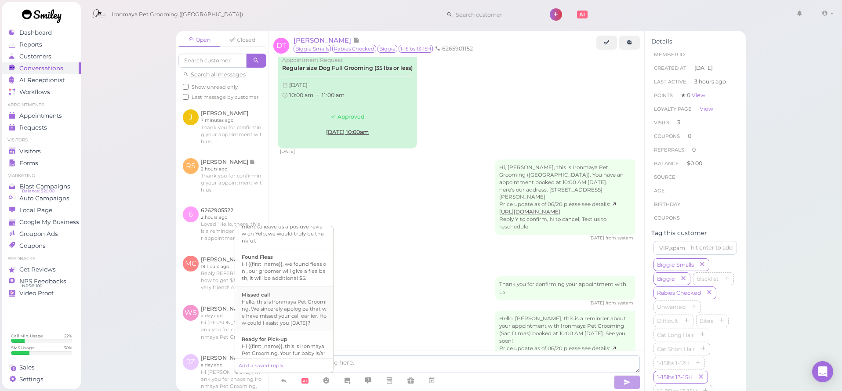
scroll to position [229, 0]
click at [285, 312] on div "Hi {{first_name}}, this is Ironmaya Pet Grooming. Your fur baby is/are ready fo…" at bounding box center [284, 296] width 85 height 42
type textarea "Hi {{first_name}}, this is Ironmaya Pet Grooming. Your fur baby is/are ready fo…"
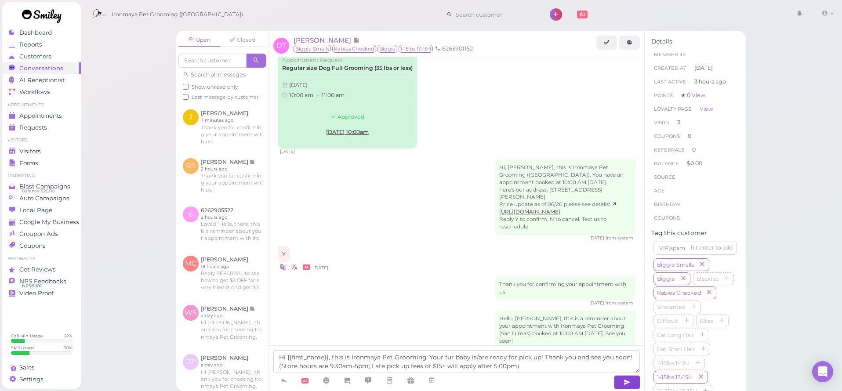
click at [624, 380] on icon "button" at bounding box center [626, 382] width 7 height 9
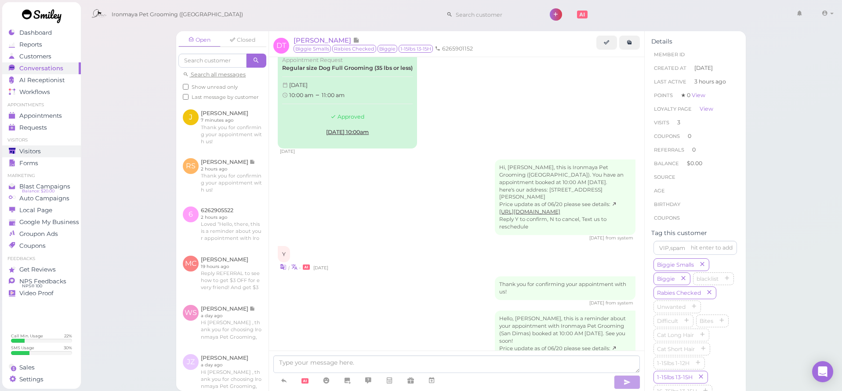
click at [33, 150] on span "Visitors" at bounding box center [30, 151] width 22 height 7
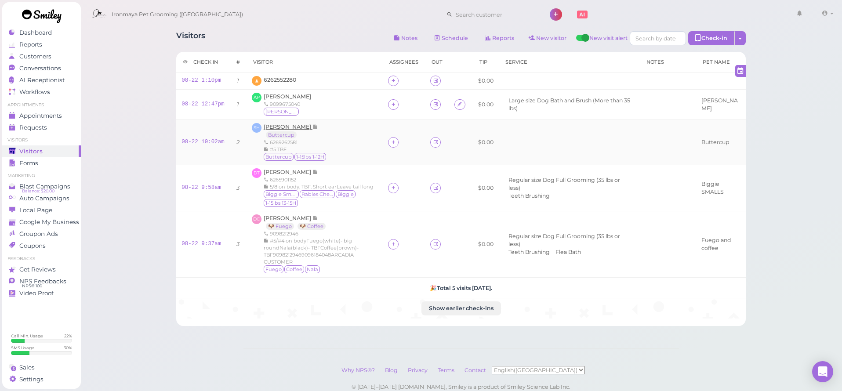
click at [287, 125] on span "[PERSON_NAME]" at bounding box center [288, 126] width 49 height 7
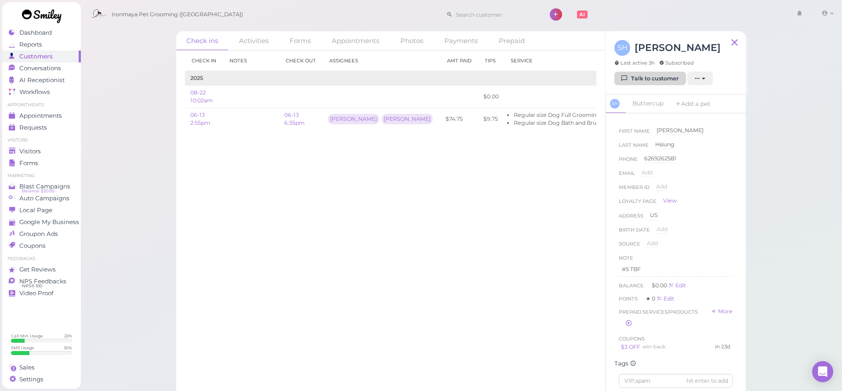
click at [653, 83] on link "Talk to customer" at bounding box center [650, 79] width 72 height 14
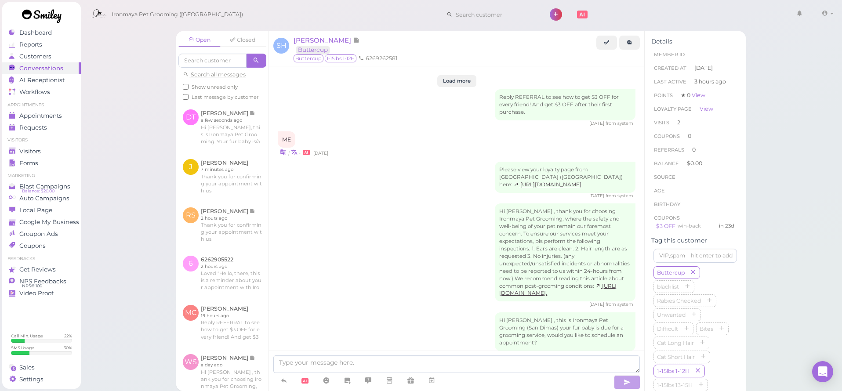
scroll to position [996, 0]
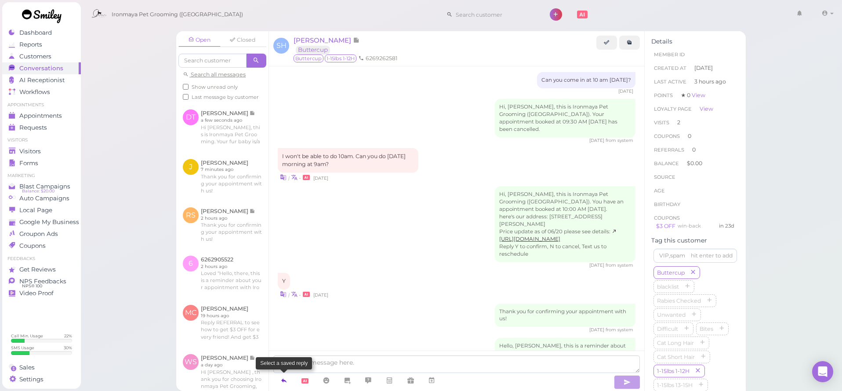
click at [285, 382] on icon at bounding box center [283, 380] width 7 height 9
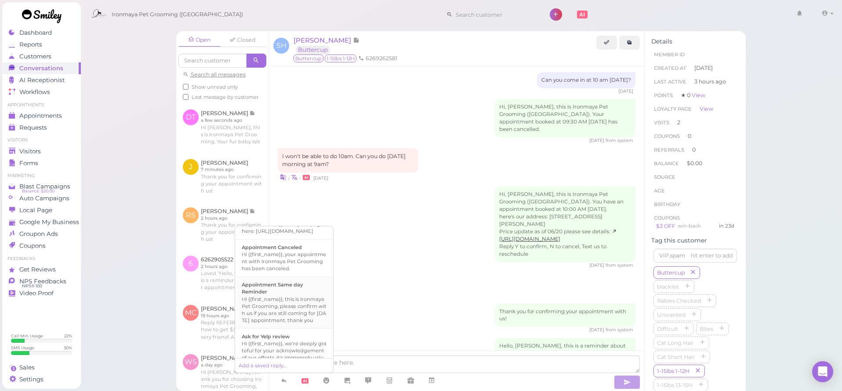
scroll to position [181, 0]
click at [287, 331] on div "Hi {{first_name}}, this is Ironmaya Pet Grooming. Your fur baby is/are ready fo…" at bounding box center [284, 344] width 85 height 42
type textarea "Hi {{first_name}}, this is Ironmaya Pet Grooming. Your fur baby is/are ready fo…"
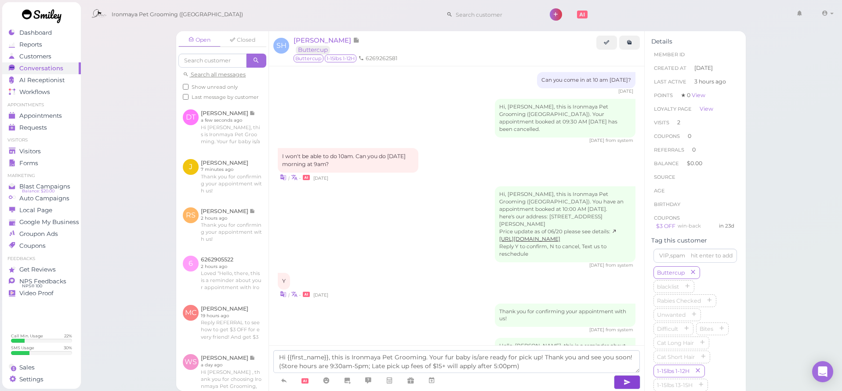
click at [634, 381] on button "button" at bounding box center [627, 382] width 26 height 14
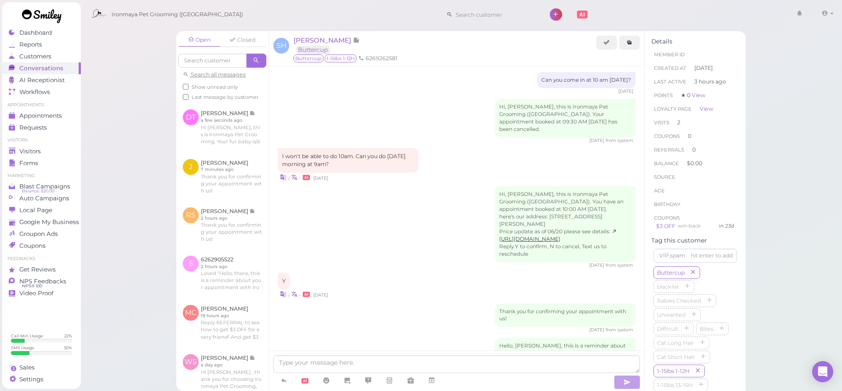
scroll to position [1037, 0]
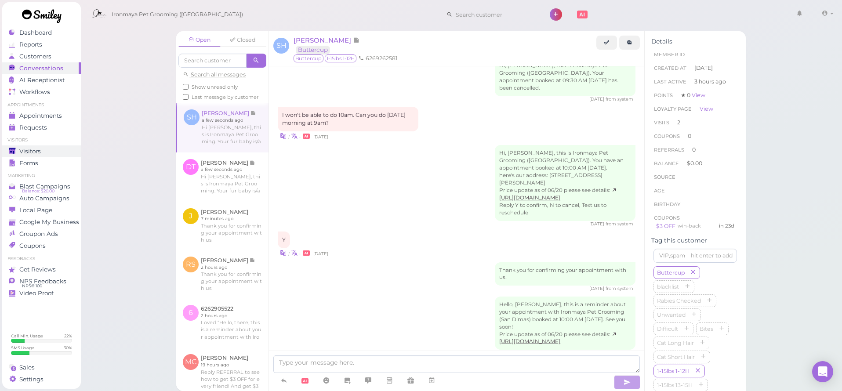
click at [43, 148] on div "Visitors" at bounding box center [40, 151] width 63 height 7
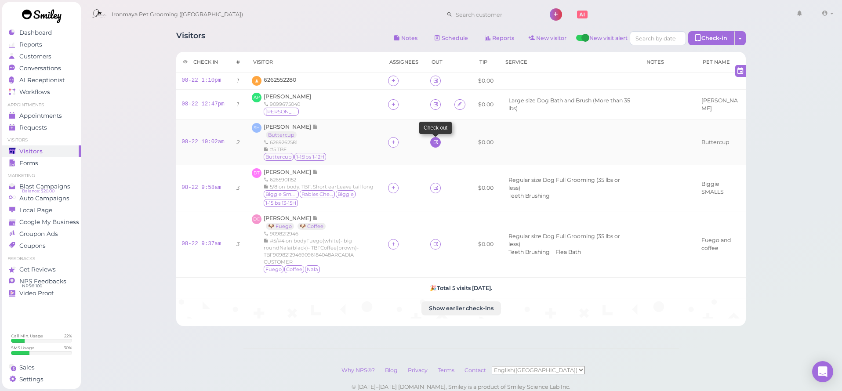
click at [433, 141] on icon at bounding box center [436, 142] width 6 height 7
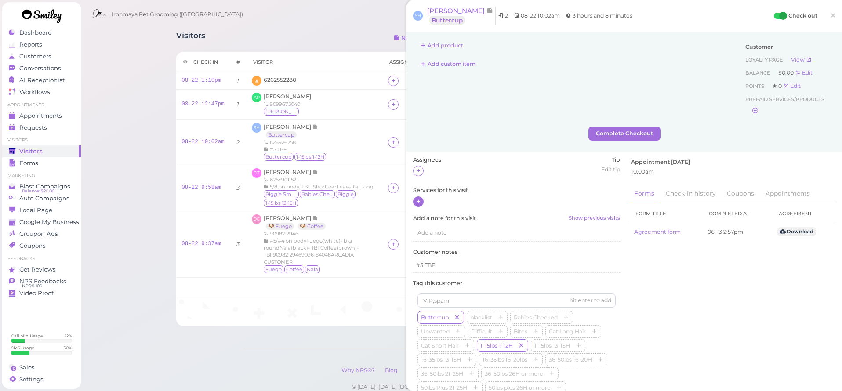
click at [420, 200] on icon at bounding box center [419, 201] width 6 height 7
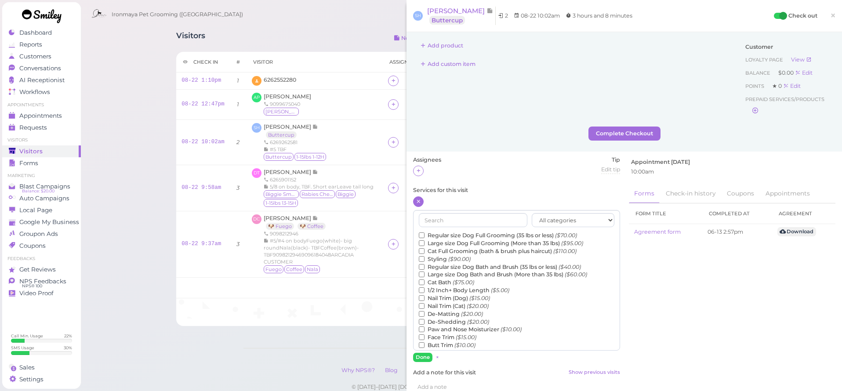
click at [448, 234] on label "Regular size Dog Full Grooming (35 lbs or less) ($70.00)" at bounding box center [498, 236] width 158 height 8
click at [424, 234] on input "Regular size Dog Full Grooming (35 lbs or less) ($70.00)" at bounding box center [422, 235] width 6 height 6
click at [427, 359] on button "Done" at bounding box center [422, 357] width 19 height 9
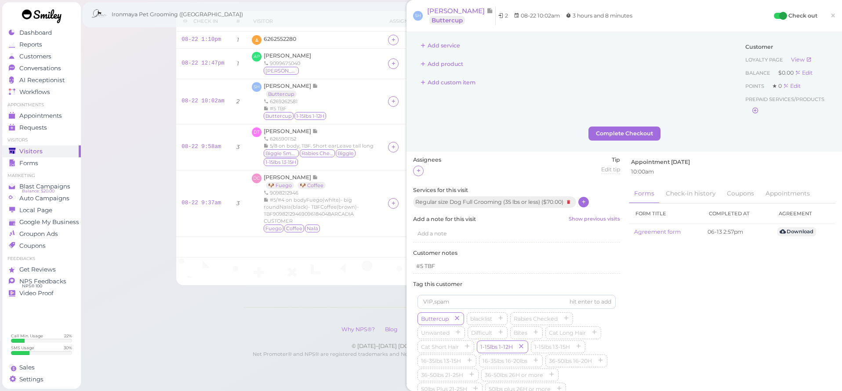
click at [833, 17] on span "×" at bounding box center [833, 15] width 6 height 12
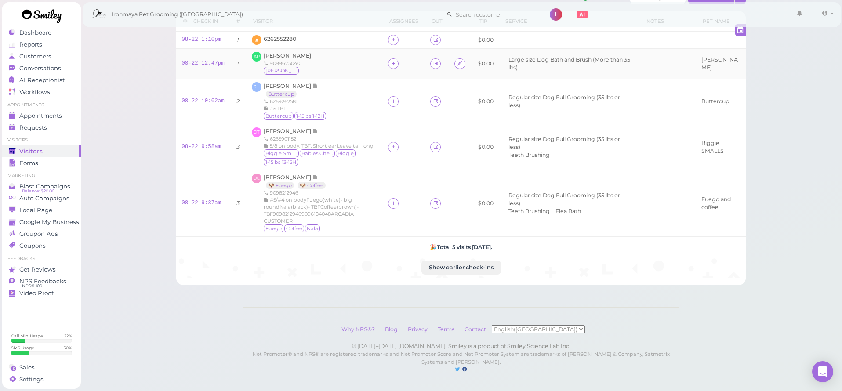
scroll to position [1, 0]
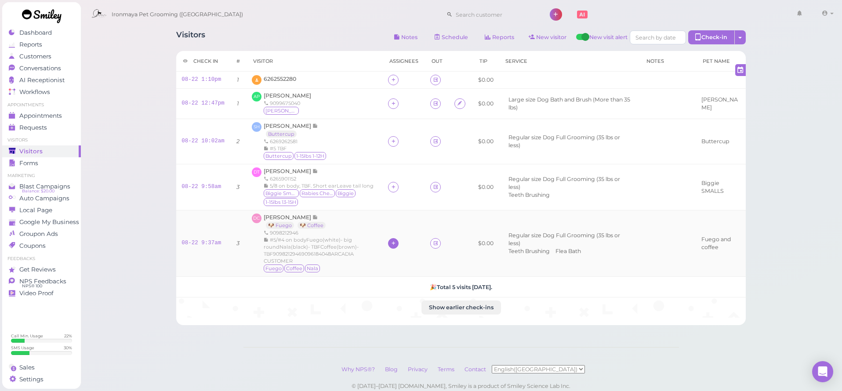
click at [391, 246] on icon at bounding box center [394, 243] width 6 height 7
click at [399, 230] on span "[PERSON_NAME]" at bounding box center [432, 231] width 95 height 7
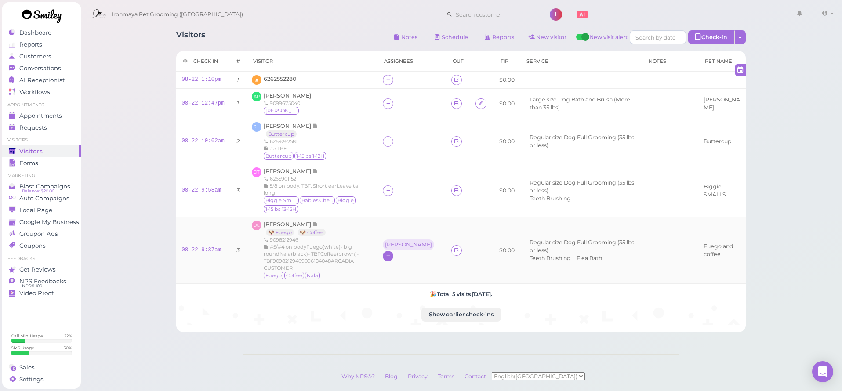
click at [387, 253] on icon at bounding box center [388, 256] width 6 height 7
click at [396, 182] on span "[PERSON_NAME]" at bounding box center [414, 185] width 60 height 7
click at [385, 191] on icon at bounding box center [388, 190] width 6 height 7
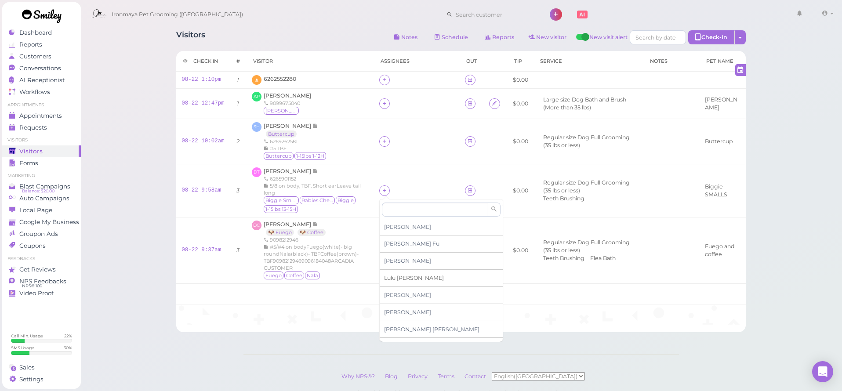
click at [399, 276] on span "[PERSON_NAME]" at bounding box center [414, 278] width 60 height 7
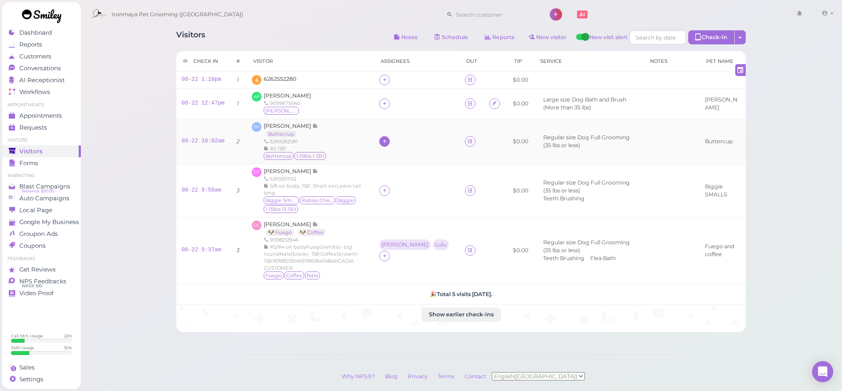
click at [384, 136] on div at bounding box center [384, 141] width 11 height 11
click at [396, 278] on span "[PERSON_NAME]" at bounding box center [427, 280] width 95 height 7
click at [382, 103] on icon at bounding box center [385, 103] width 6 height 7
click at [390, 192] on span "[PERSON_NAME]" at bounding box center [410, 192] width 60 height 7
click at [382, 79] on icon at bounding box center [385, 79] width 6 height 7
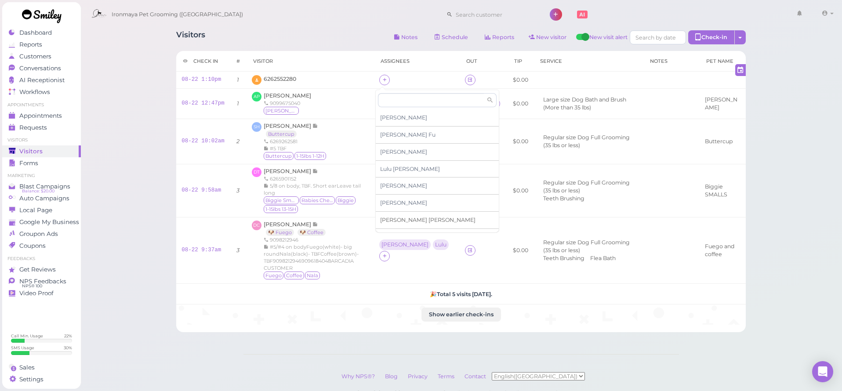
click at [399, 217] on span "[PERSON_NAME]" at bounding box center [427, 220] width 95 height 7
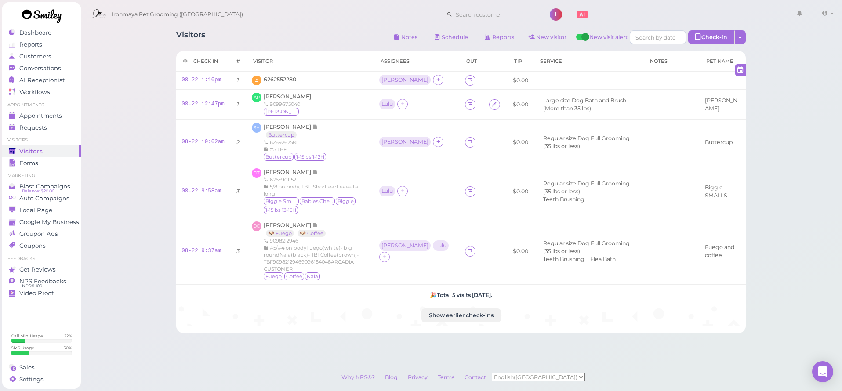
click at [338, 55] on th "Visitor" at bounding box center [309, 61] width 127 height 21
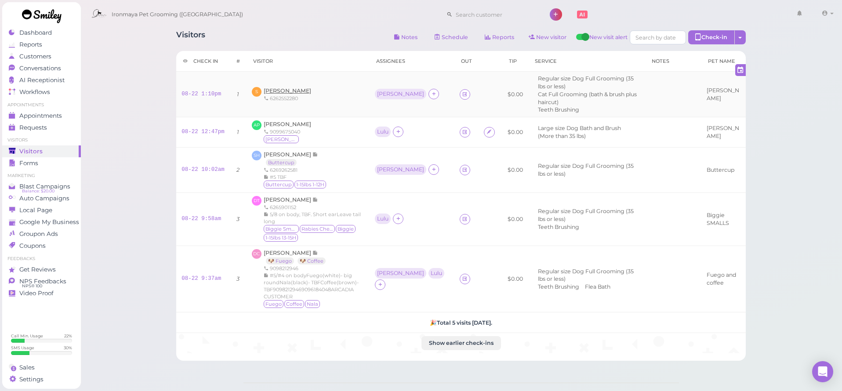
click at [303, 87] on span "[PERSON_NAME]" at bounding box center [287, 90] width 47 height 7
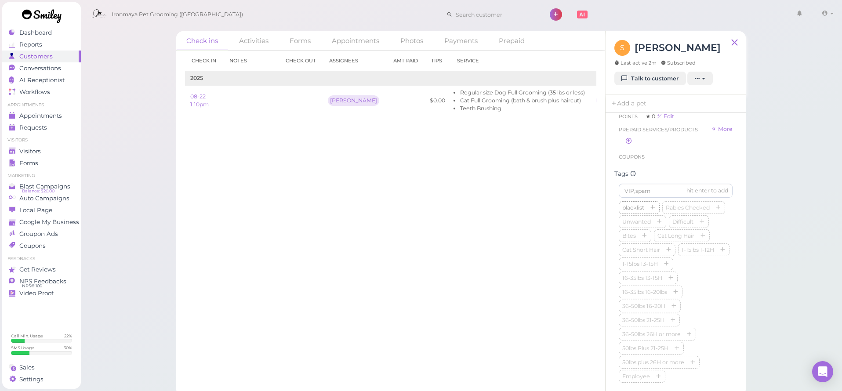
scroll to position [183, 0]
click at [634, 185] on input at bounding box center [676, 189] width 114 height 14
